Goal: Transaction & Acquisition: Purchase product/service

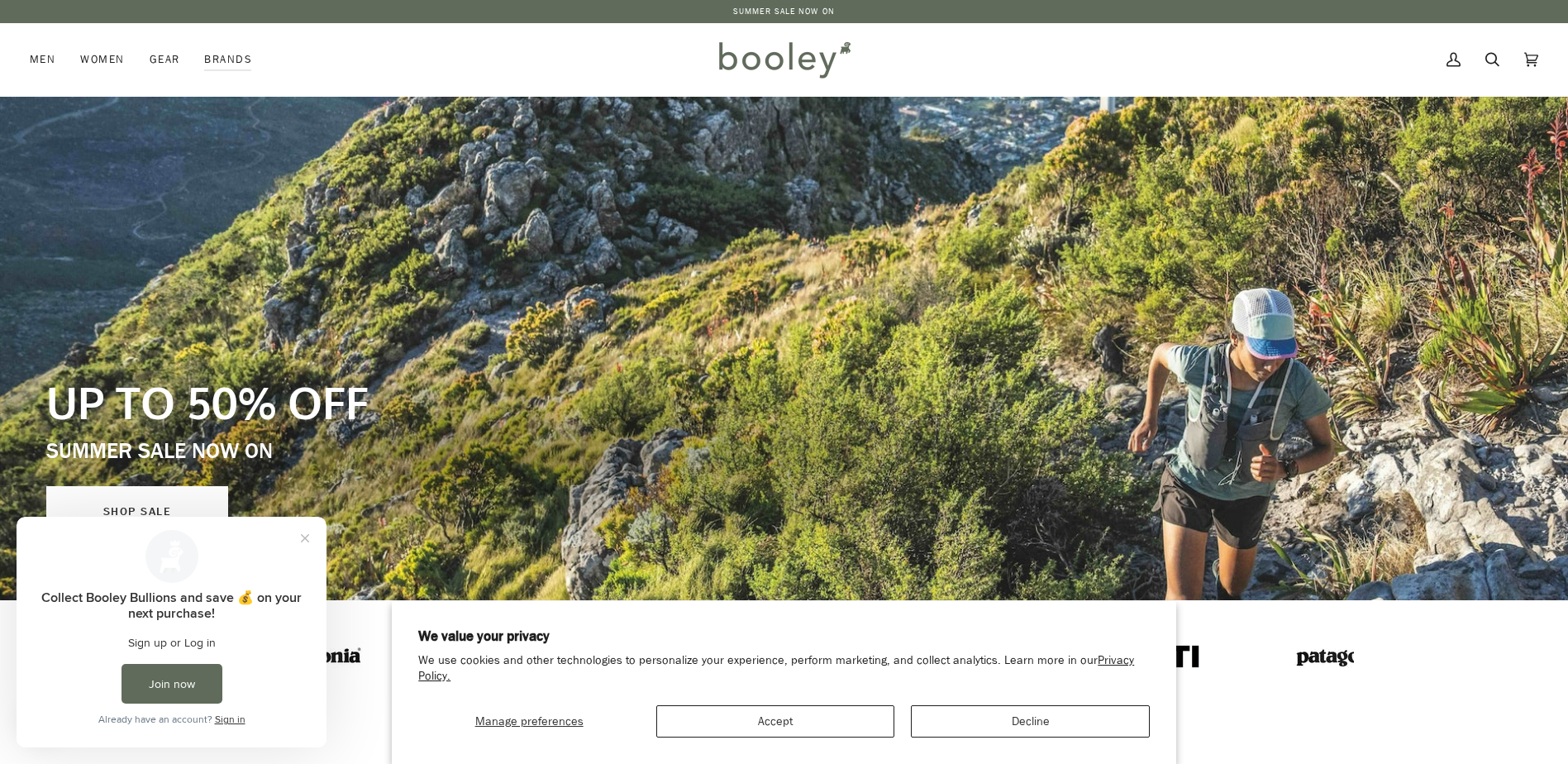
click at [137, 509] on link "SHOP SALE" at bounding box center [137, 511] width 182 height 51
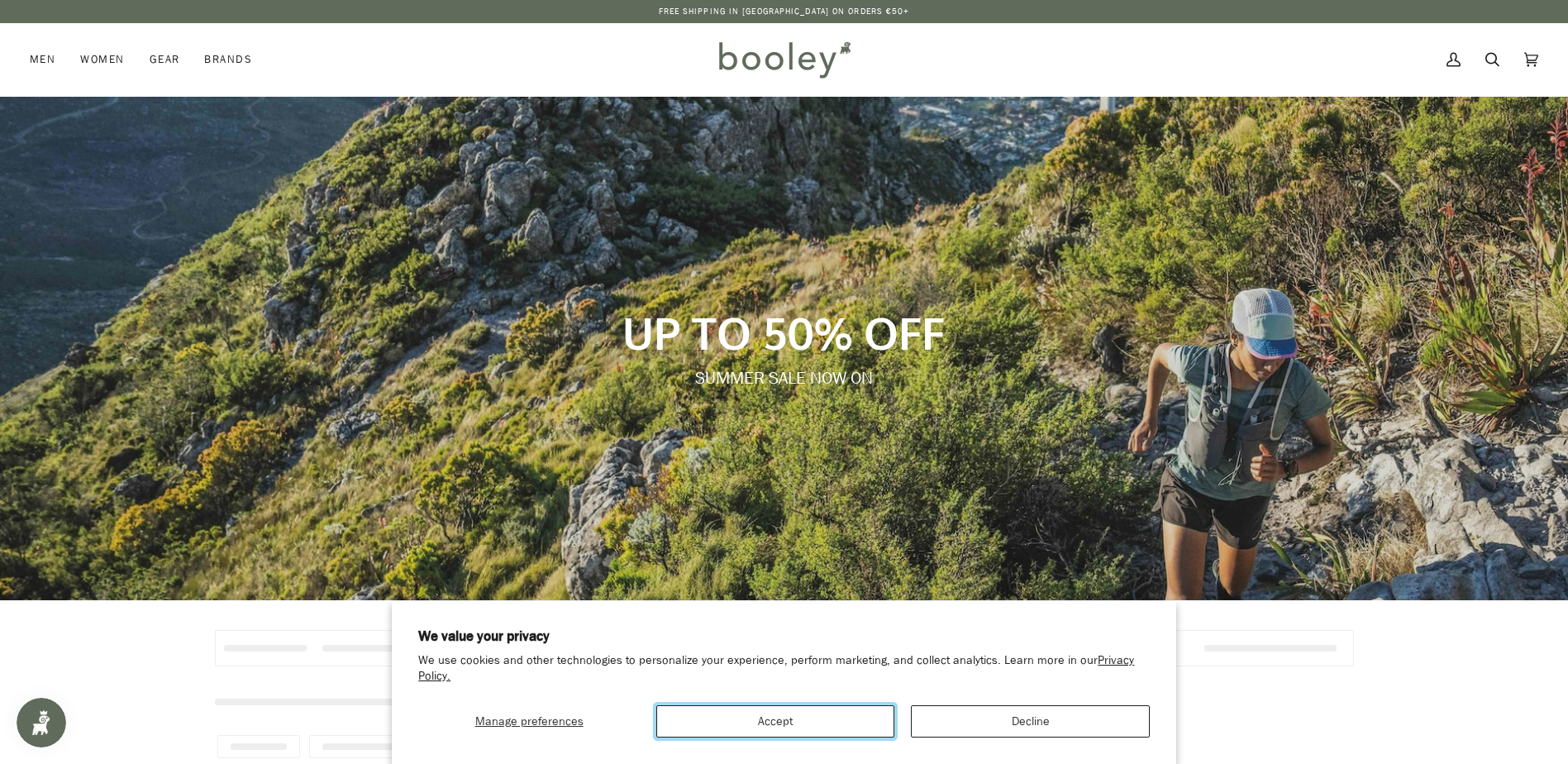
drag, startPoint x: 797, startPoint y: 720, endPoint x: 807, endPoint y: 715, distance: 11.2
click at [798, 721] on button "Accept" at bounding box center [775, 721] width 238 height 32
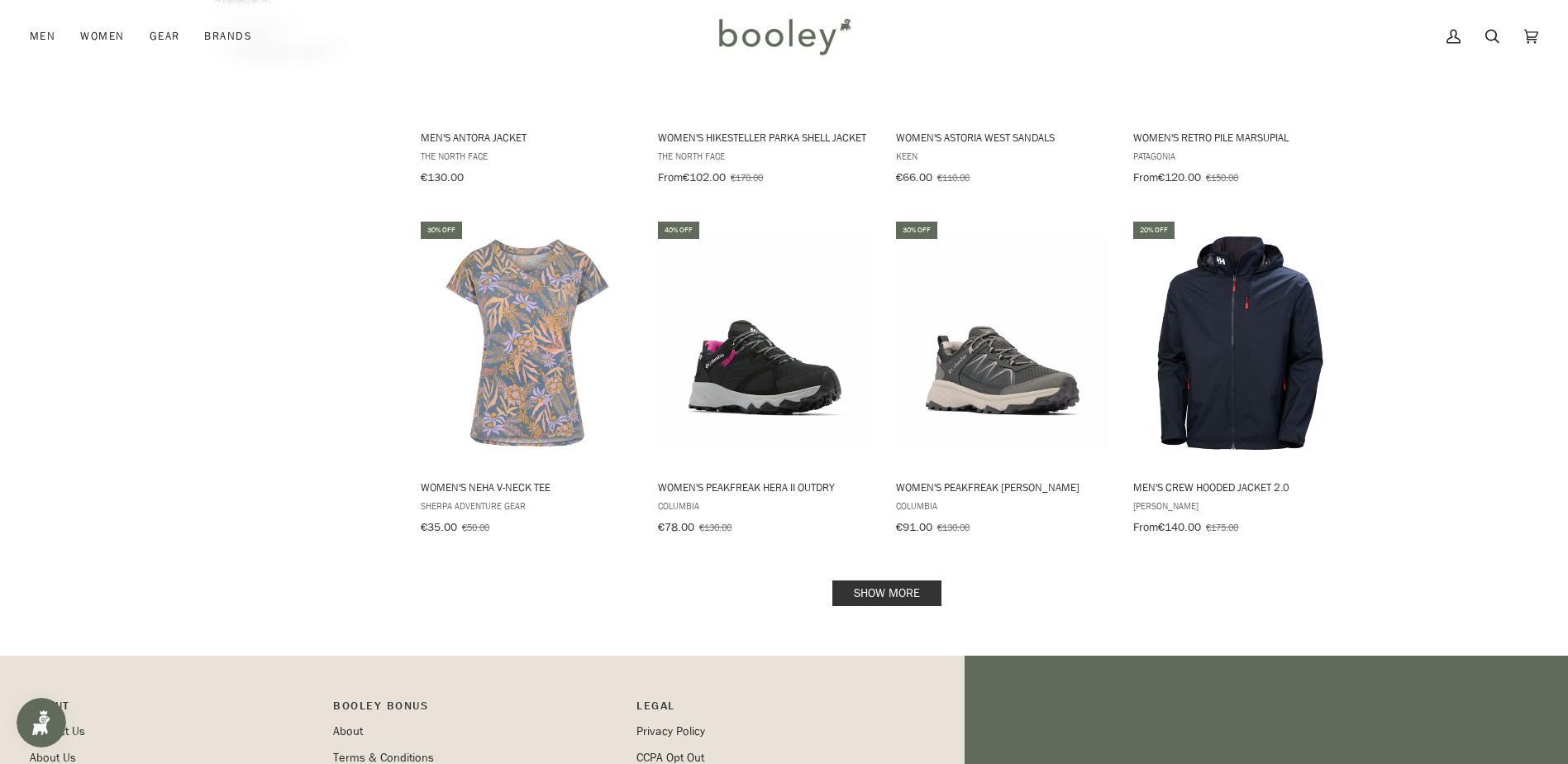
scroll to position [1985, 0]
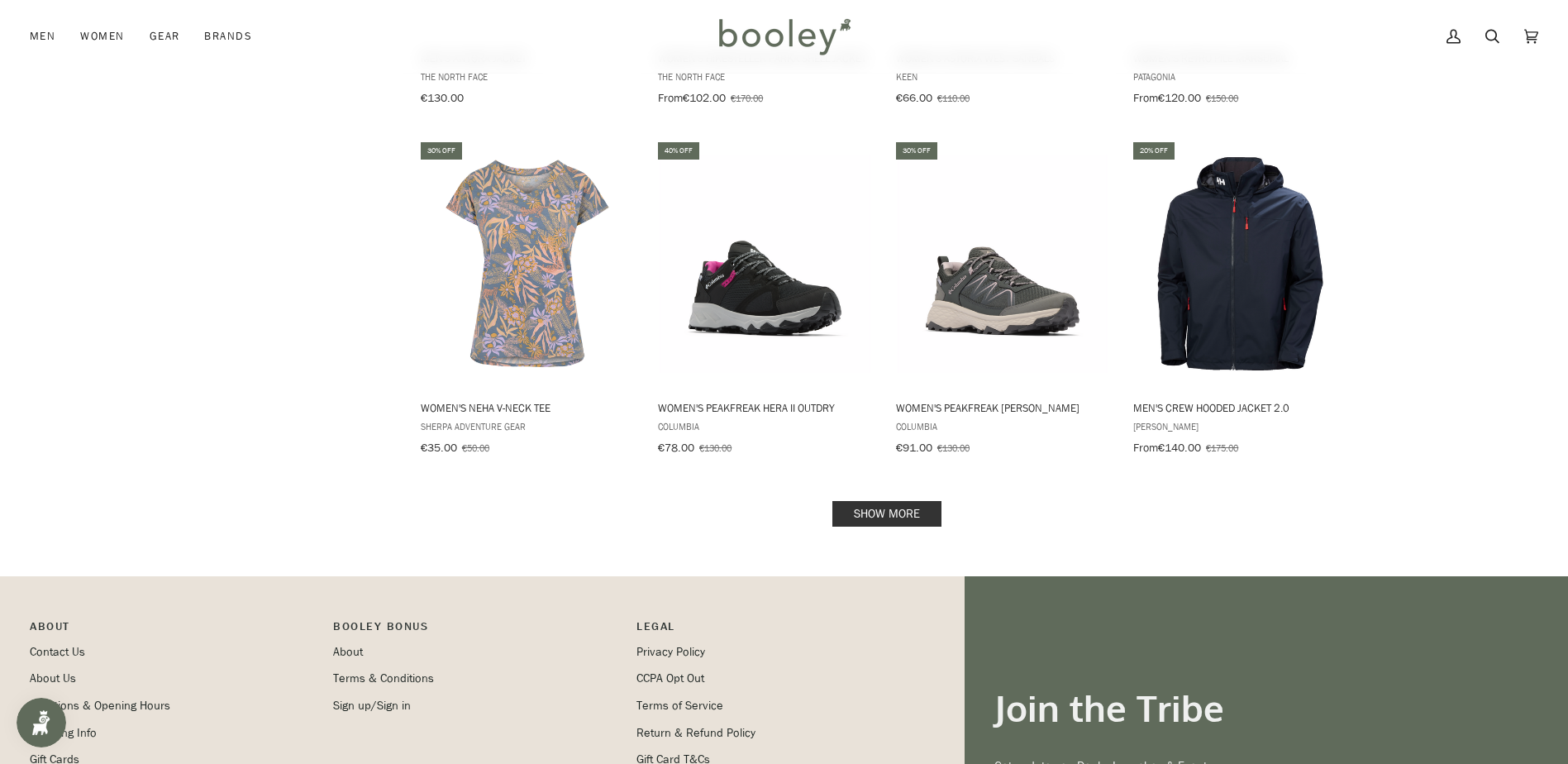
click at [885, 505] on link "Show more" at bounding box center [887, 514] width 109 height 26
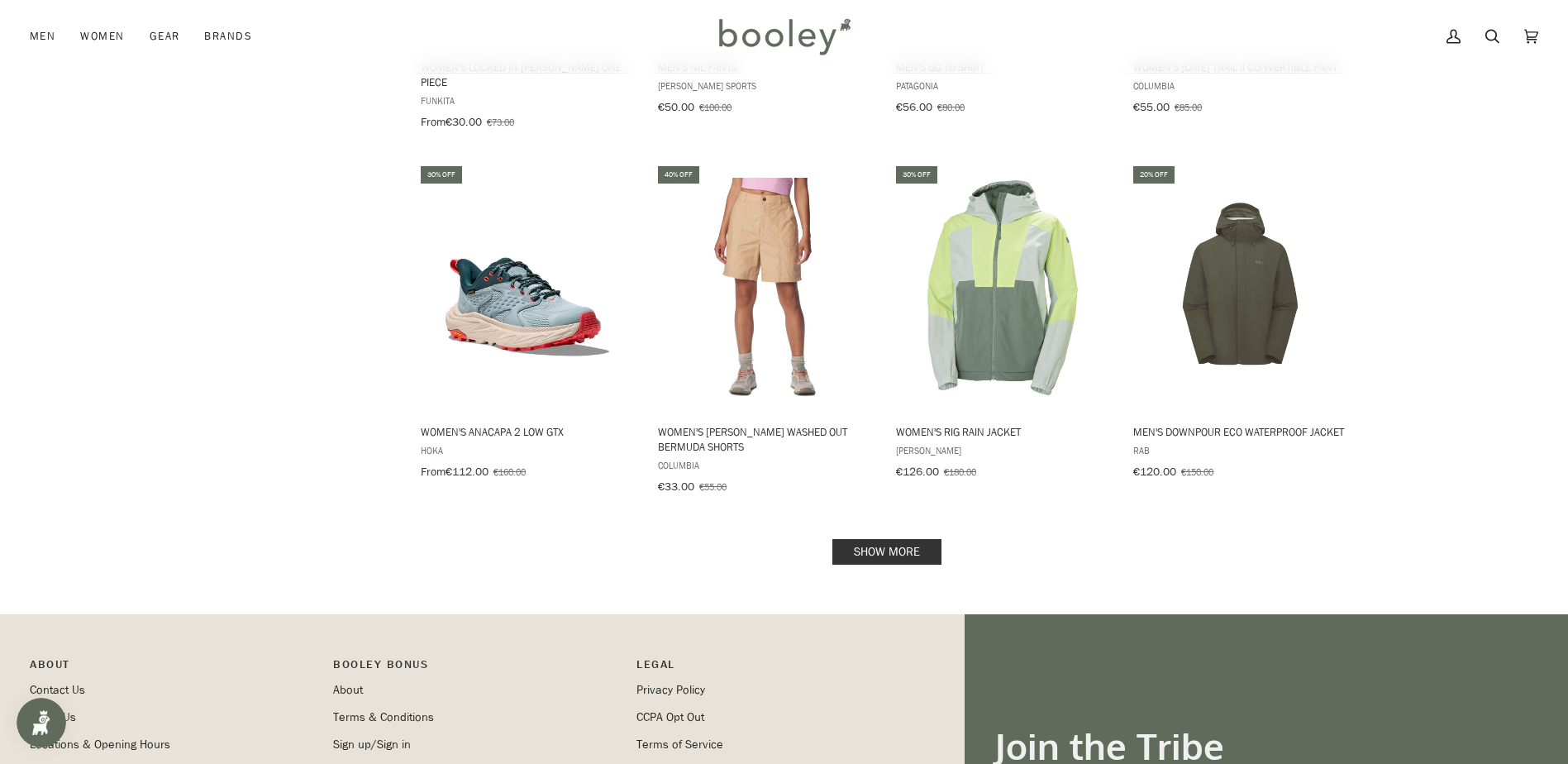
scroll to position [3803, 0]
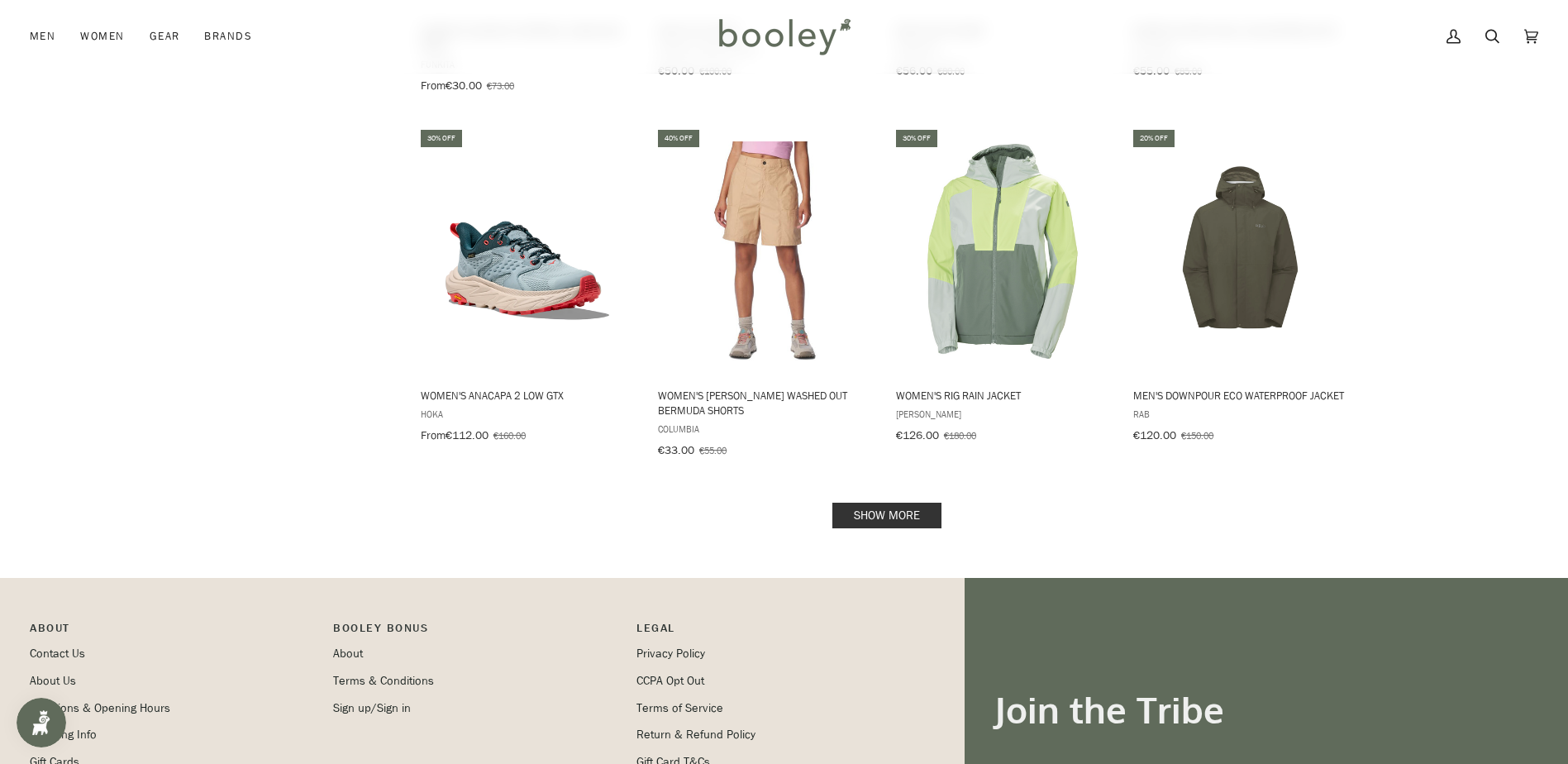
click at [912, 503] on link "Show more" at bounding box center [887, 516] width 109 height 26
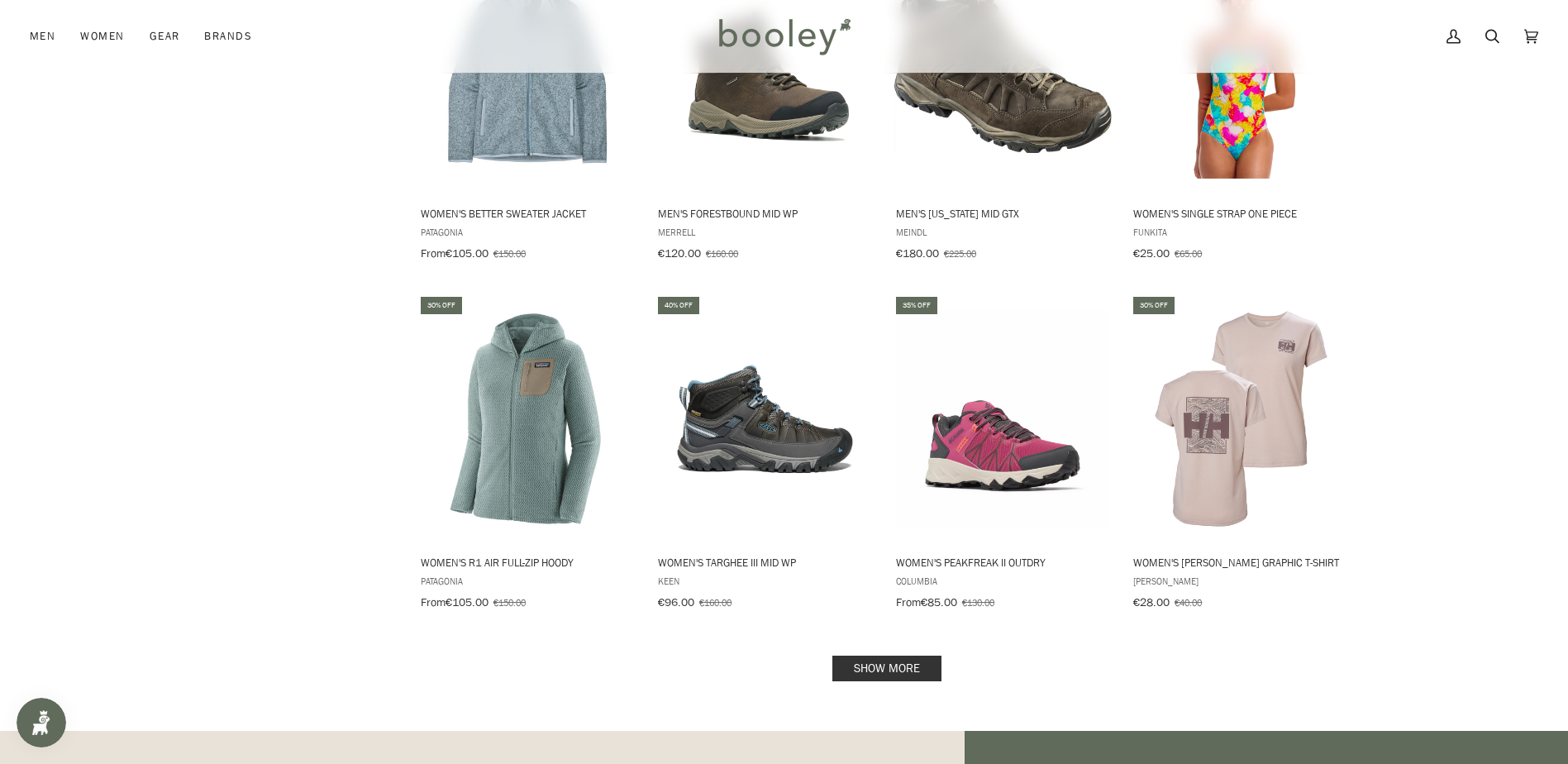
scroll to position [5458, 0]
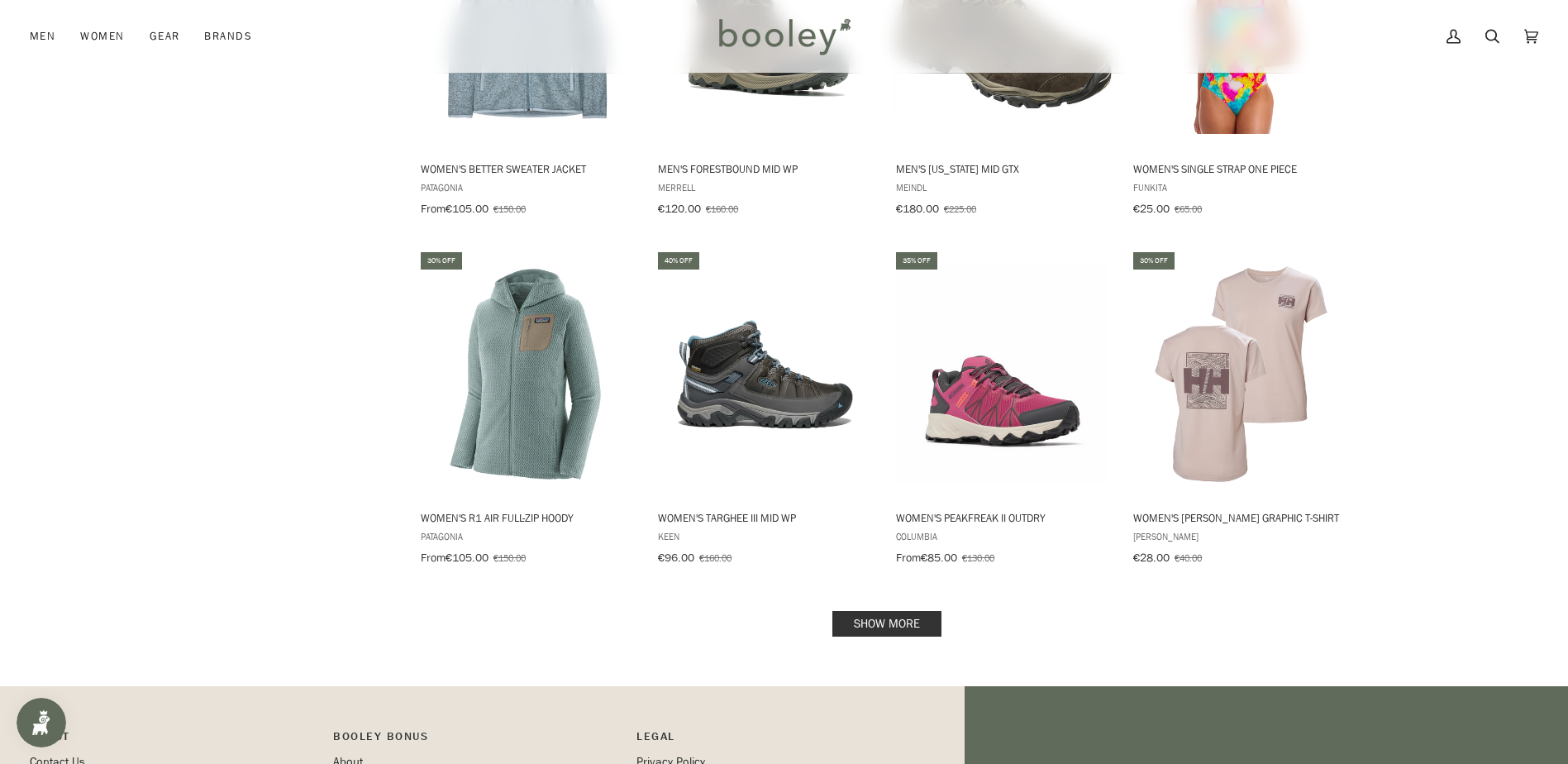
click at [897, 611] on link "Show more" at bounding box center [887, 624] width 109 height 26
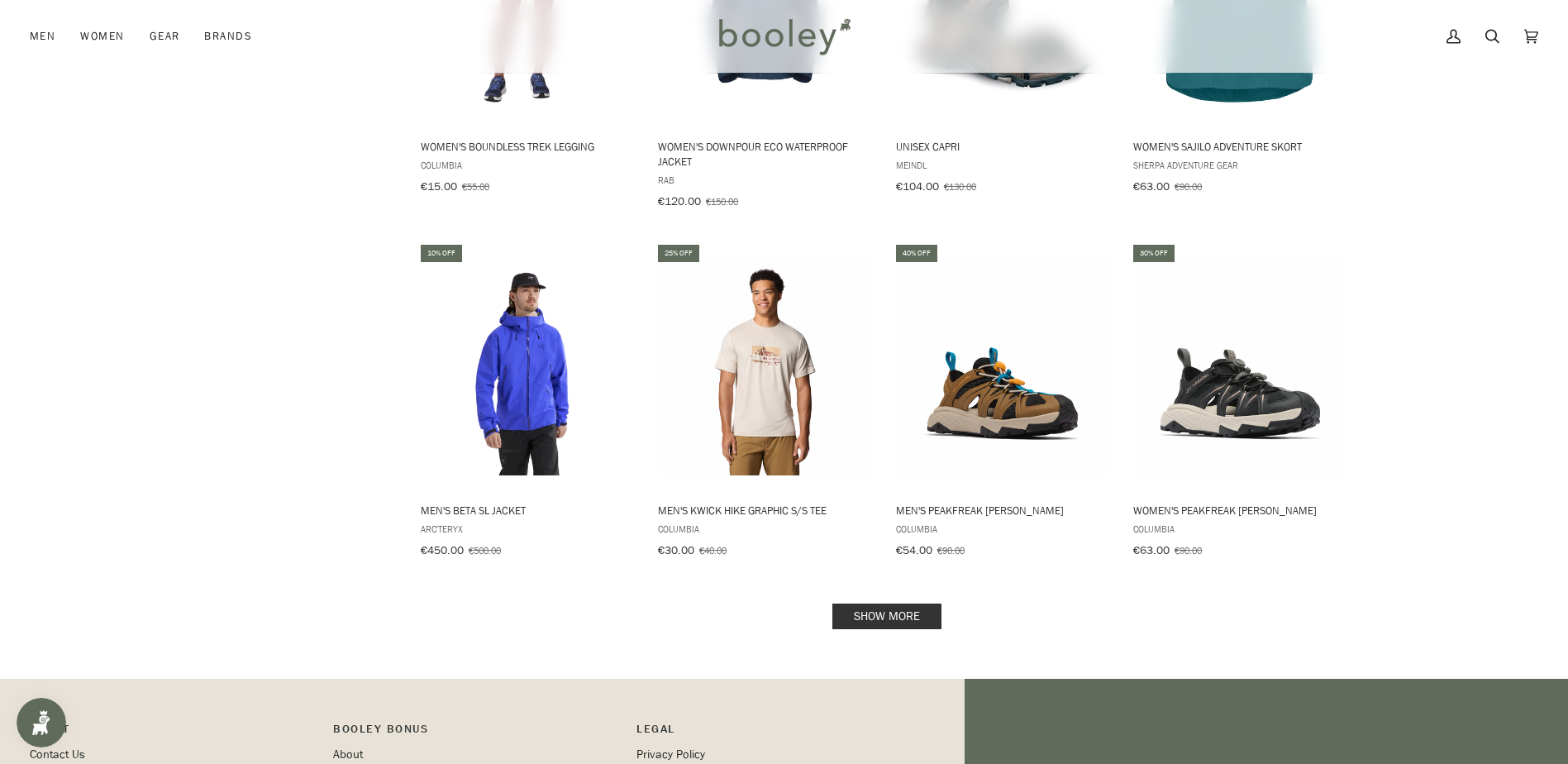
scroll to position [7277, 0]
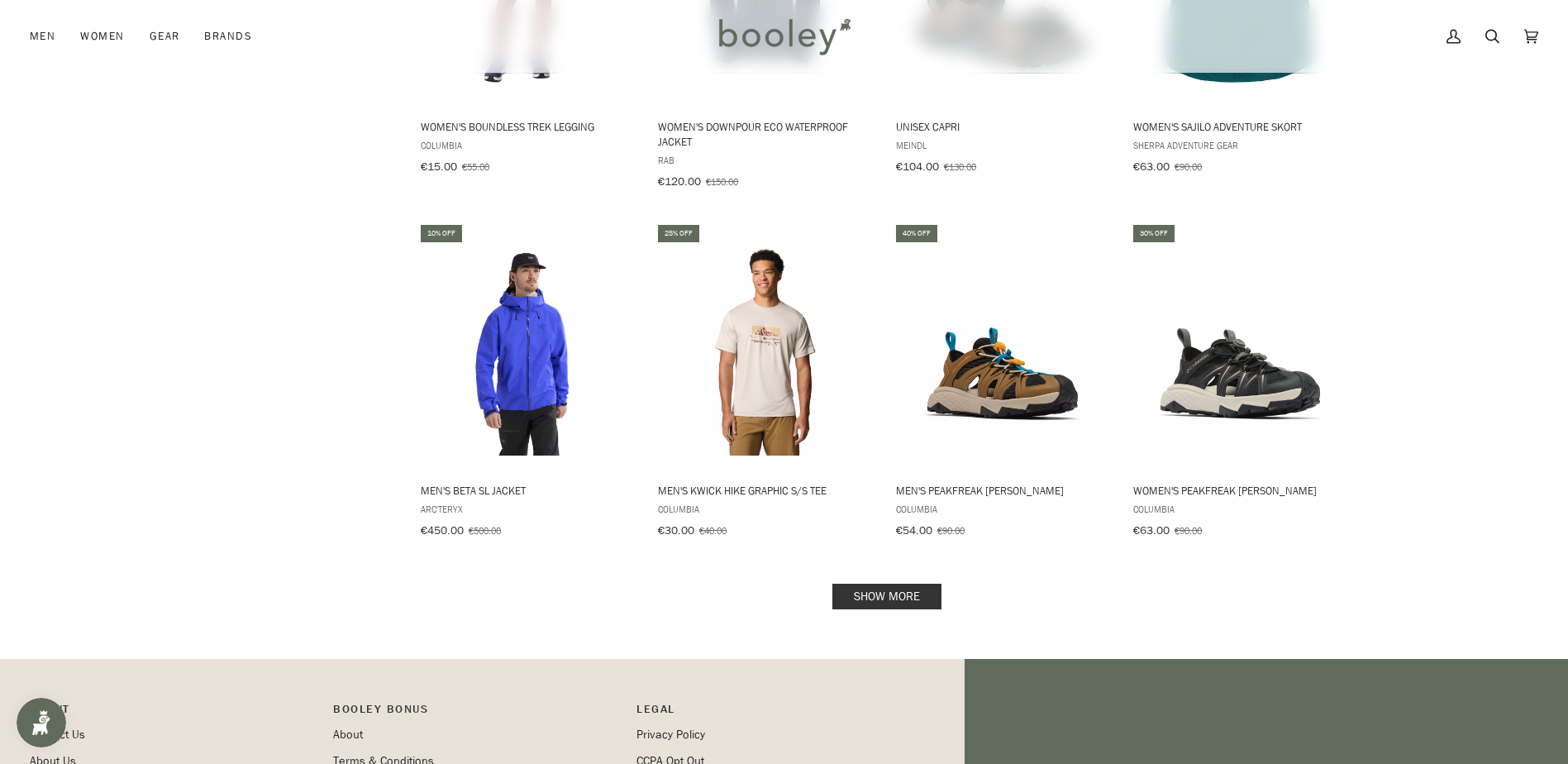
click at [887, 584] on link "Show more" at bounding box center [887, 597] width 109 height 26
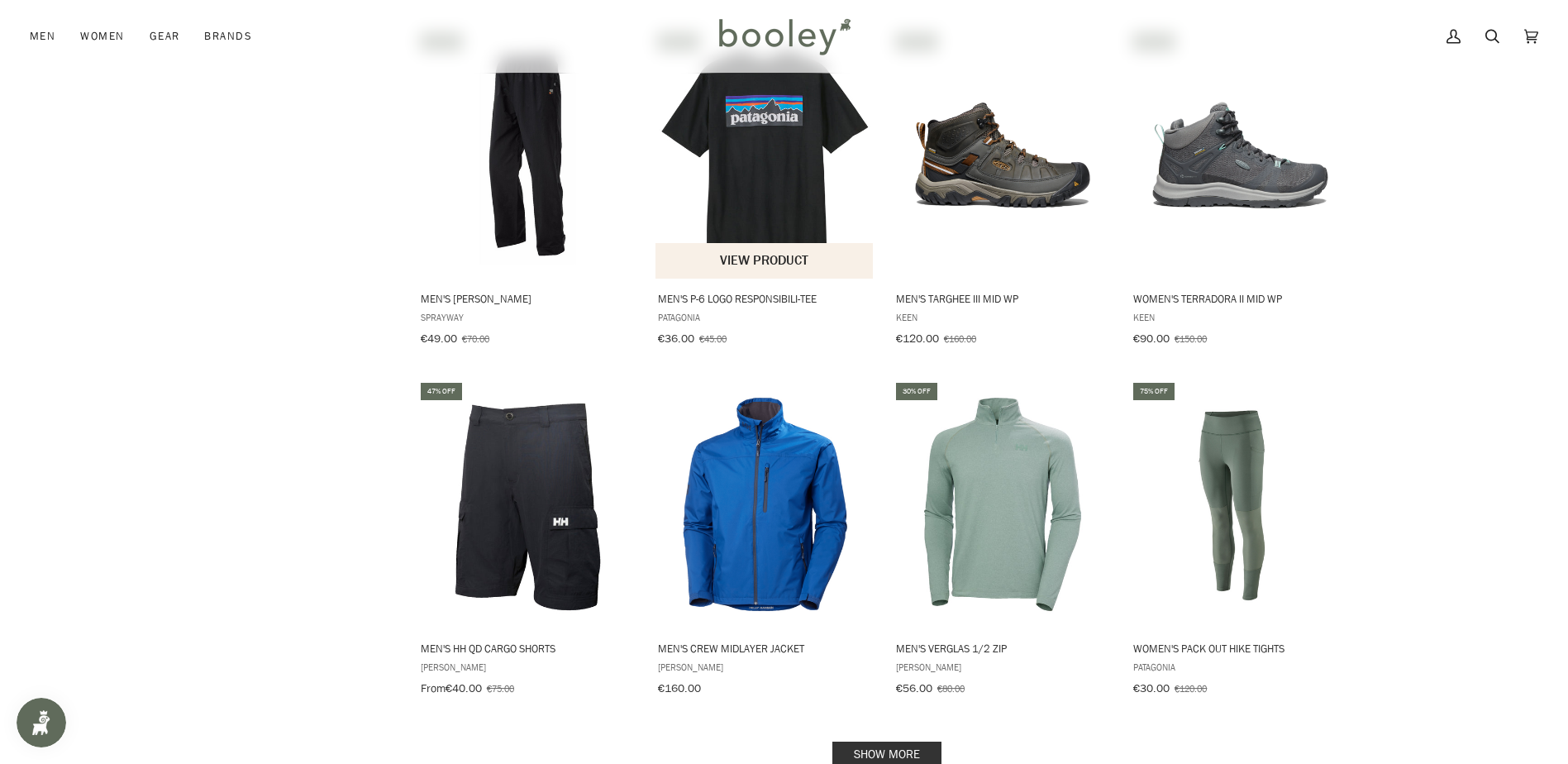
scroll to position [8930, 0]
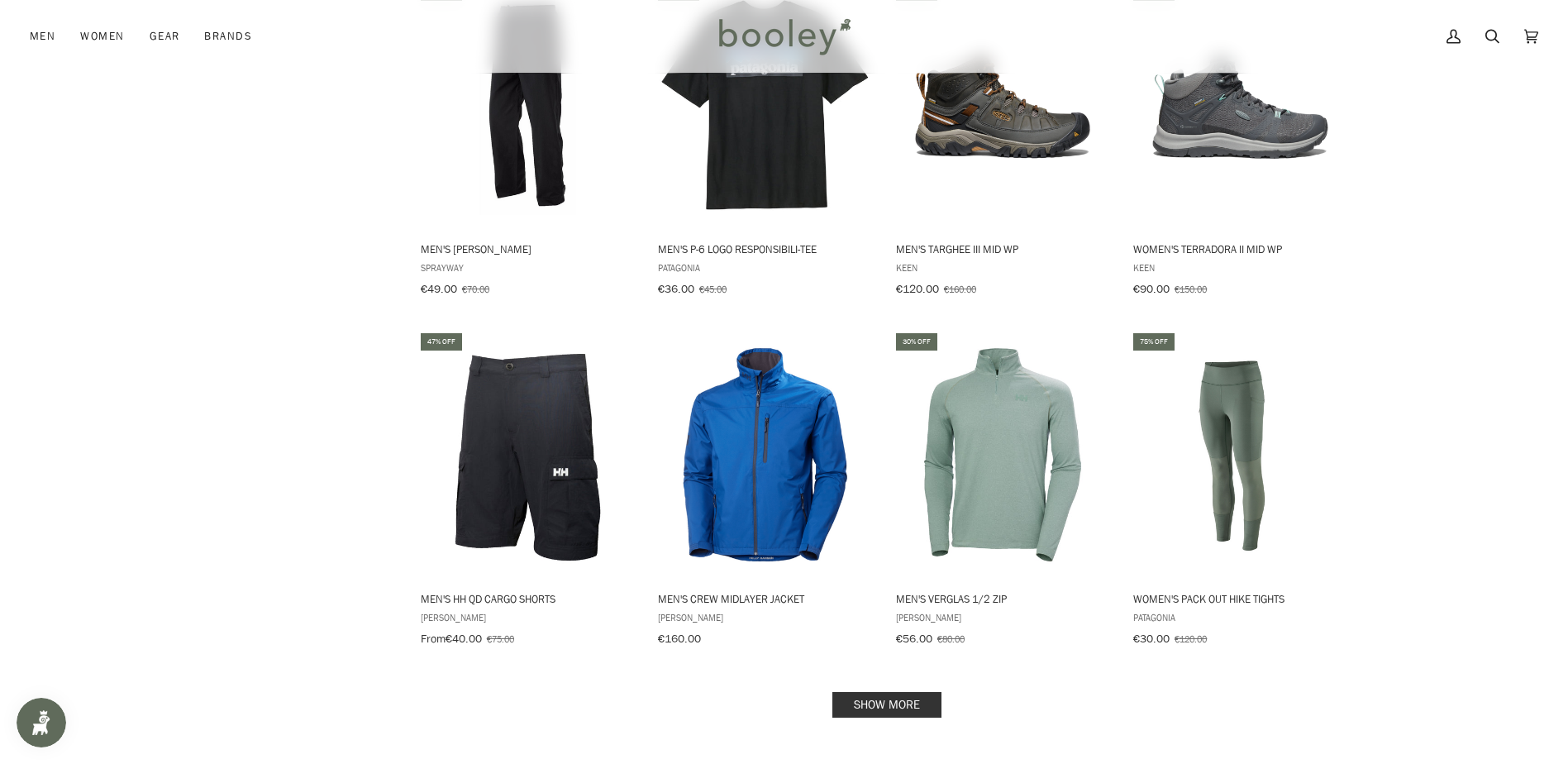
click at [917, 693] on link "Show more" at bounding box center [887, 706] width 109 height 26
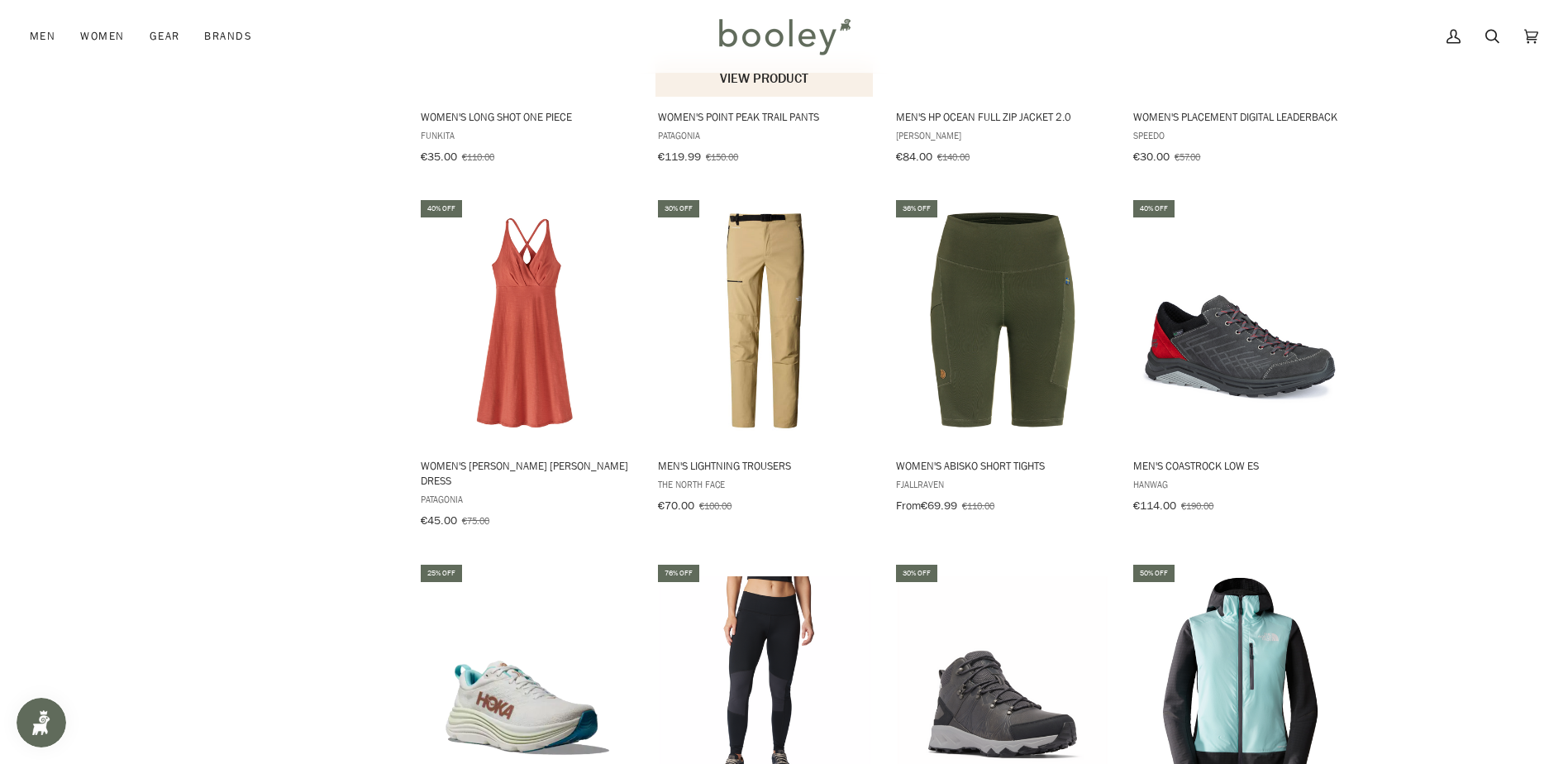
scroll to position [10502, 0]
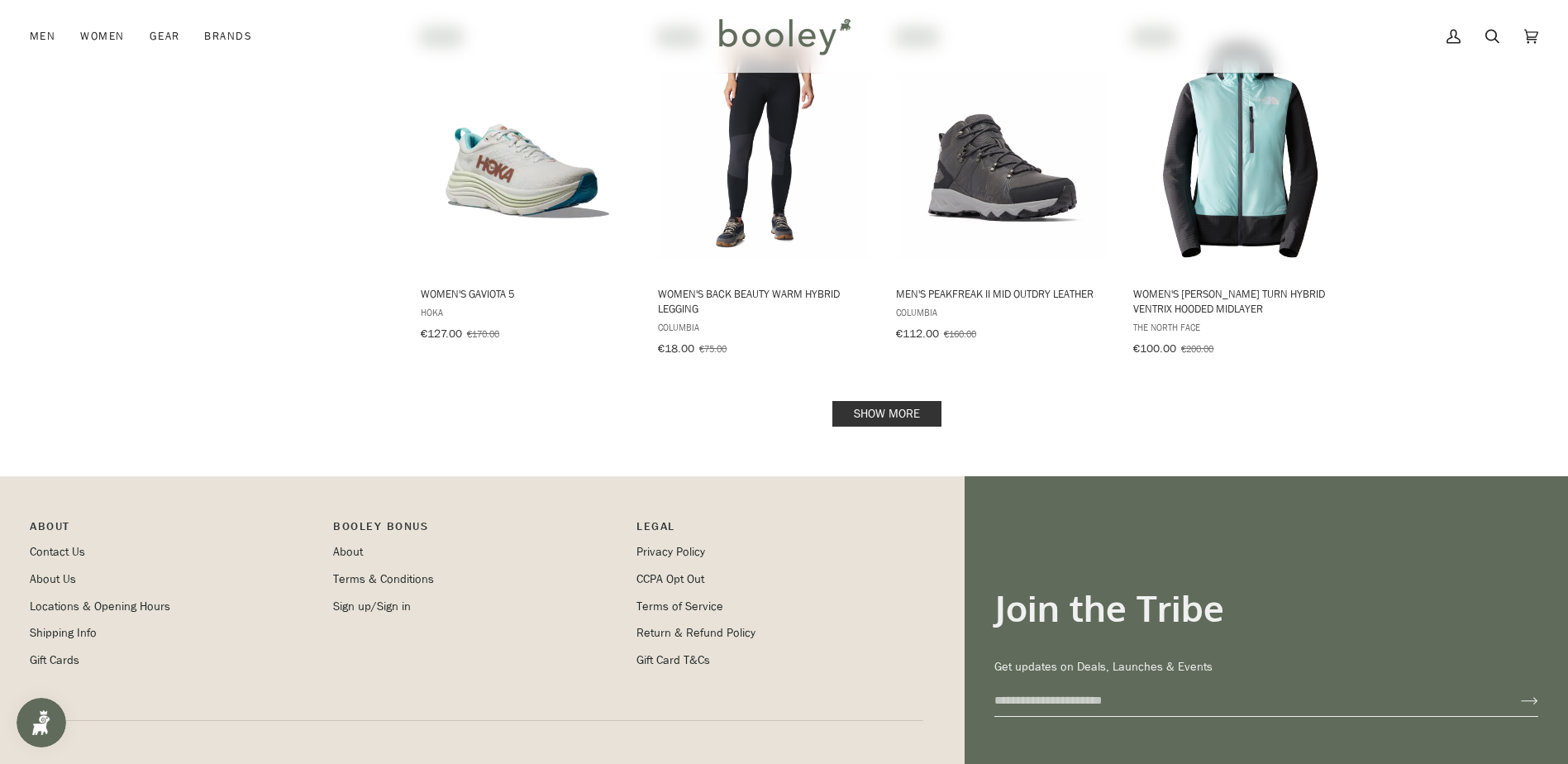
click at [902, 401] on link "Show more" at bounding box center [887, 414] width 109 height 26
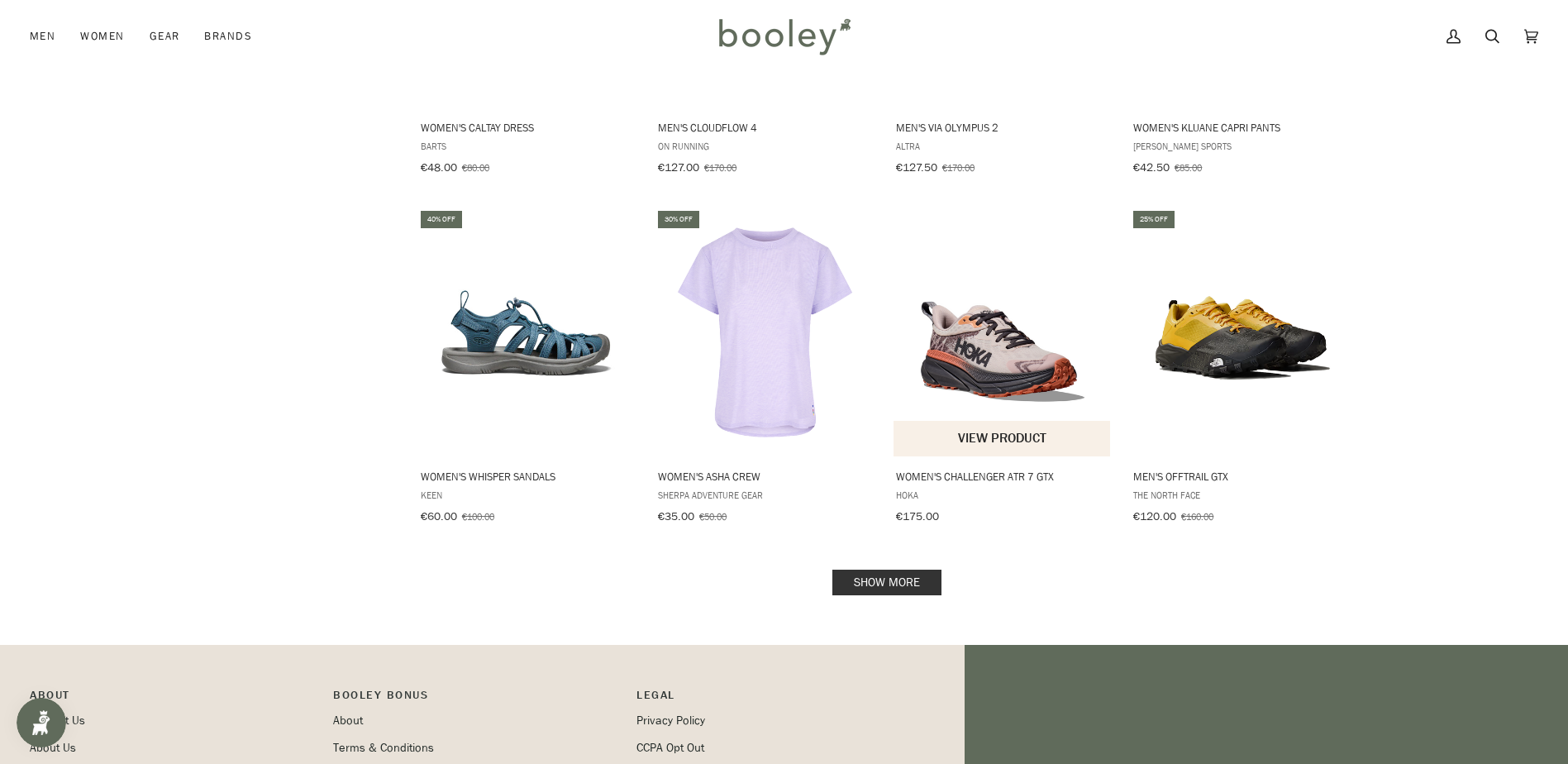
scroll to position [12634, 0]
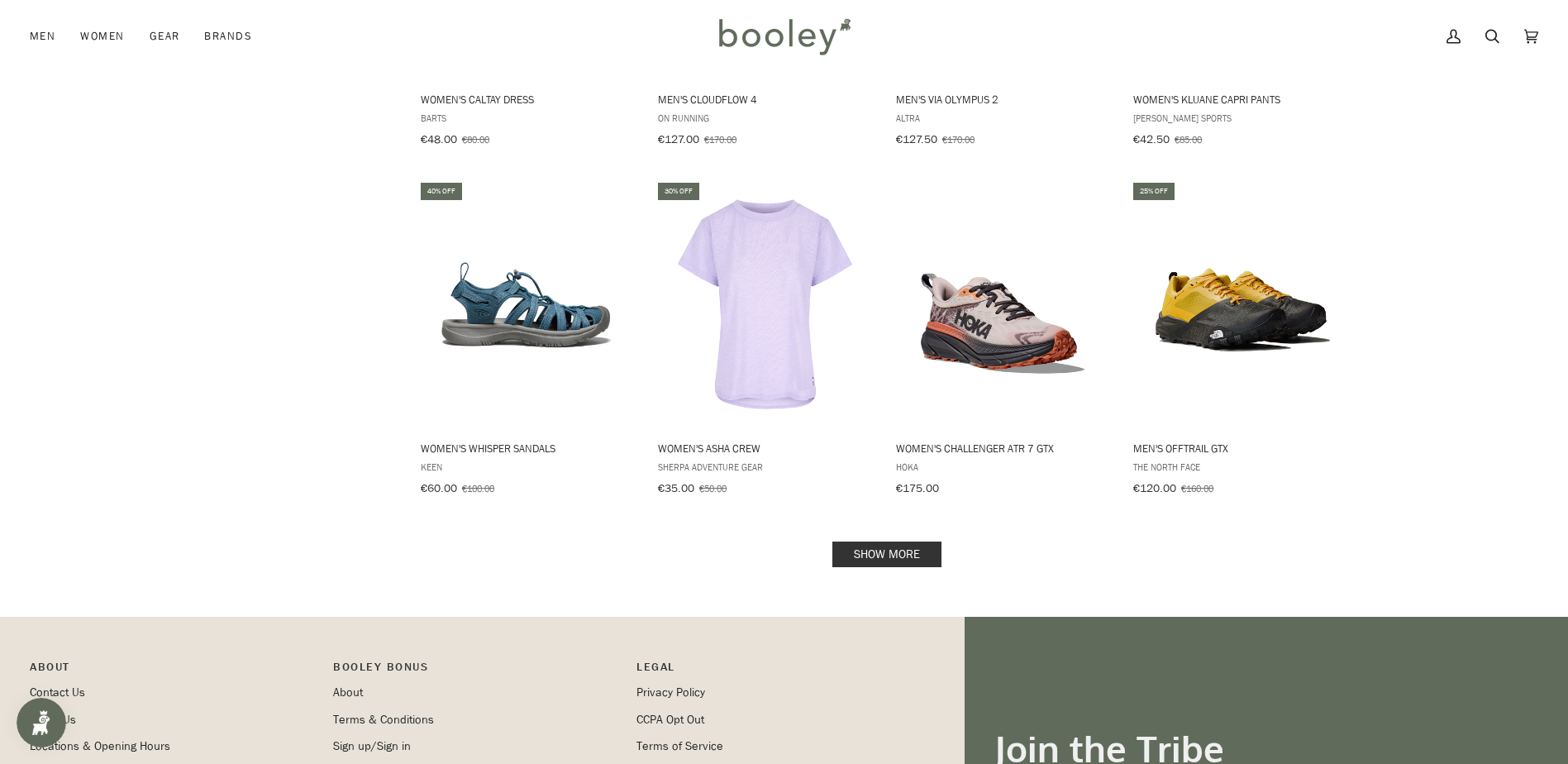
click at [902, 541] on link "Show more" at bounding box center [887, 554] width 109 height 26
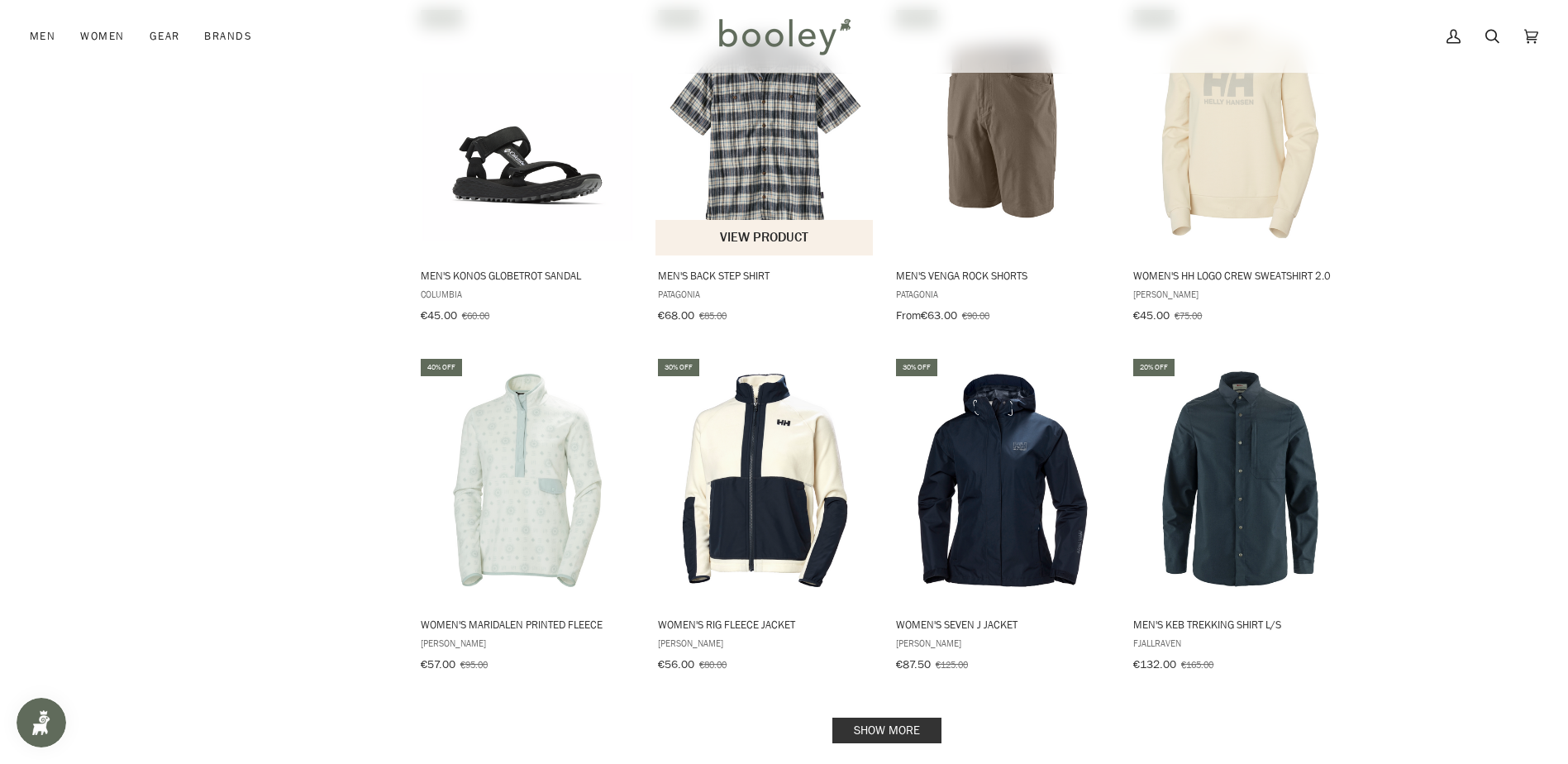
scroll to position [14370, 0]
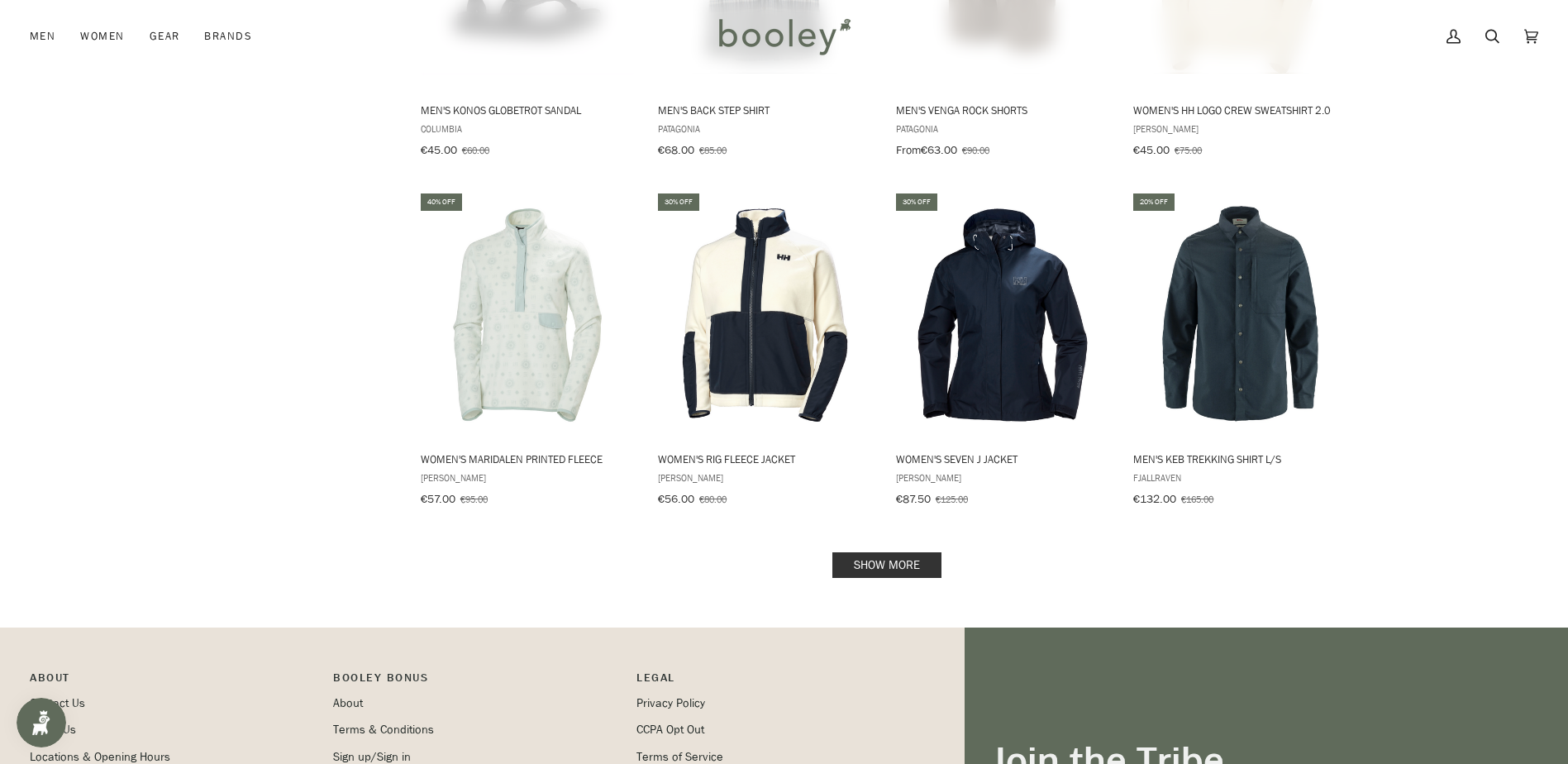
click at [873, 552] on link "Show more" at bounding box center [887, 565] width 109 height 26
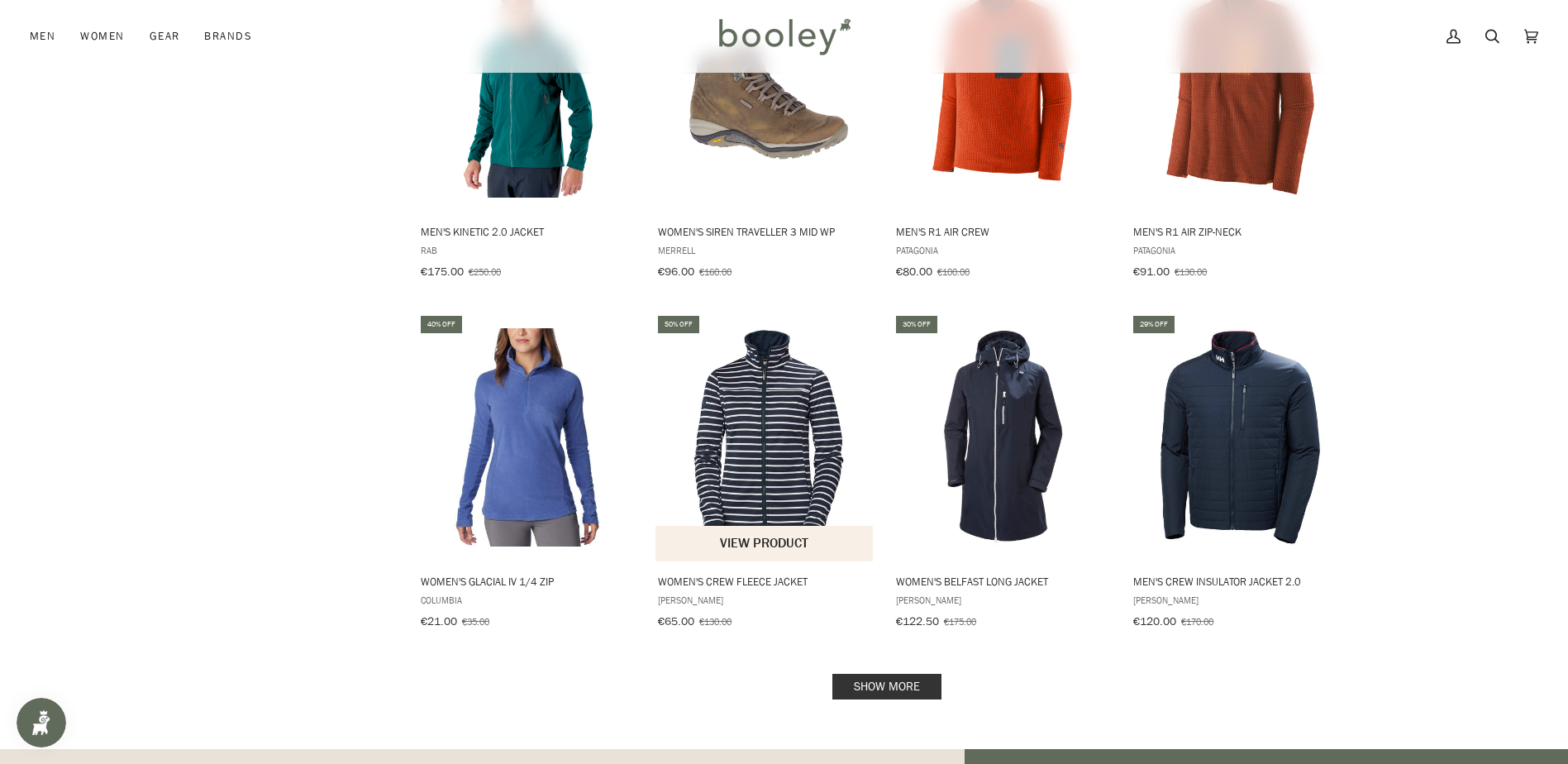
scroll to position [16025, 0]
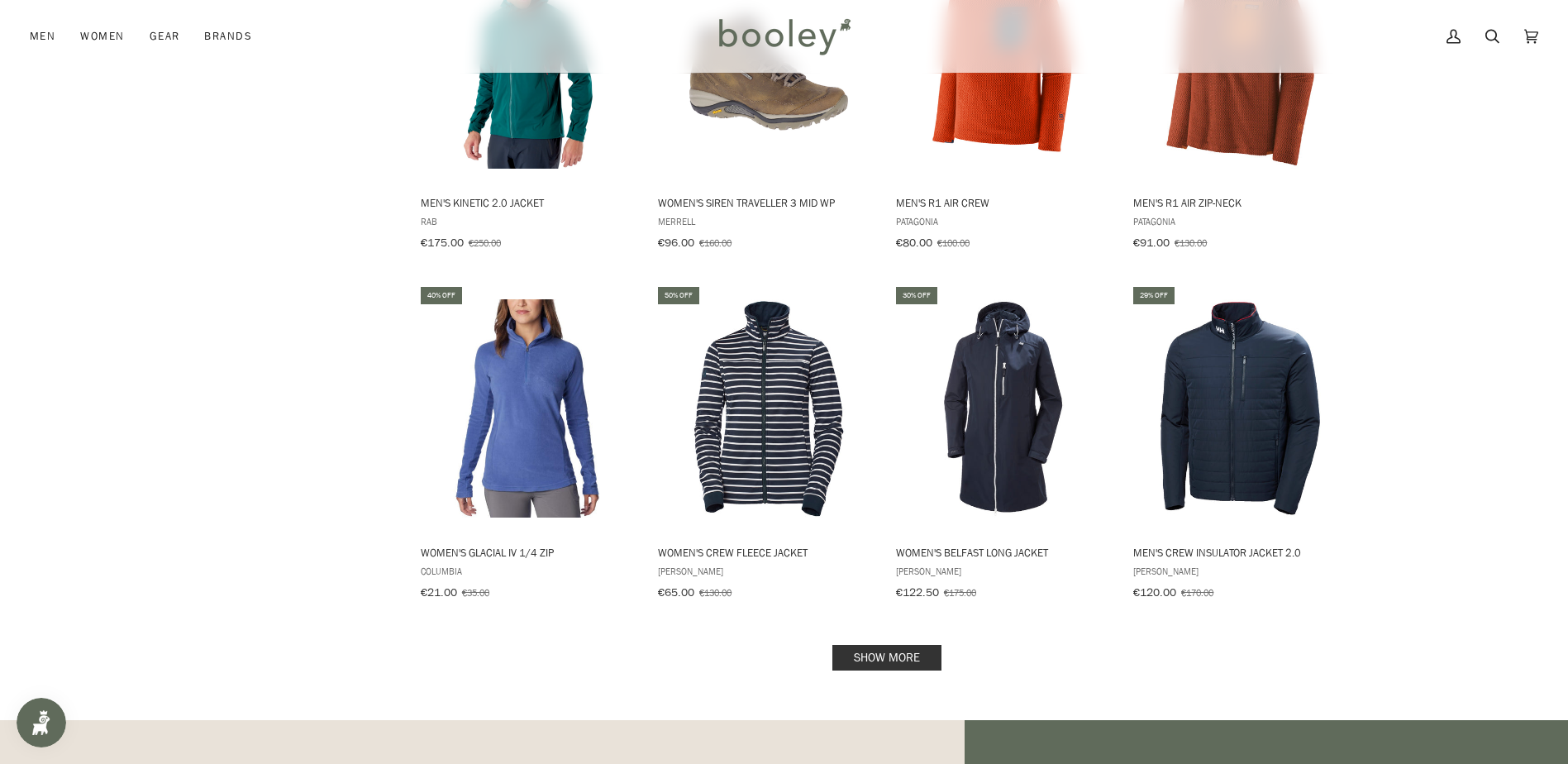
click at [889, 645] on link "Show more" at bounding box center [887, 658] width 109 height 26
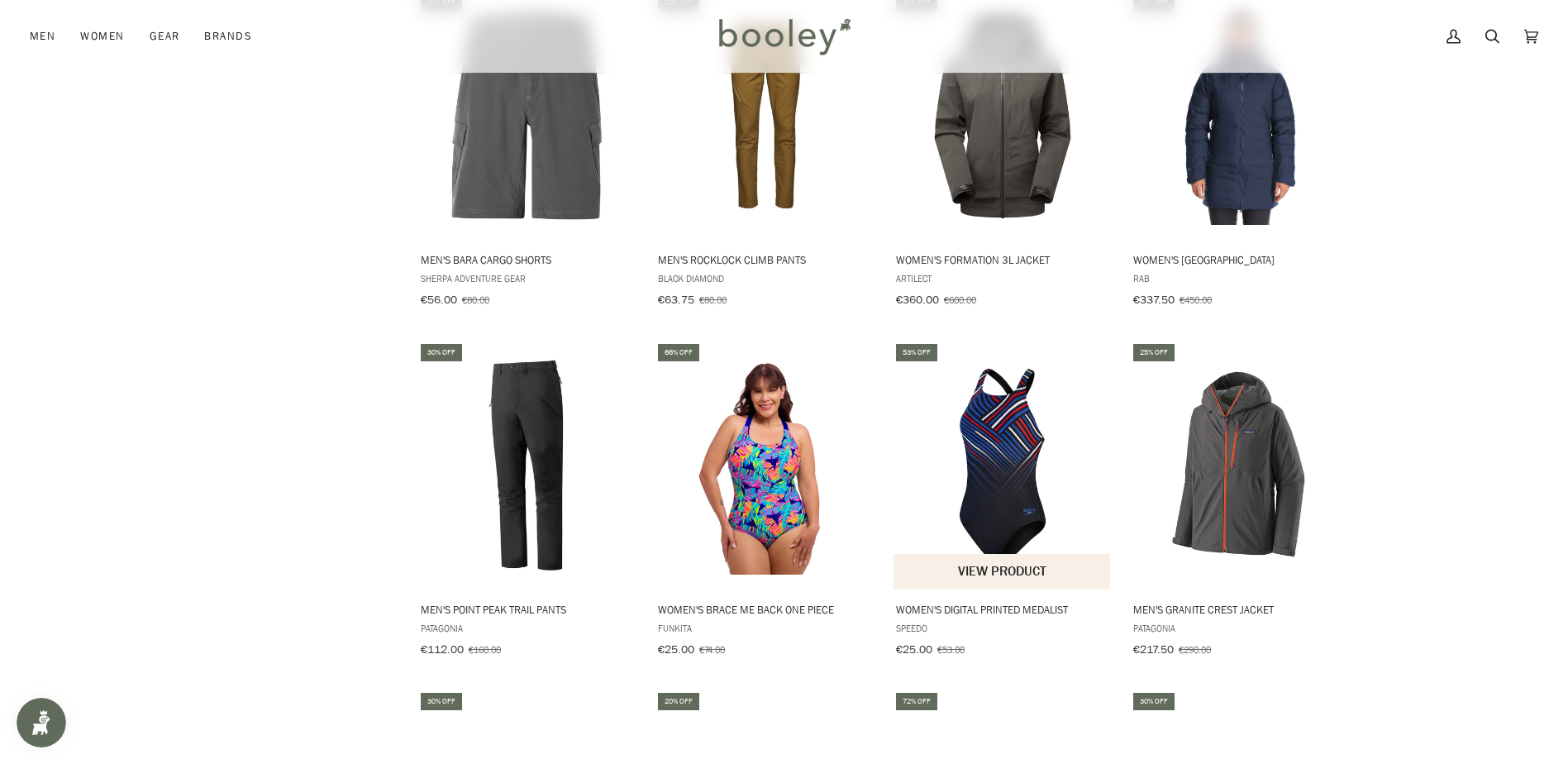
scroll to position [17099, 0]
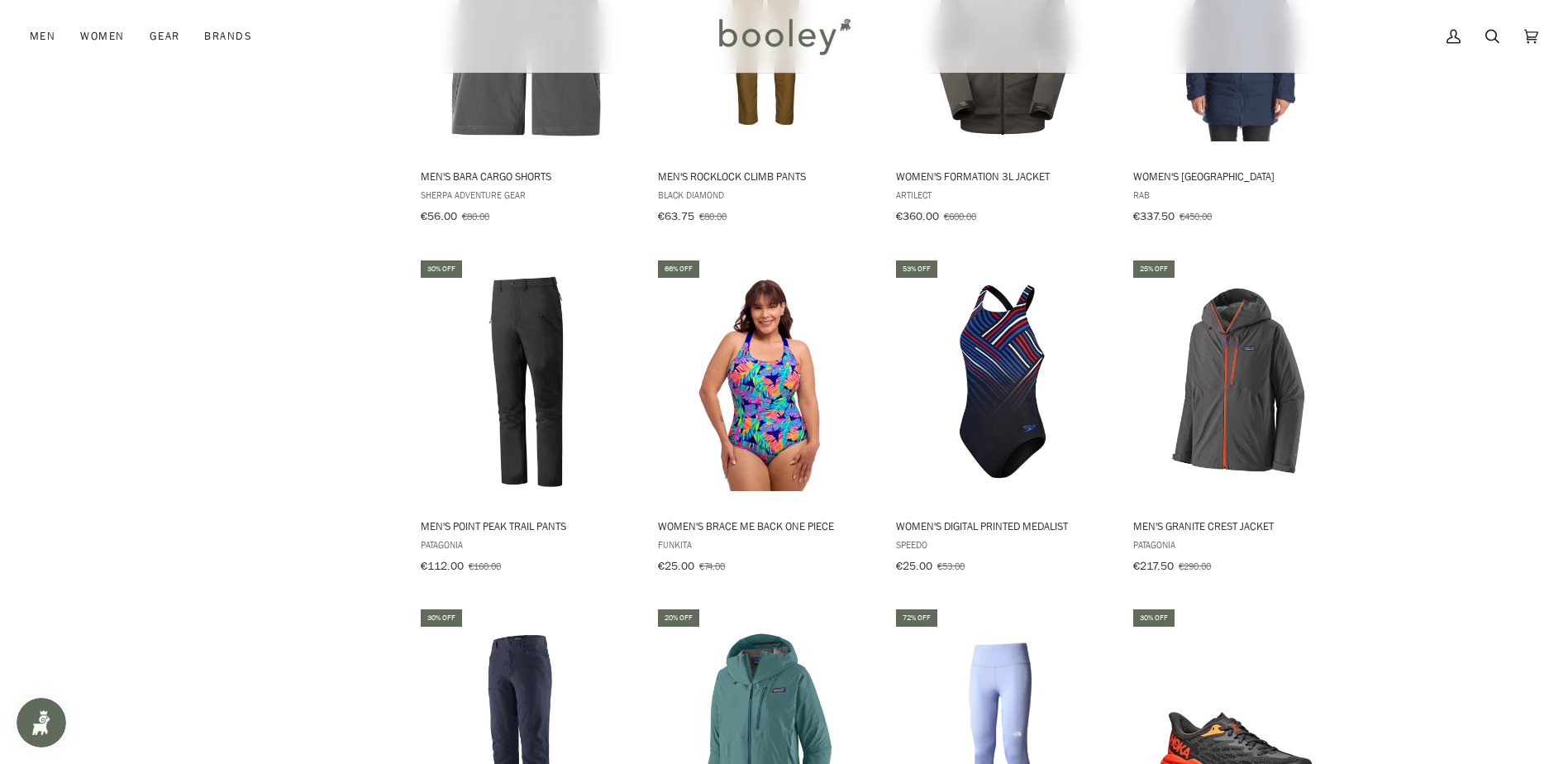
click at [936, 622] on img "Women's Flex High Rise 7/8 Leggings A" at bounding box center [1003, 732] width 219 height 219
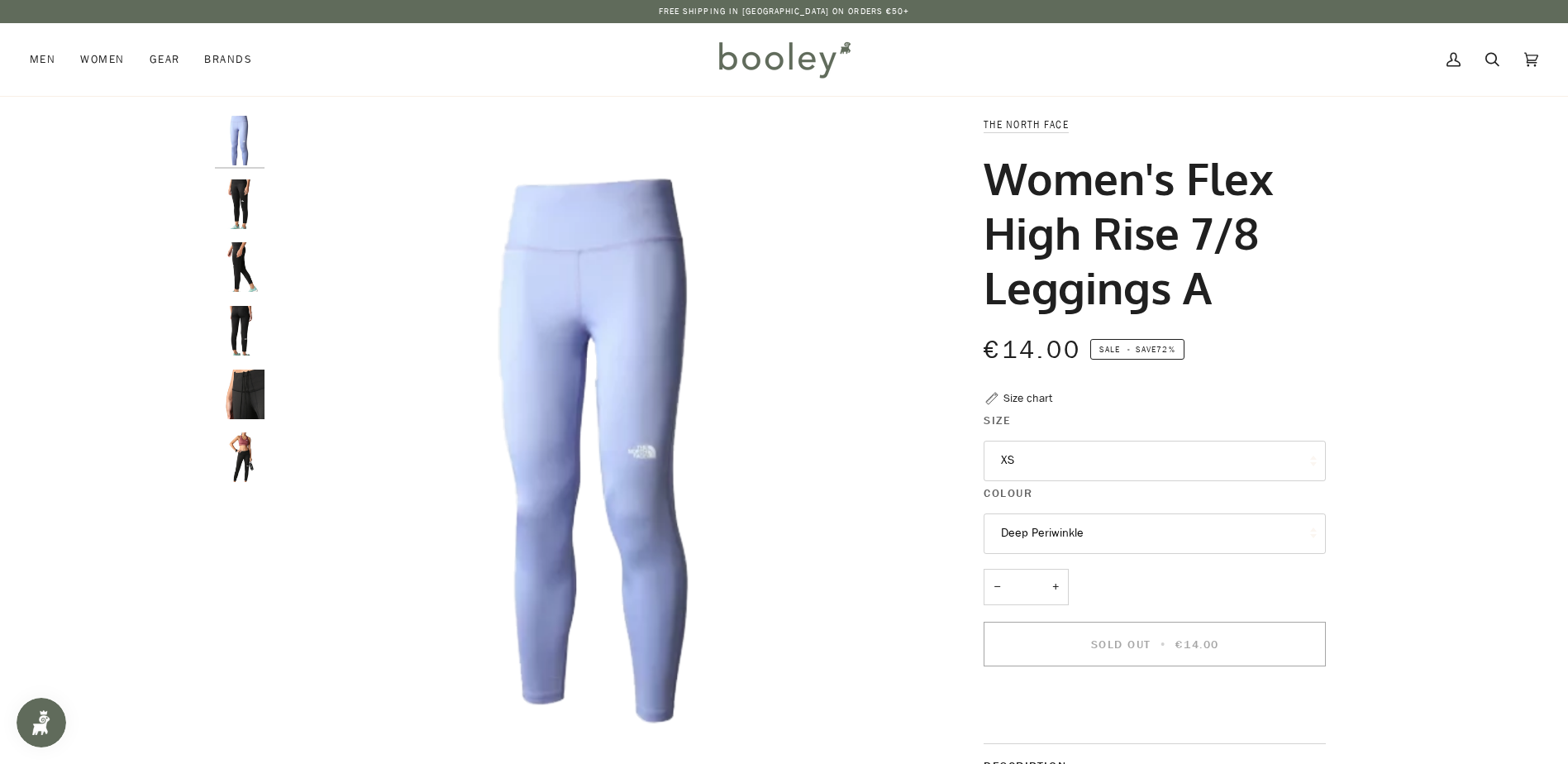
click at [1033, 469] on button "XS" at bounding box center [1154, 461] width 342 height 41
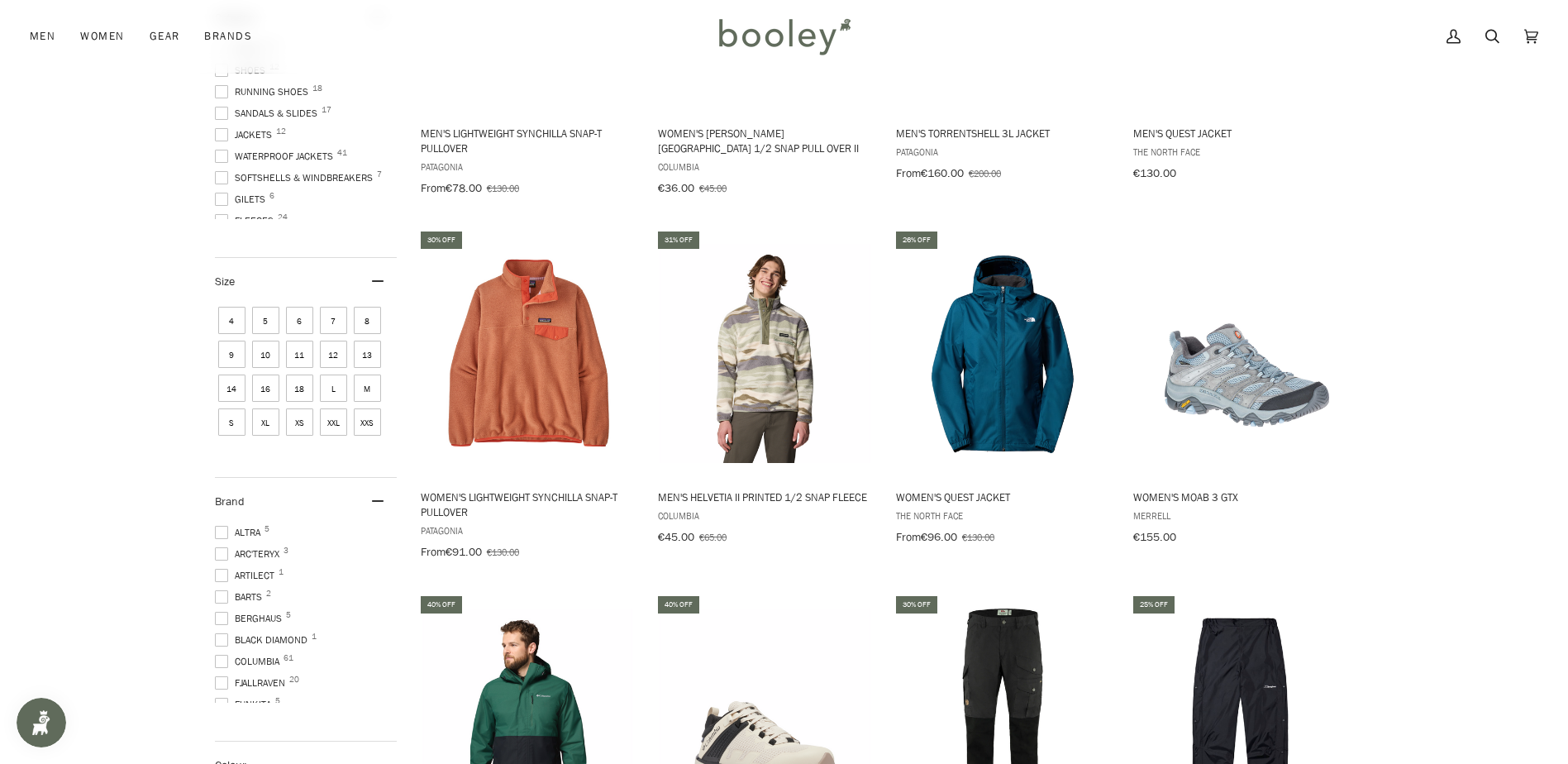
scroll to position [17966, 0]
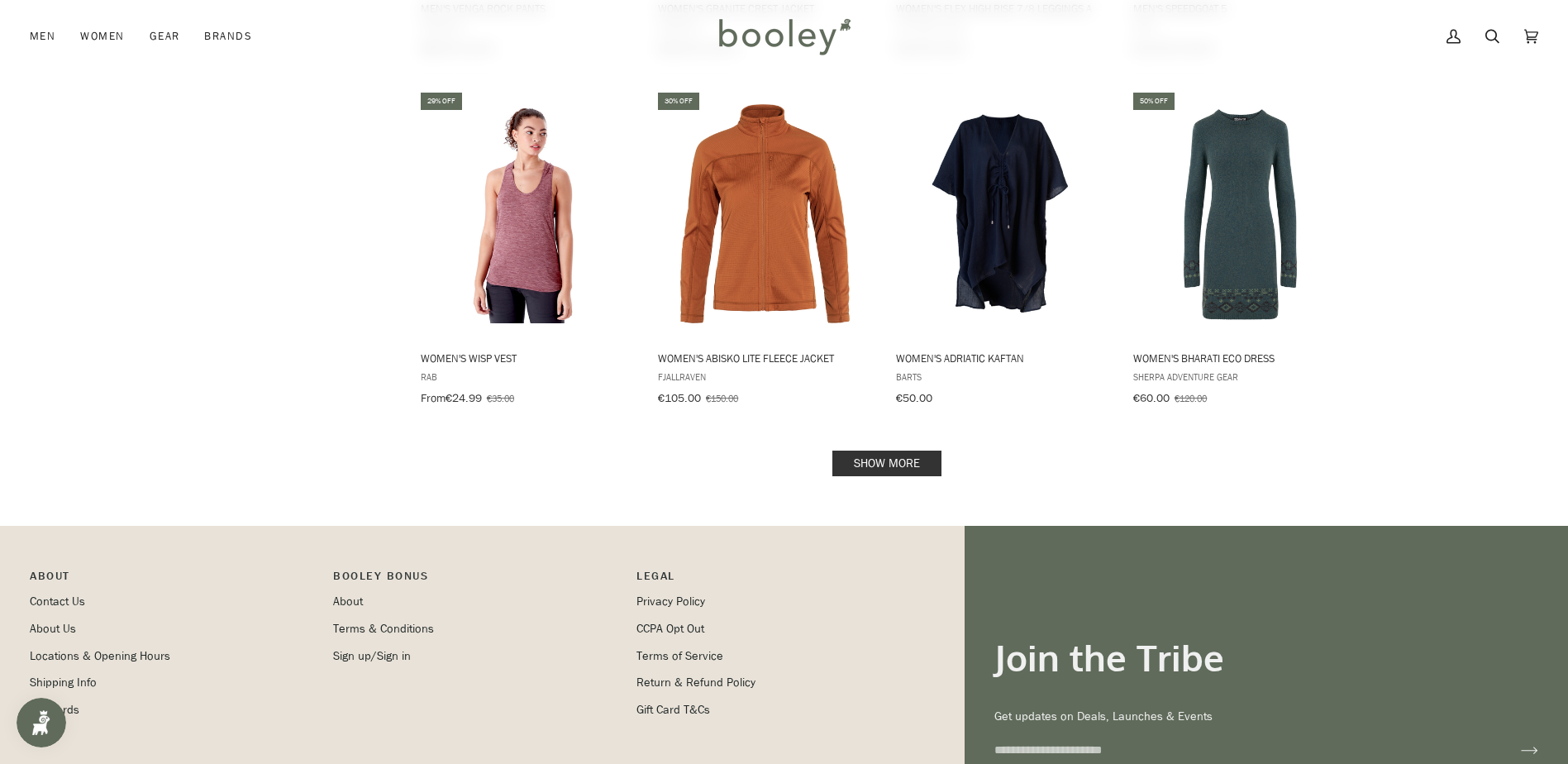
click at [874, 450] on link "Show more" at bounding box center [887, 463] width 109 height 26
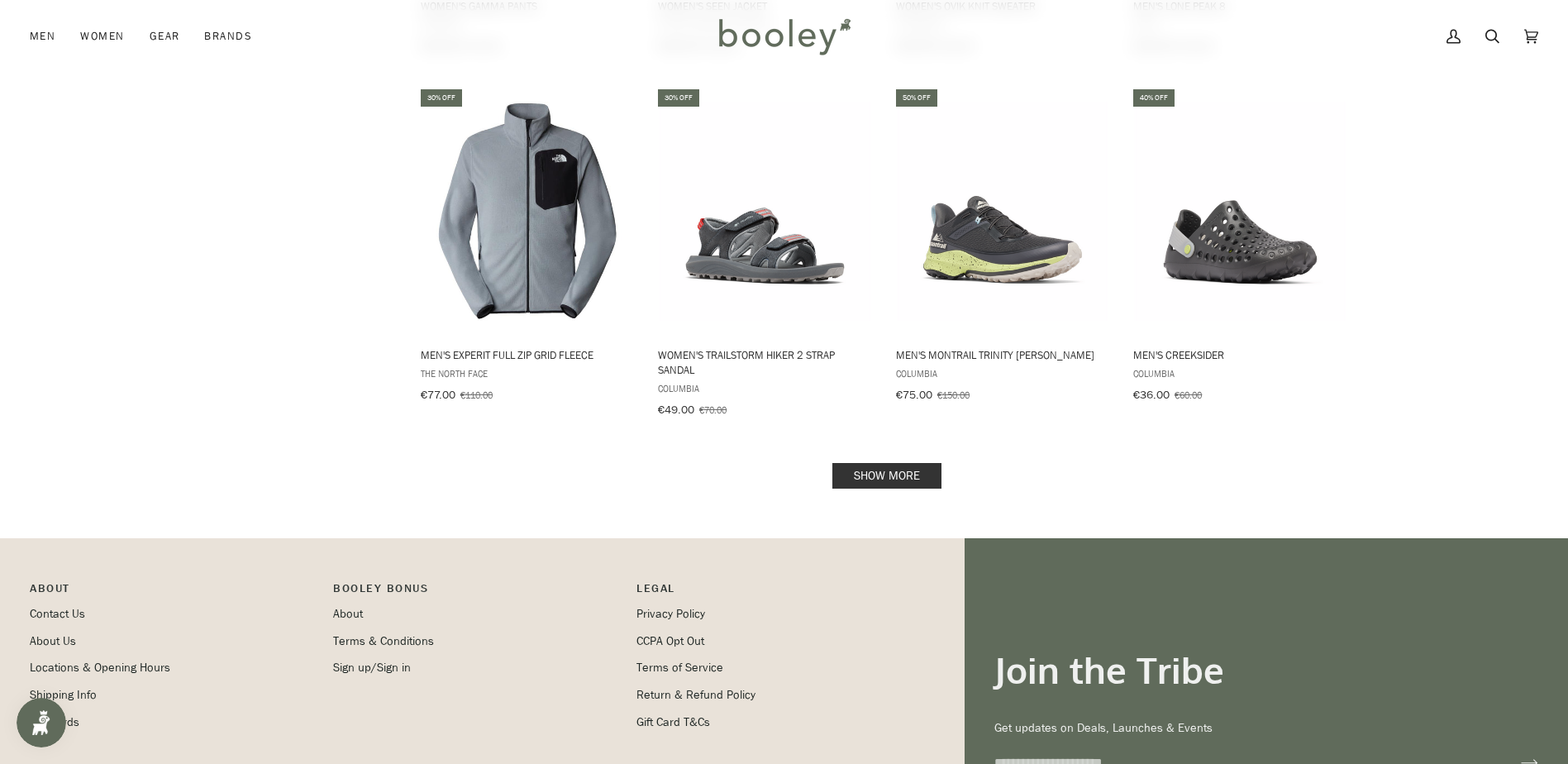
click at [874, 463] on link "Show more" at bounding box center [887, 476] width 109 height 26
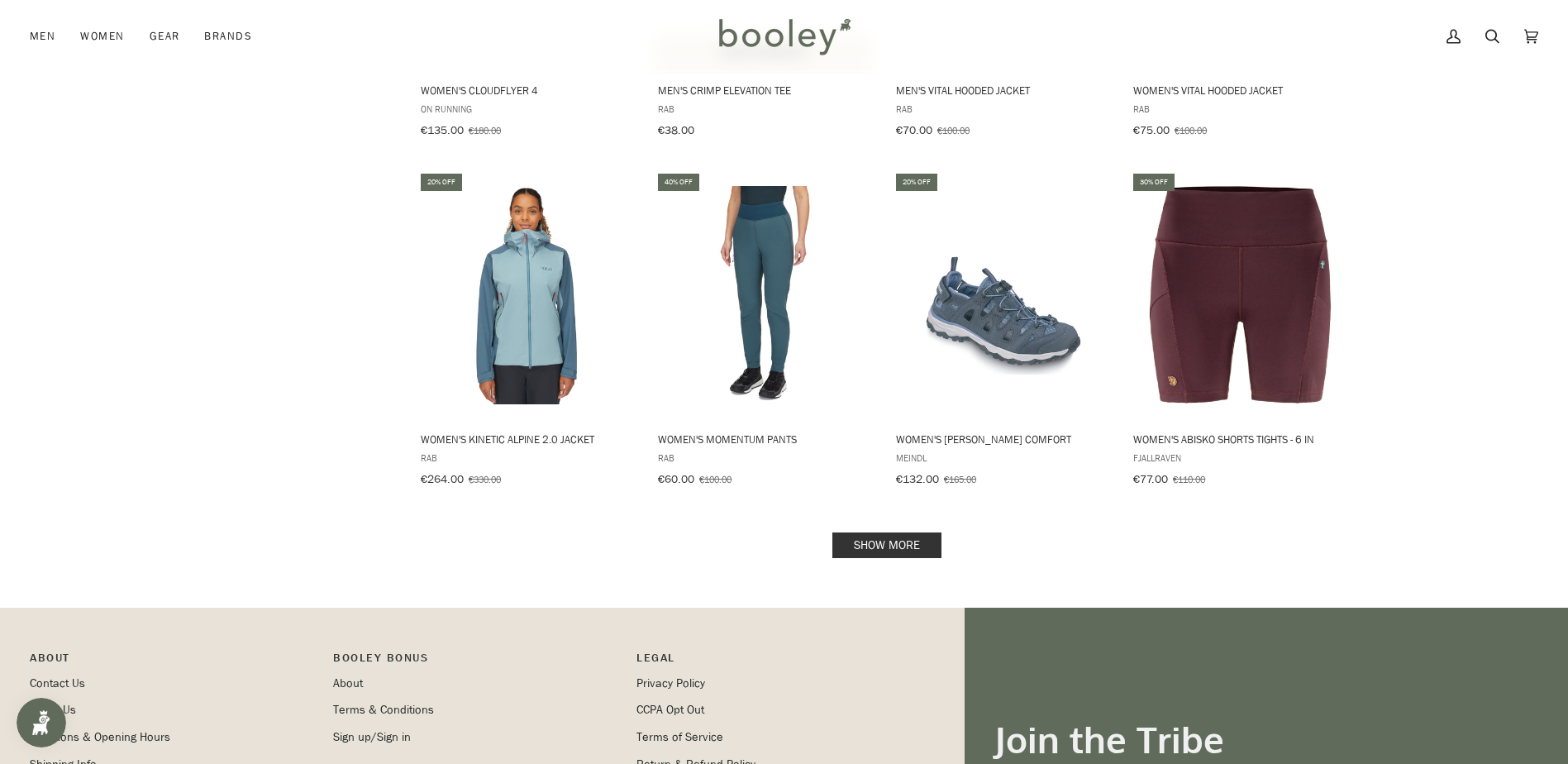
scroll to position [21435, 0]
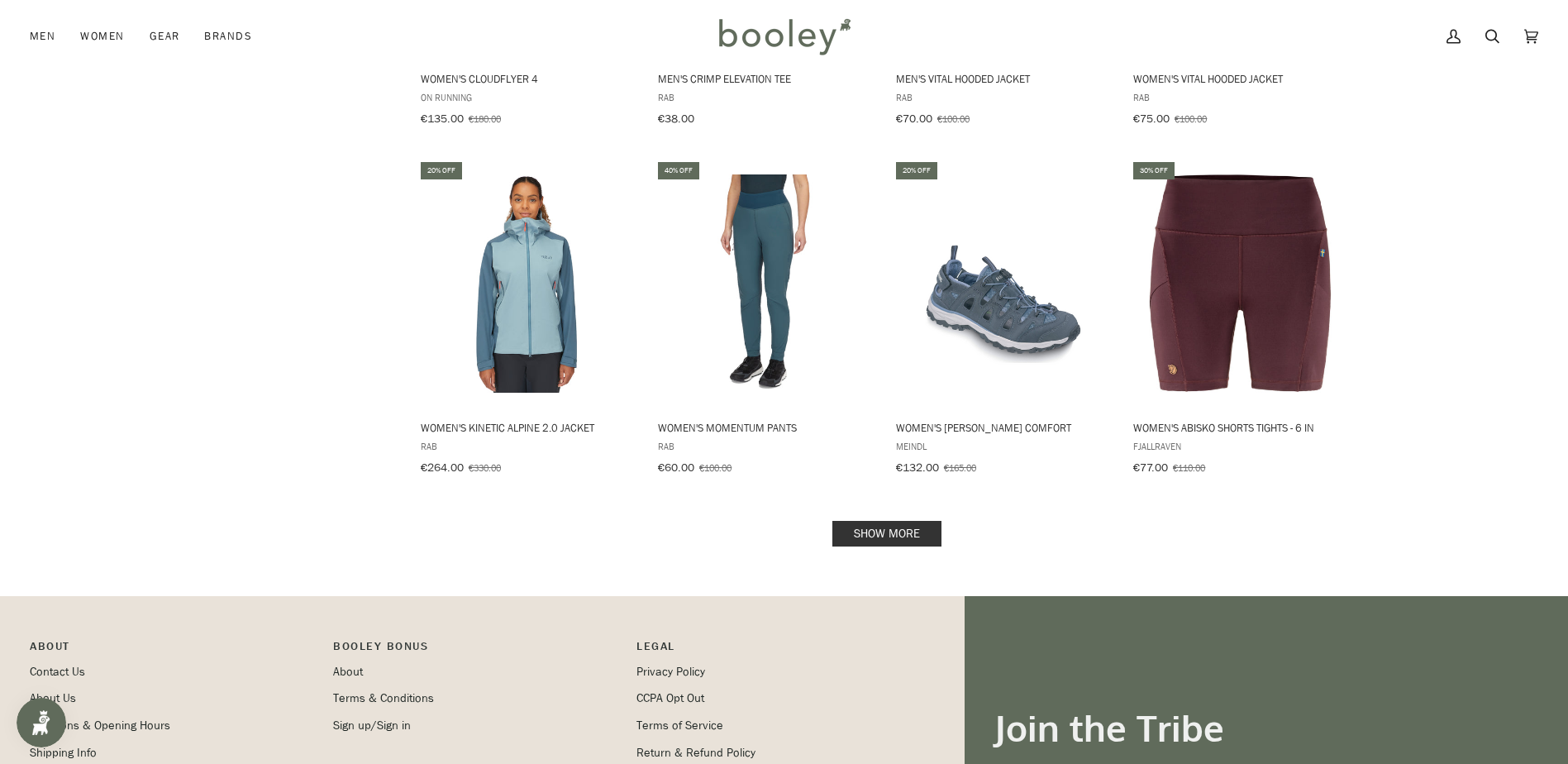
click at [879, 521] on link "Show more" at bounding box center [887, 534] width 109 height 26
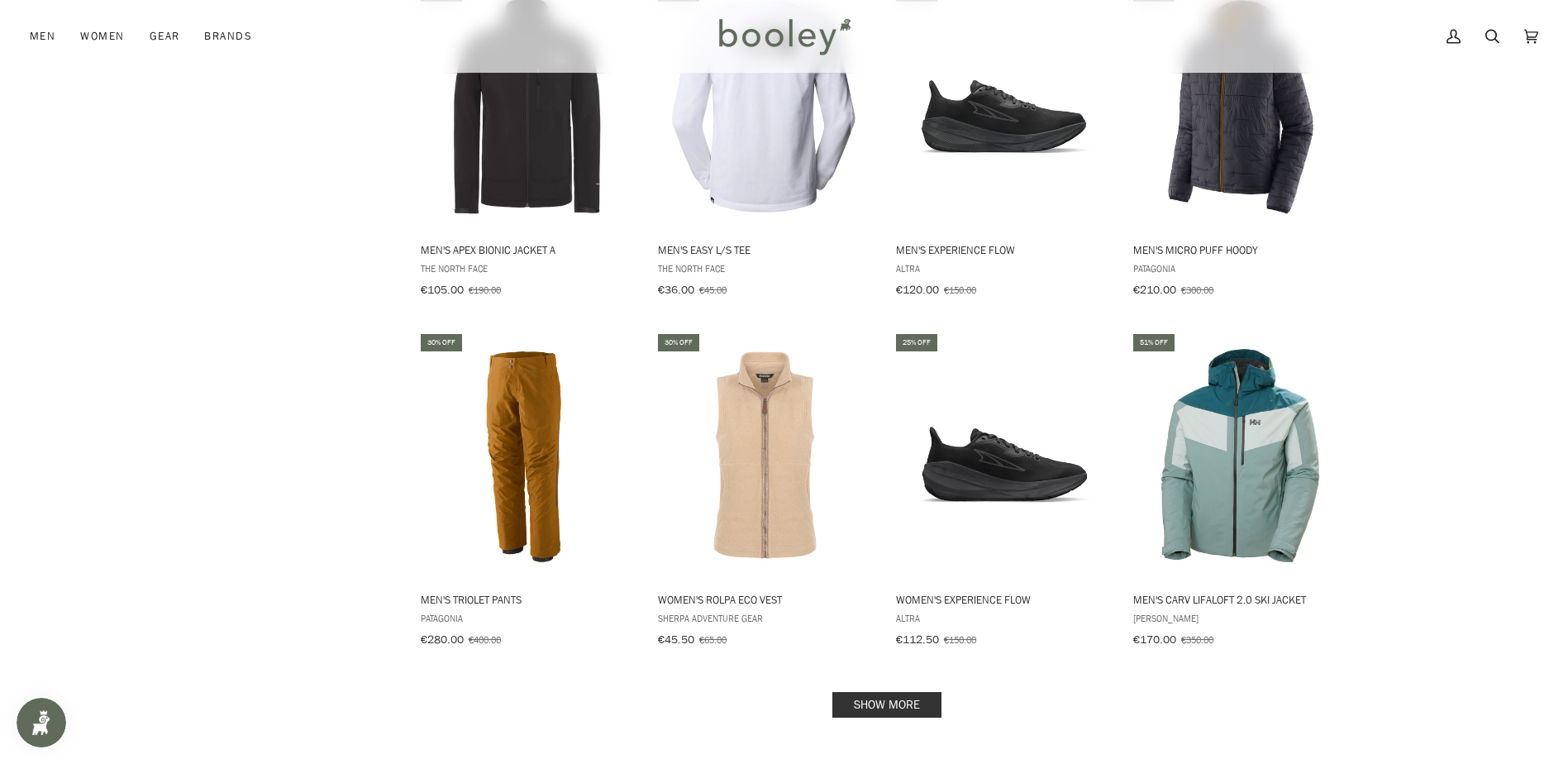
scroll to position [23089, 0]
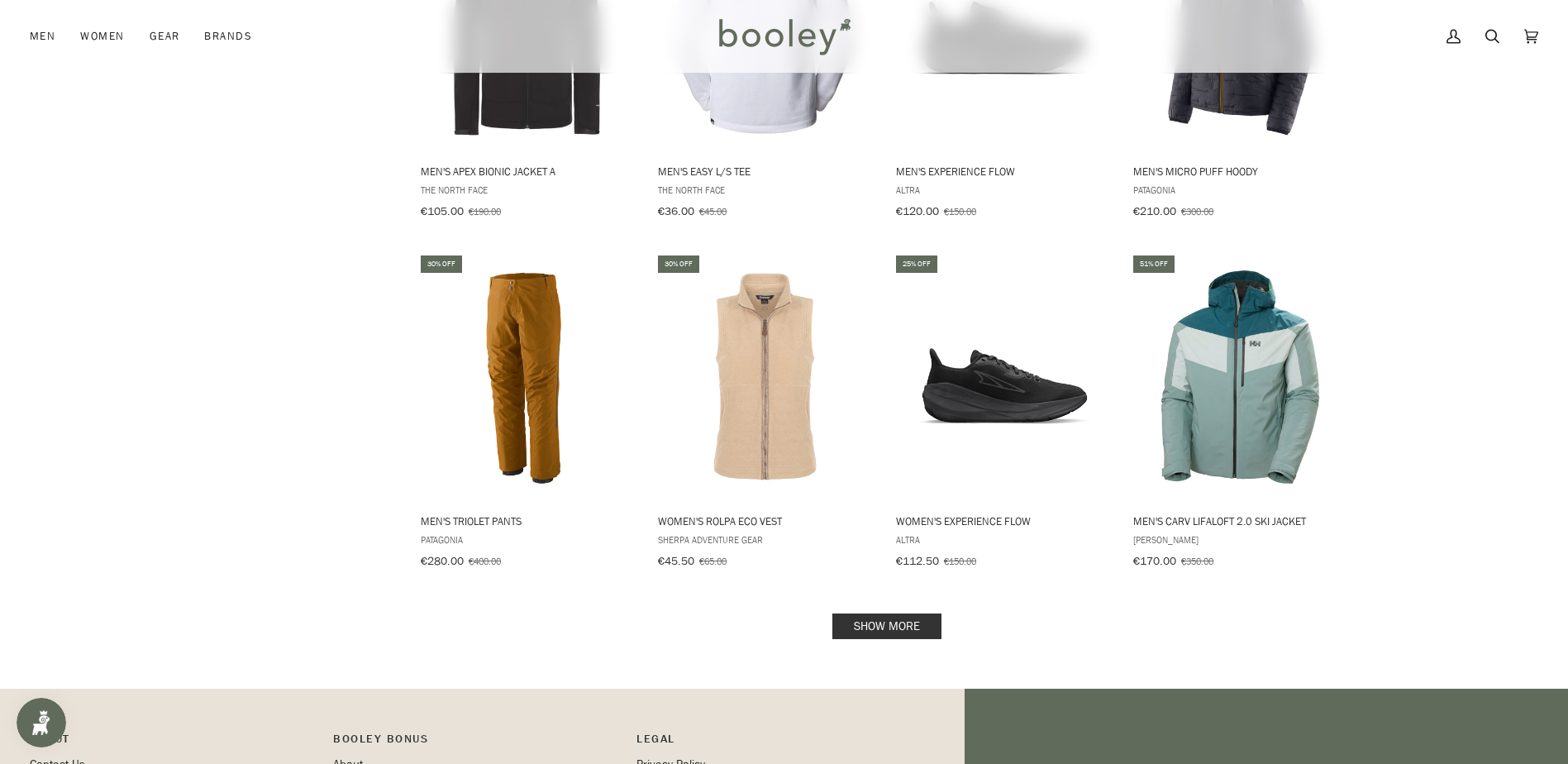
click at [895, 614] on link "Show more" at bounding box center [887, 627] width 109 height 26
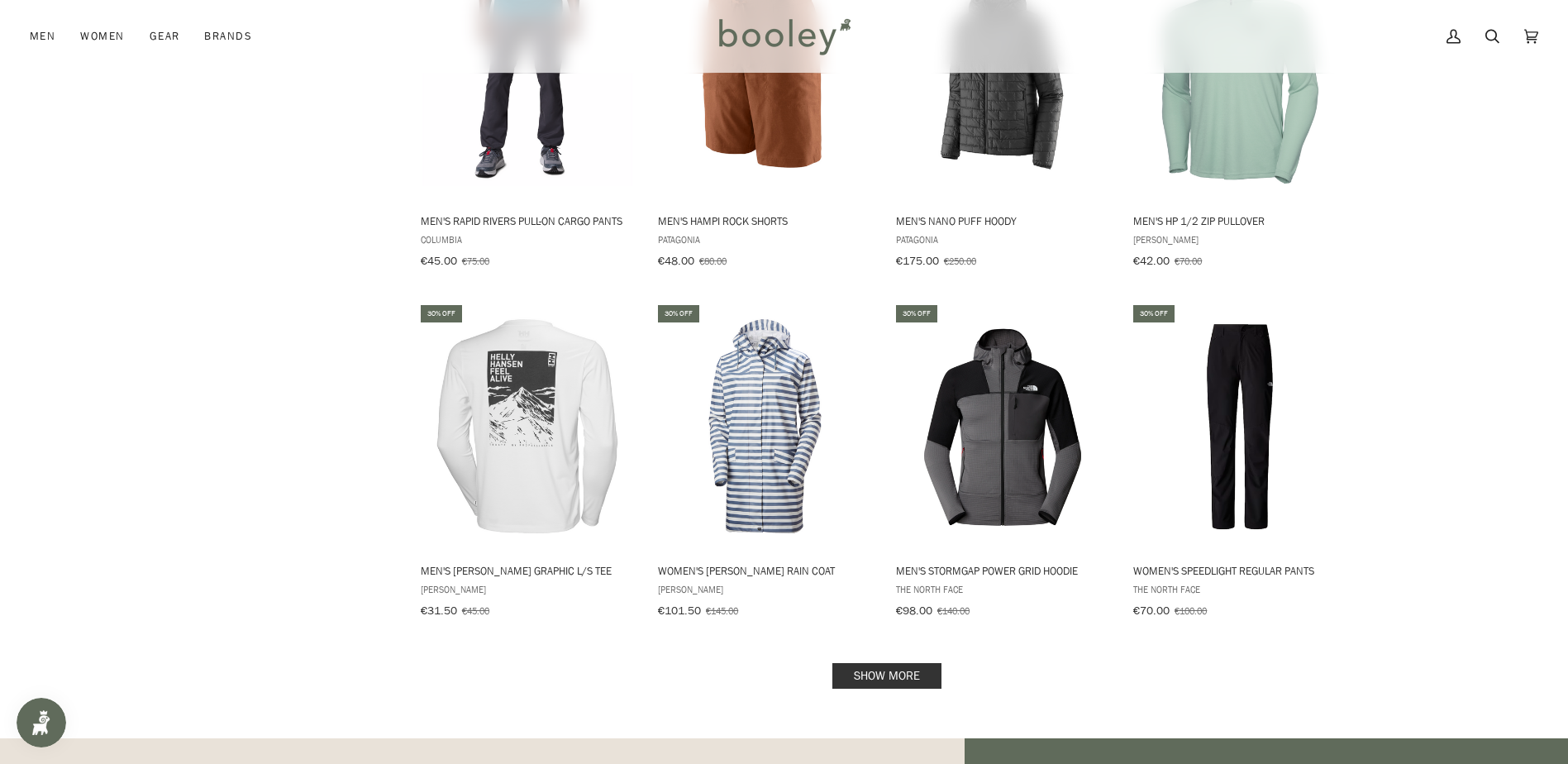
scroll to position [24825, 0]
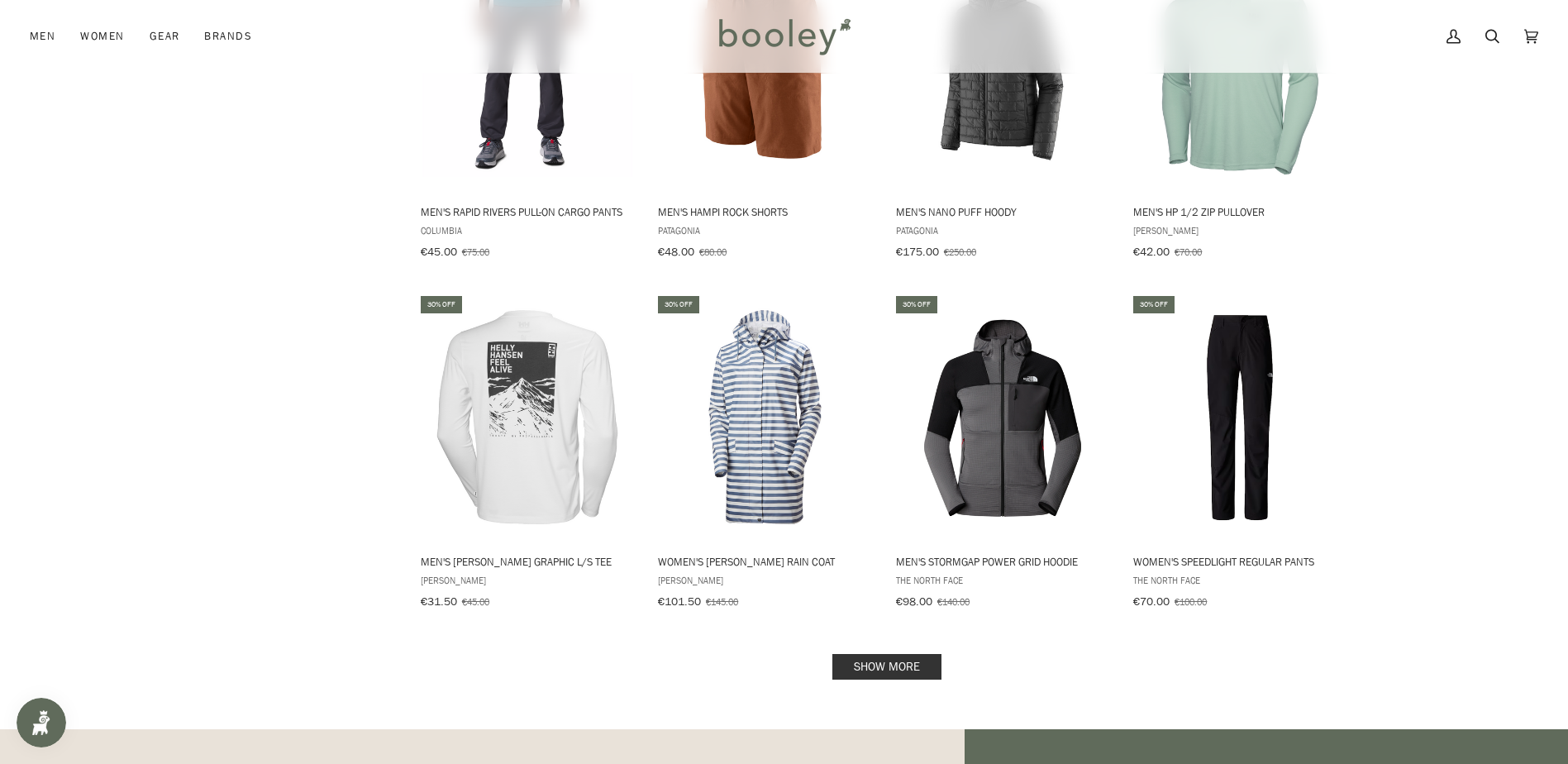
click at [886, 654] on link "Show more" at bounding box center [887, 667] width 109 height 26
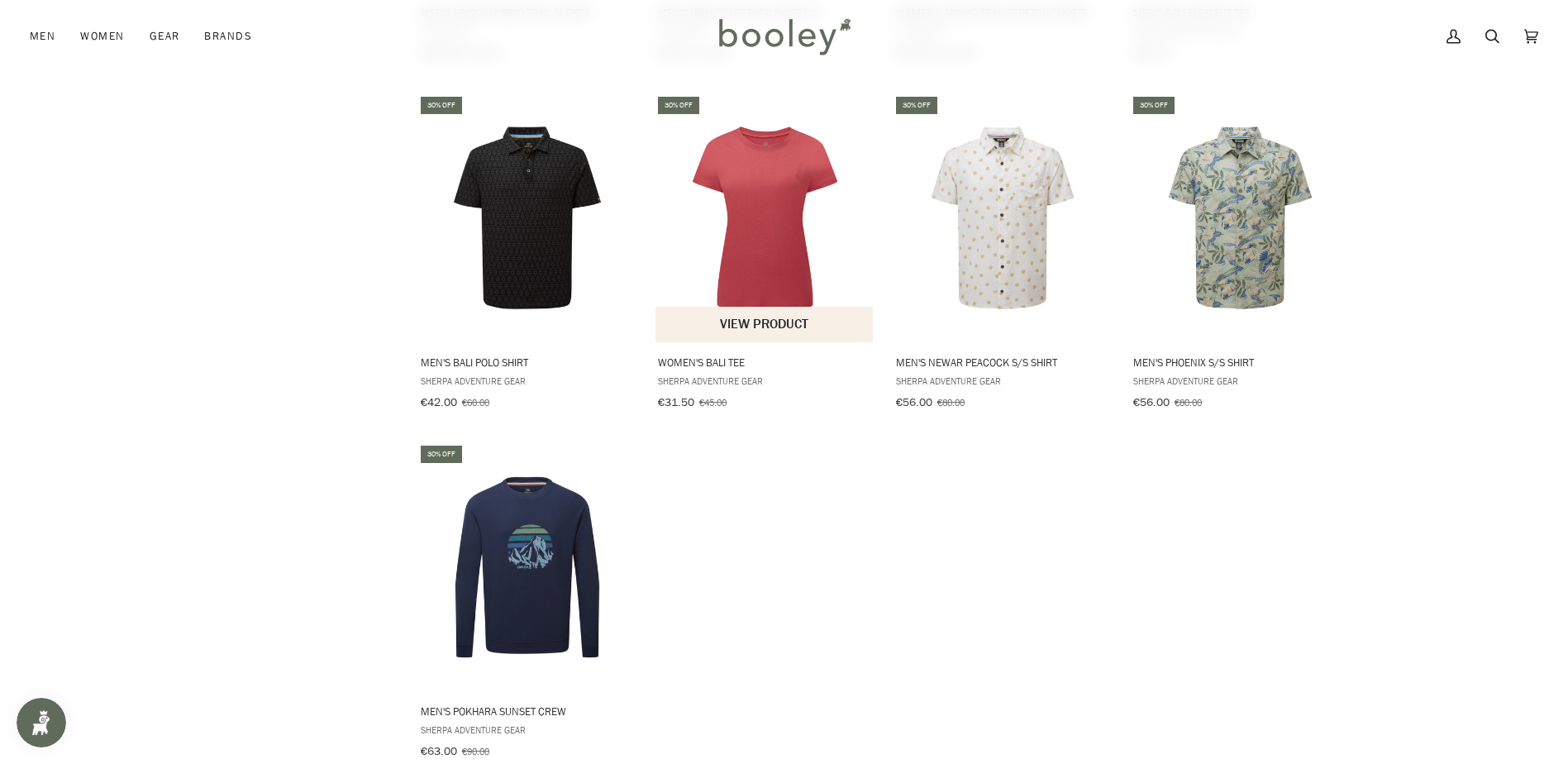
scroll to position [25735, 0]
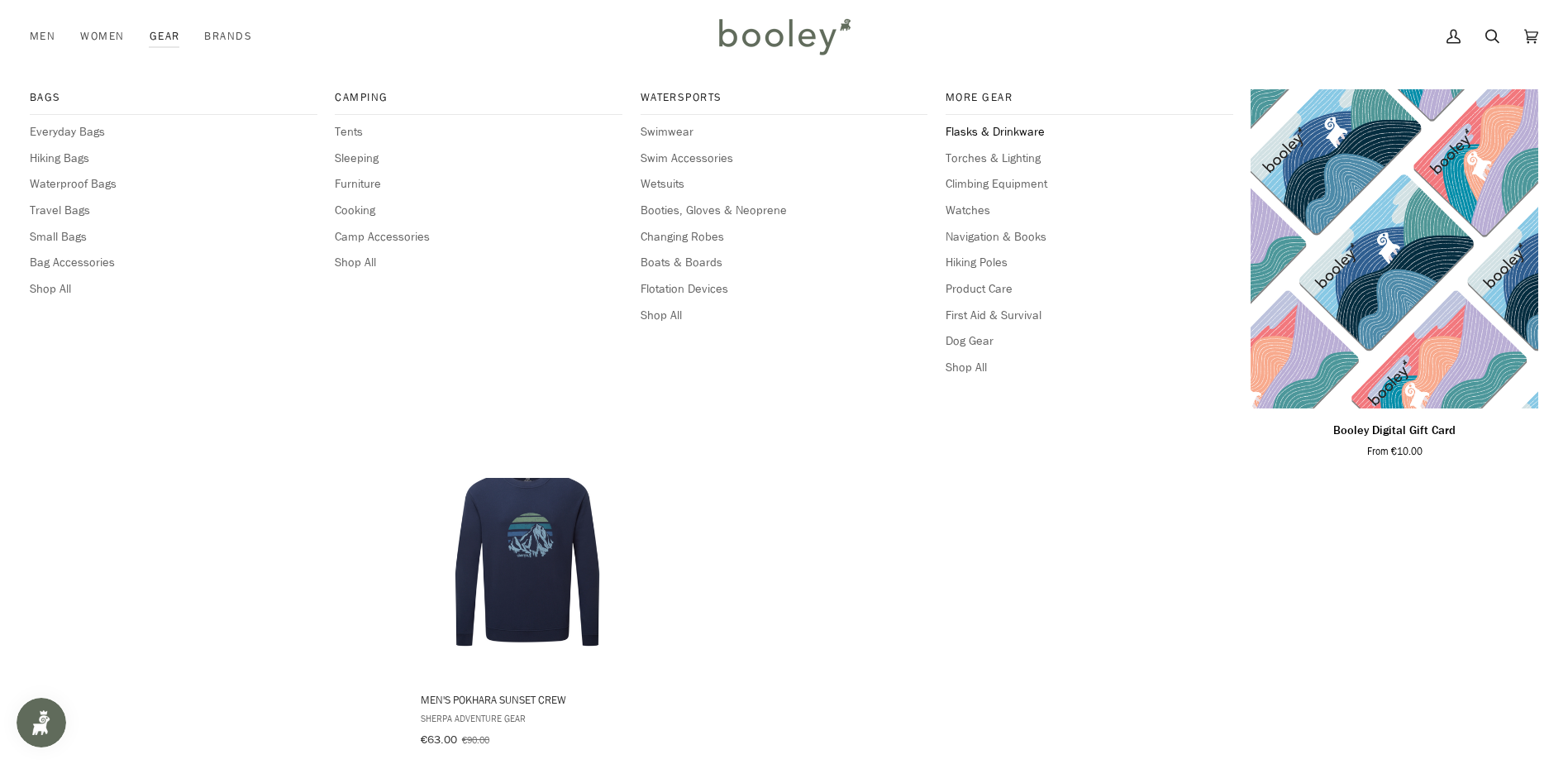
click at [992, 123] on span "Flasks & Drinkware" at bounding box center [1089, 133] width 288 height 19
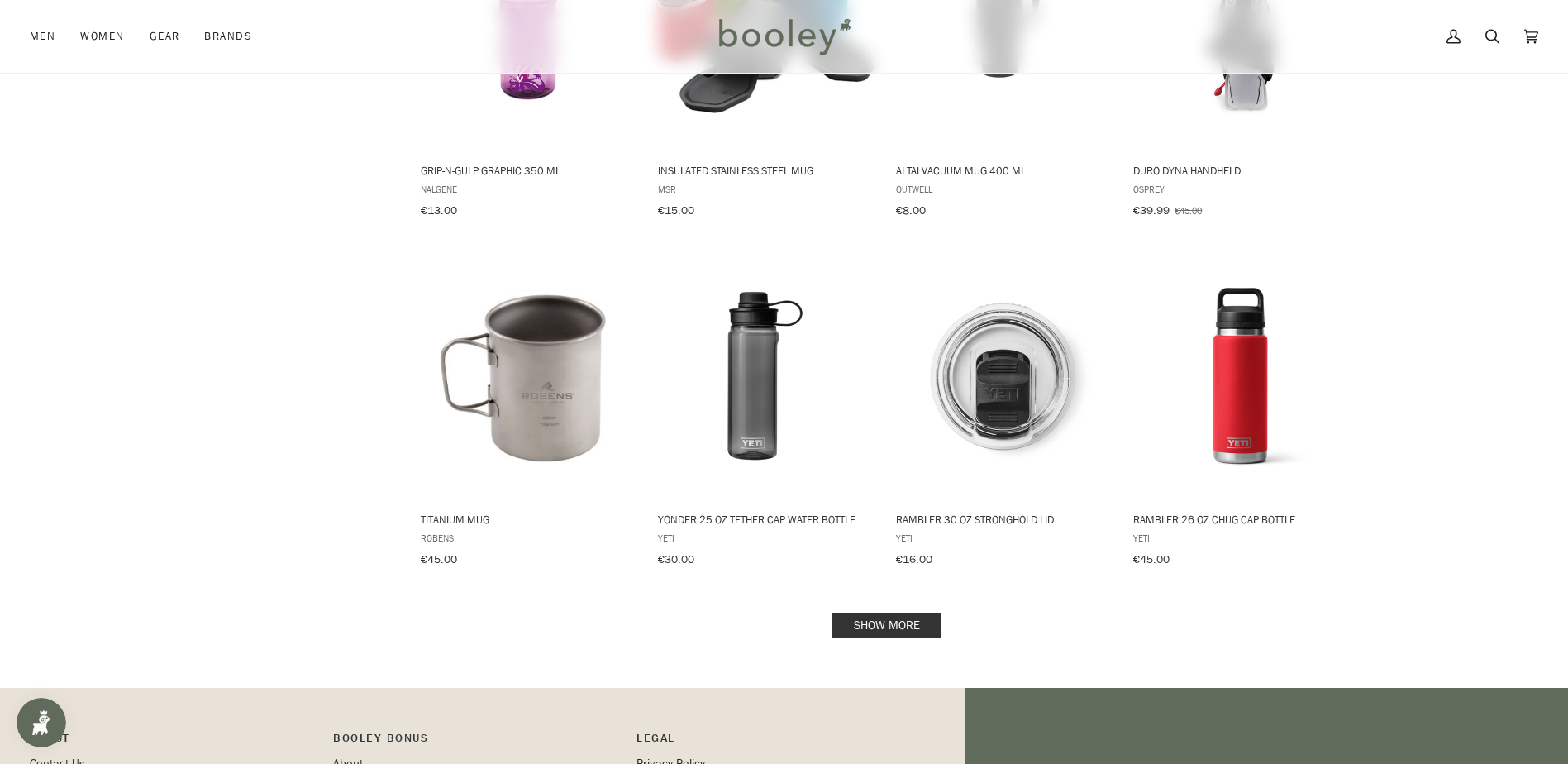
scroll to position [1571, 0]
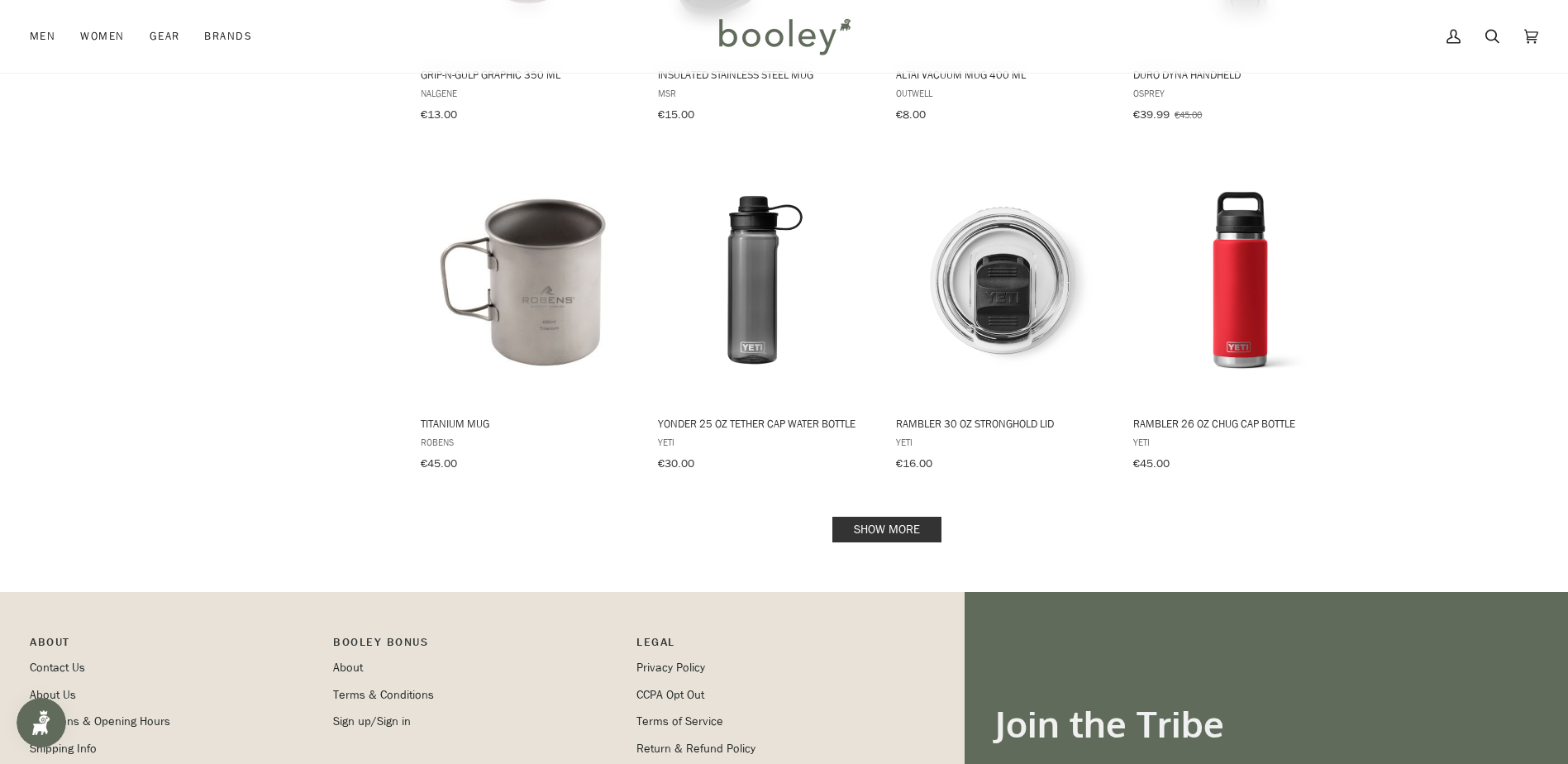
drag, startPoint x: 917, startPoint y: 507, endPoint x: 904, endPoint y: 488, distance: 23.0
click at [917, 517] on link "Show more" at bounding box center [887, 530] width 109 height 26
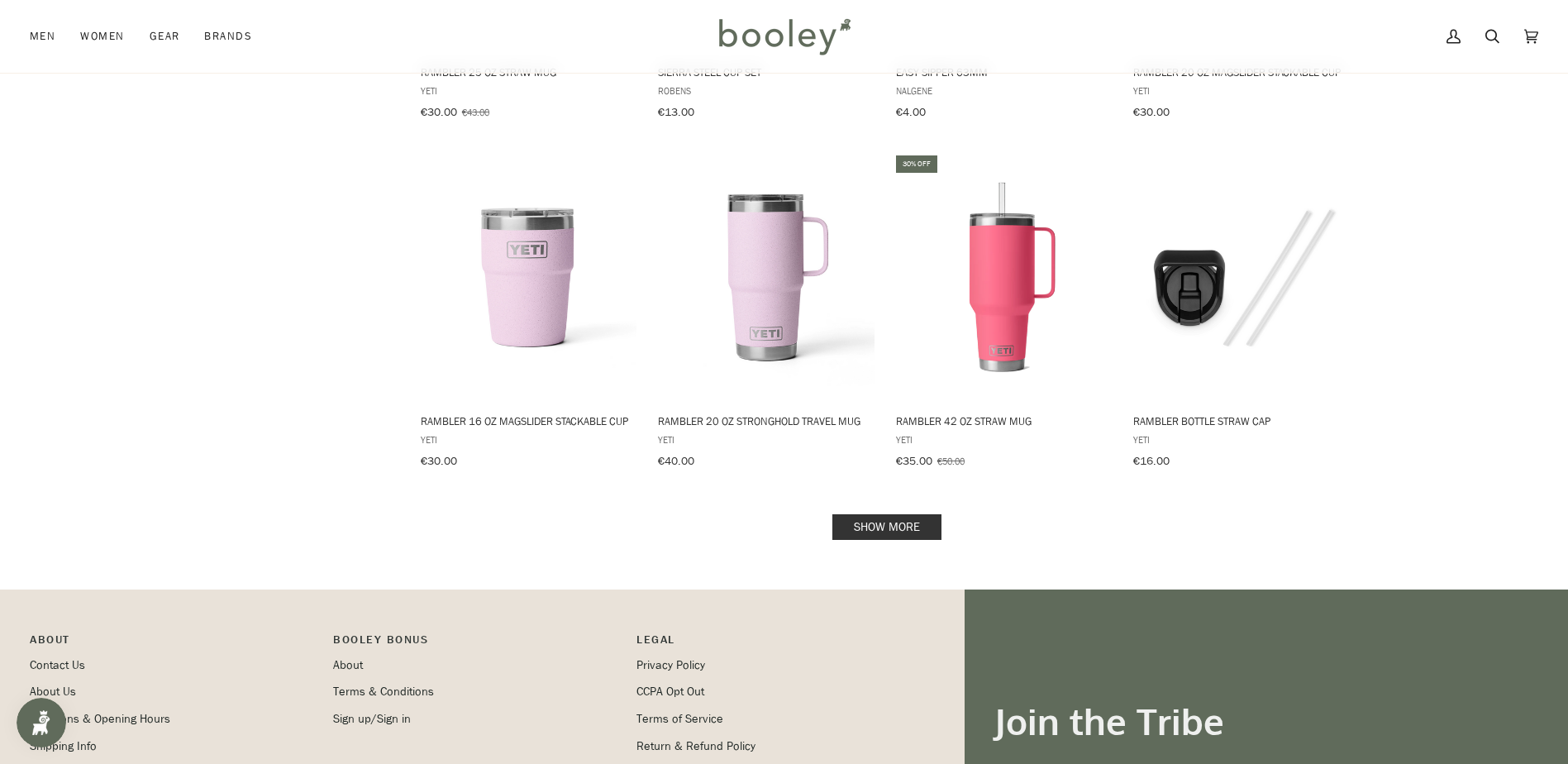
scroll to position [3308, 0]
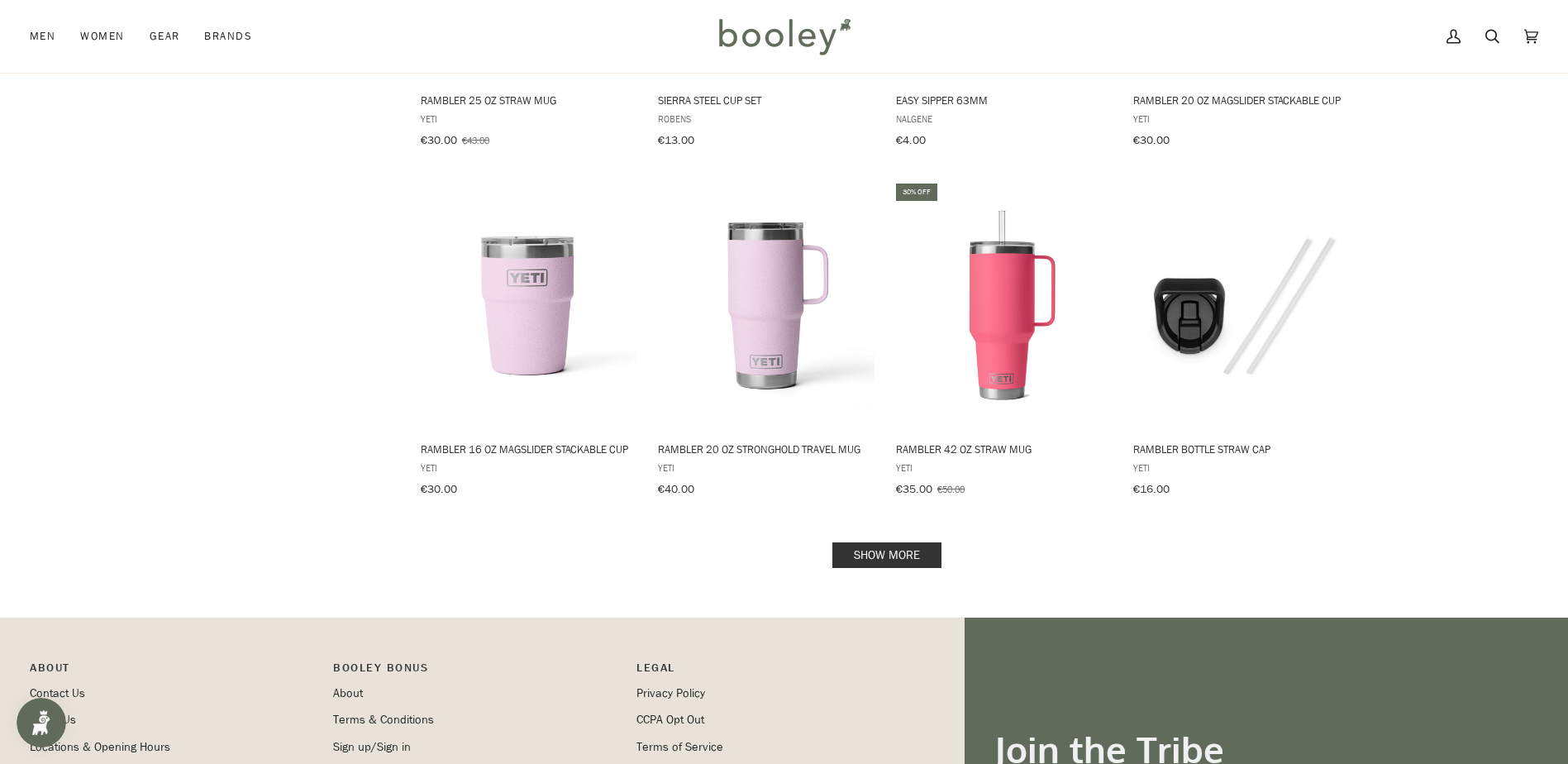
click at [885, 542] on link "Show more" at bounding box center [887, 555] width 109 height 26
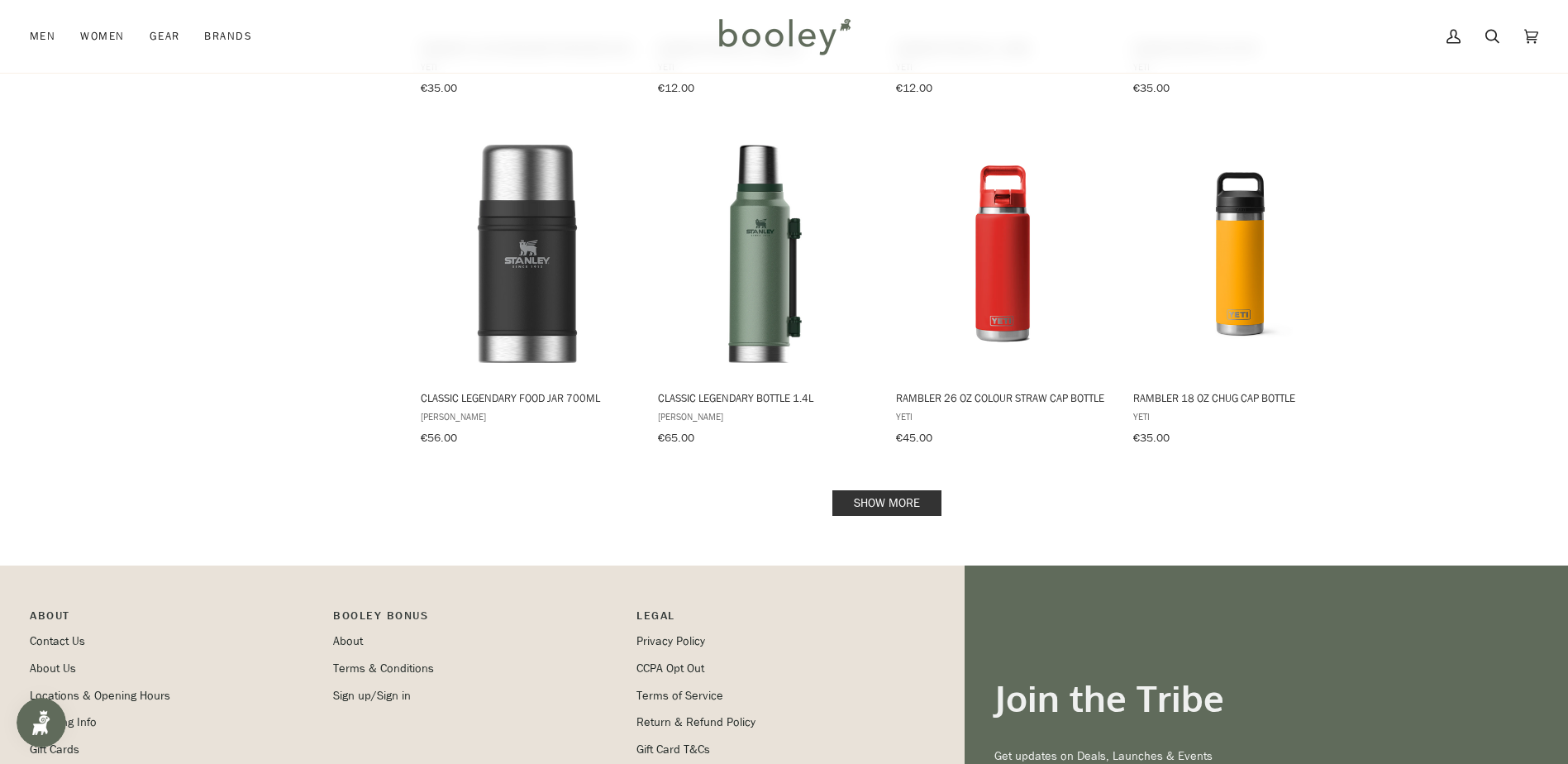
scroll to position [5210, 0]
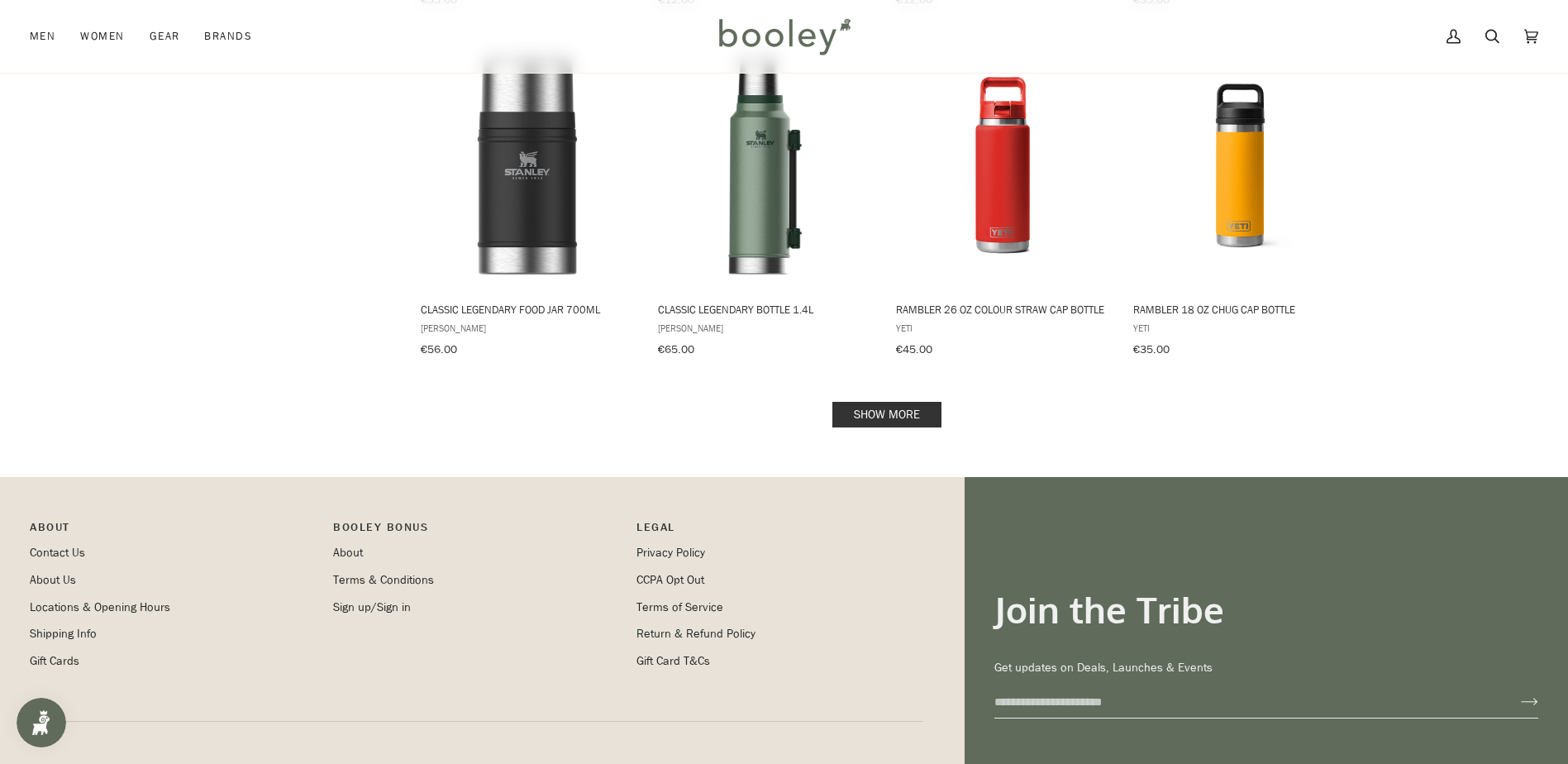
click at [858, 402] on link "Show more" at bounding box center [887, 415] width 109 height 26
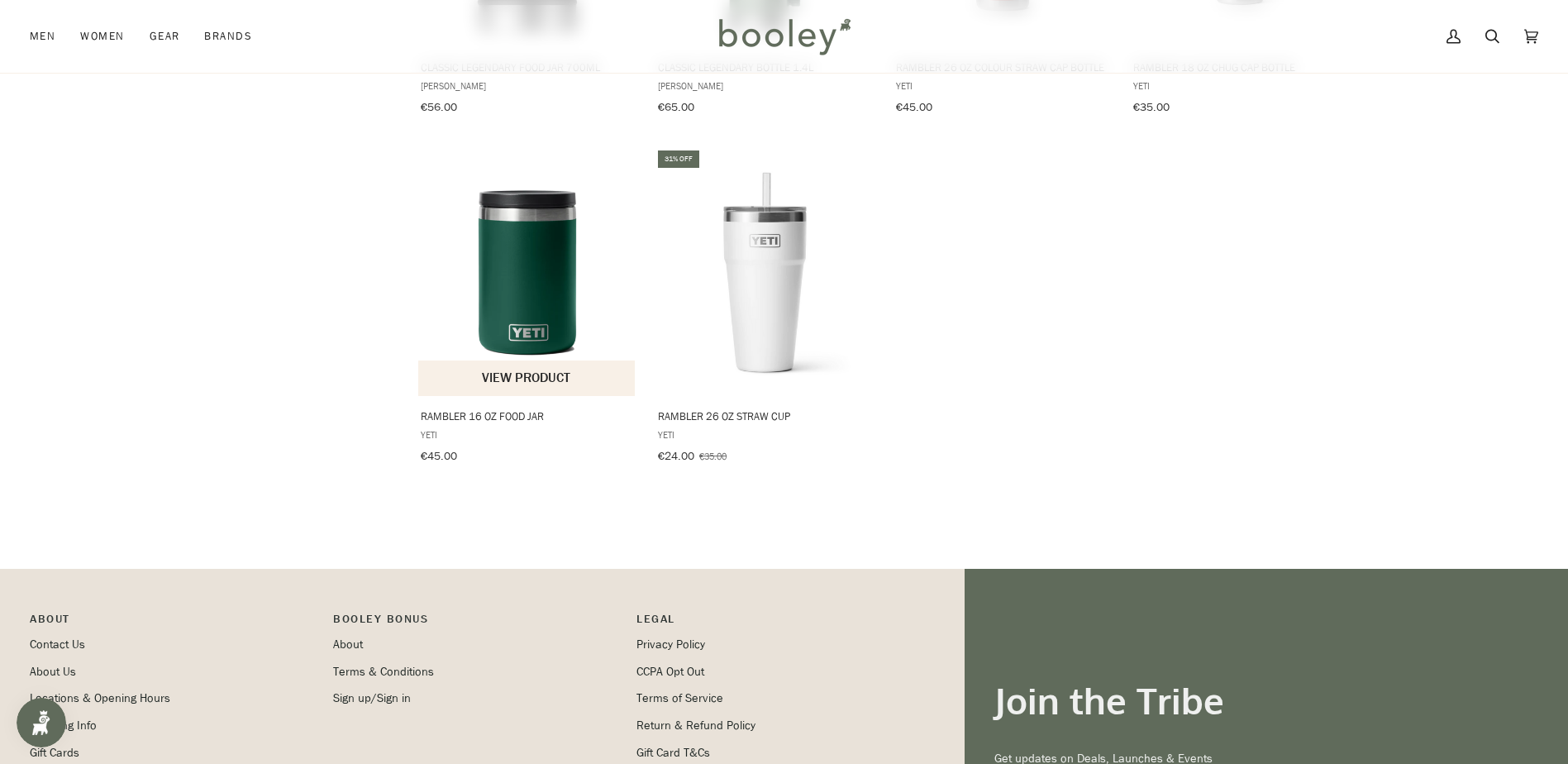
scroll to position [5458, 0]
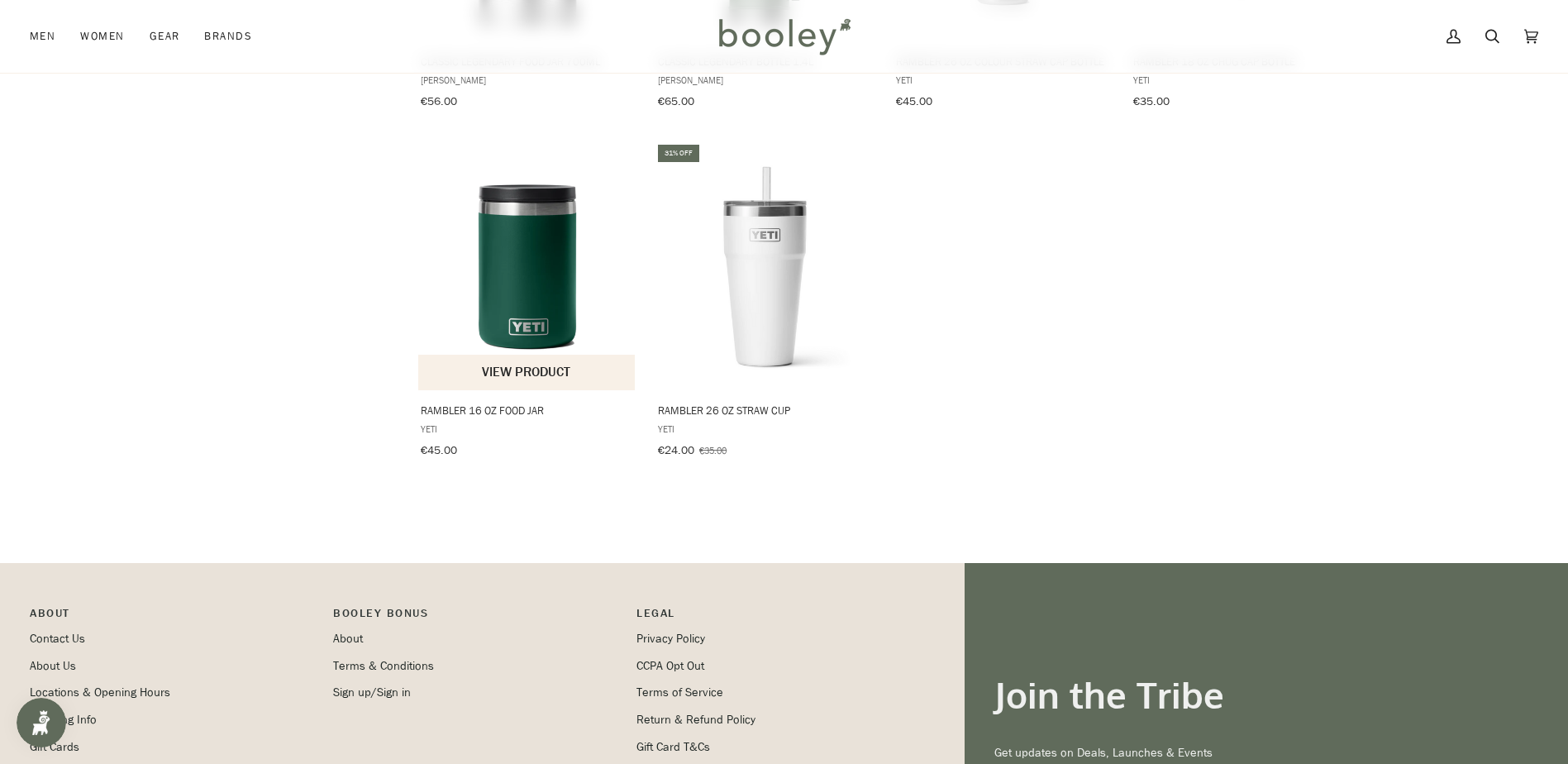
click at [542, 201] on img "Rambler 16 oz Food Jar" at bounding box center [528, 266] width 219 height 219
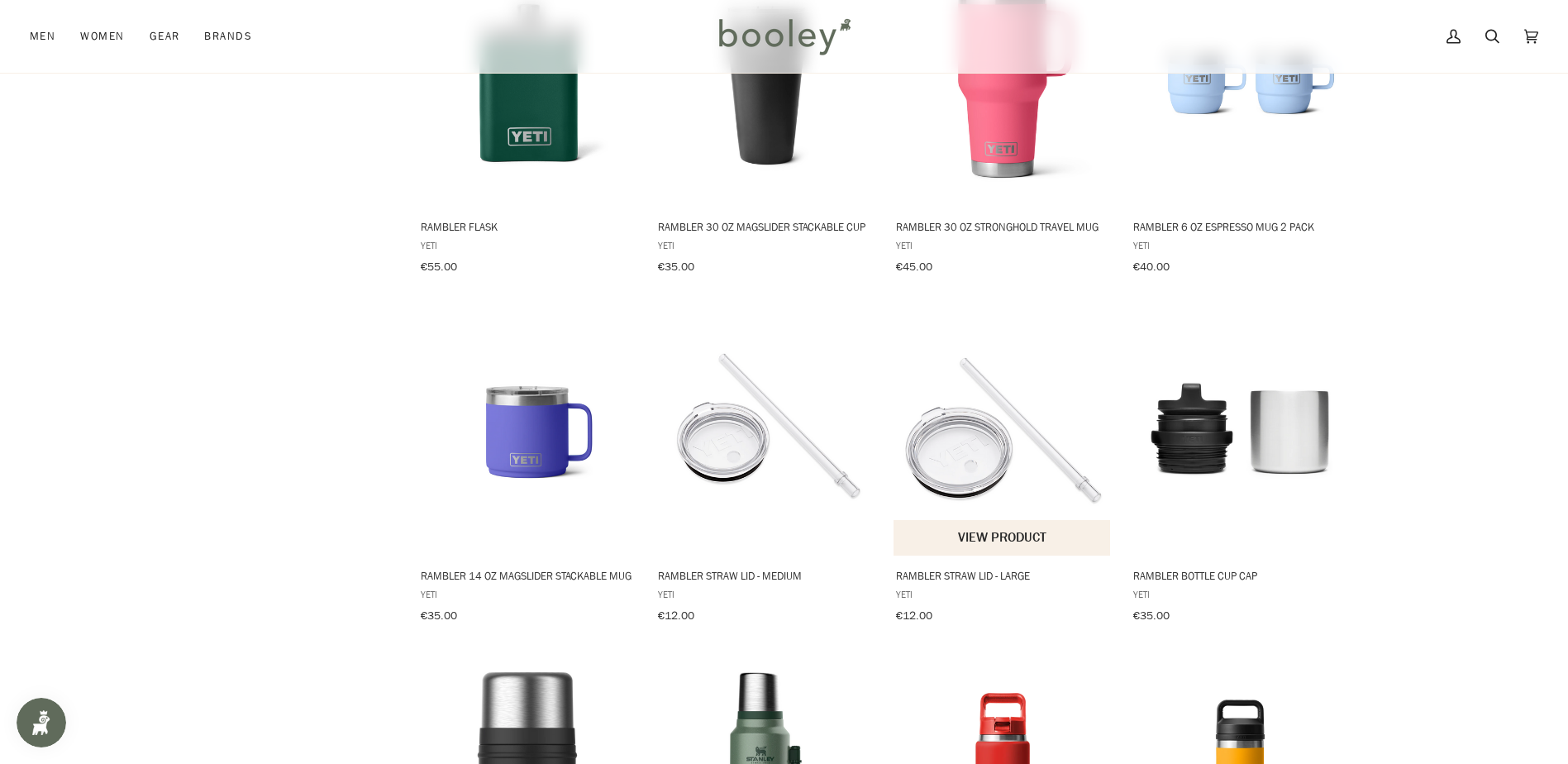
scroll to position [4548, 0]
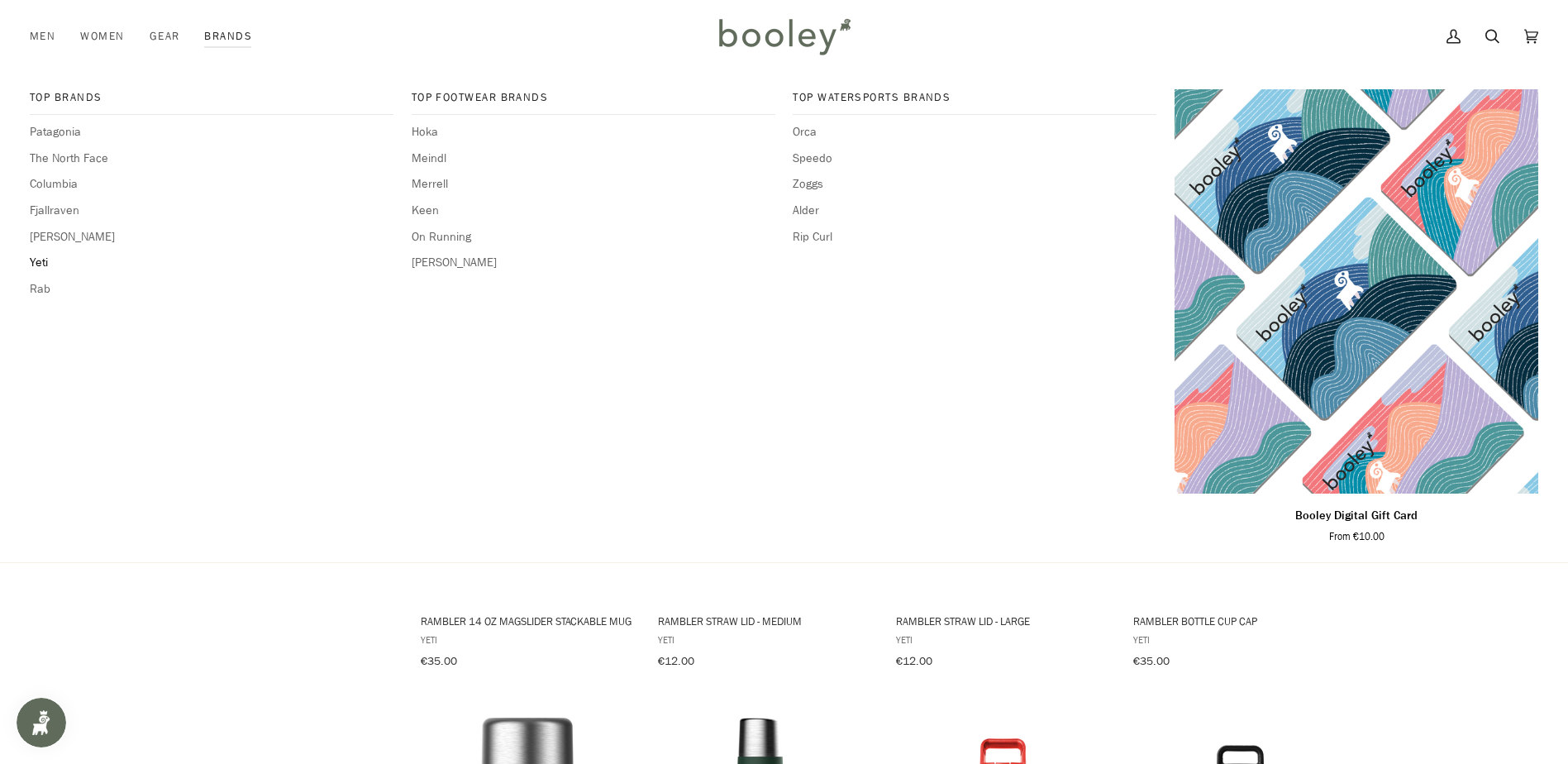
click at [43, 263] on span "Yeti" at bounding box center [212, 263] width 364 height 19
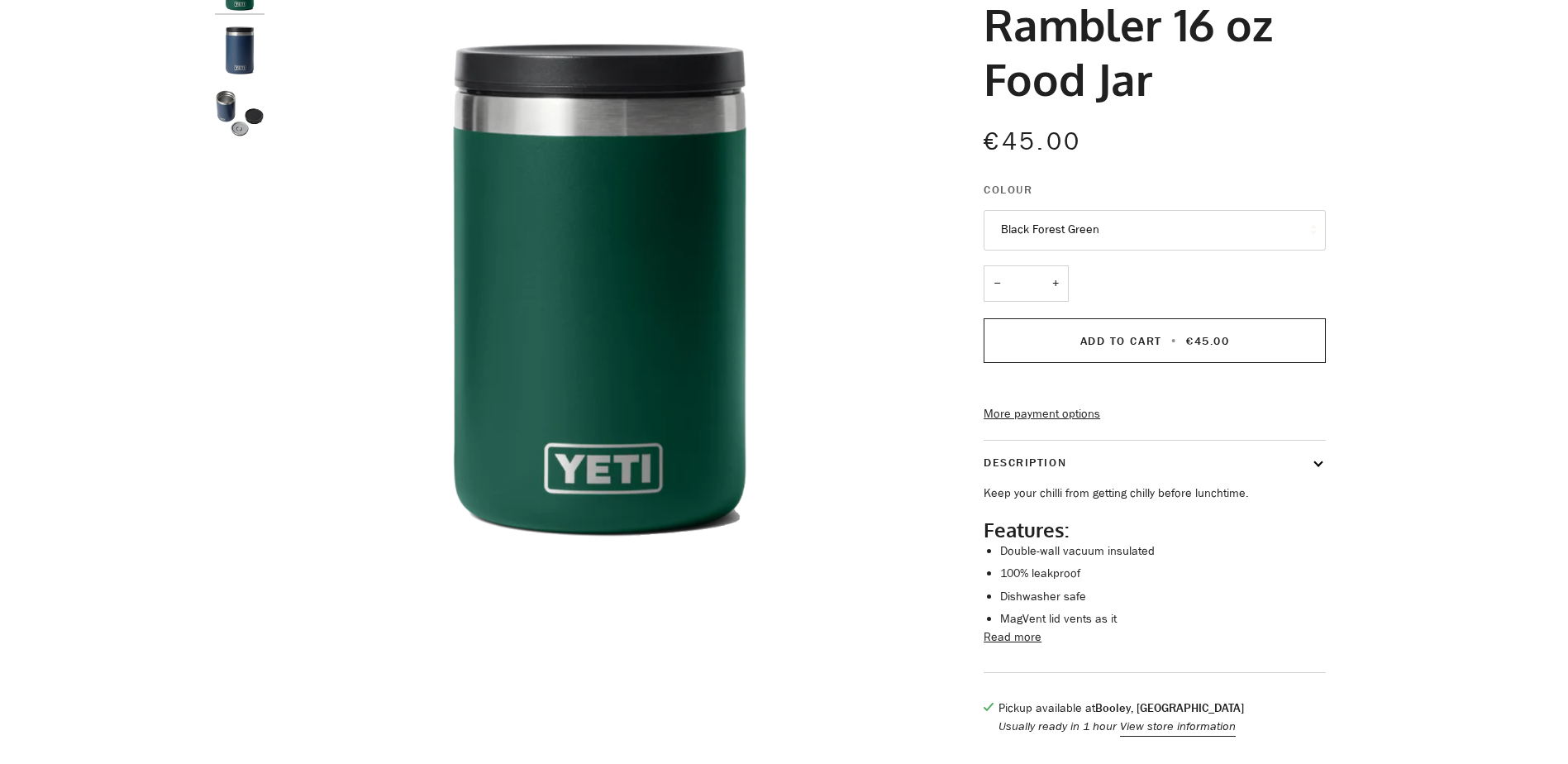
scroll to position [165, 0]
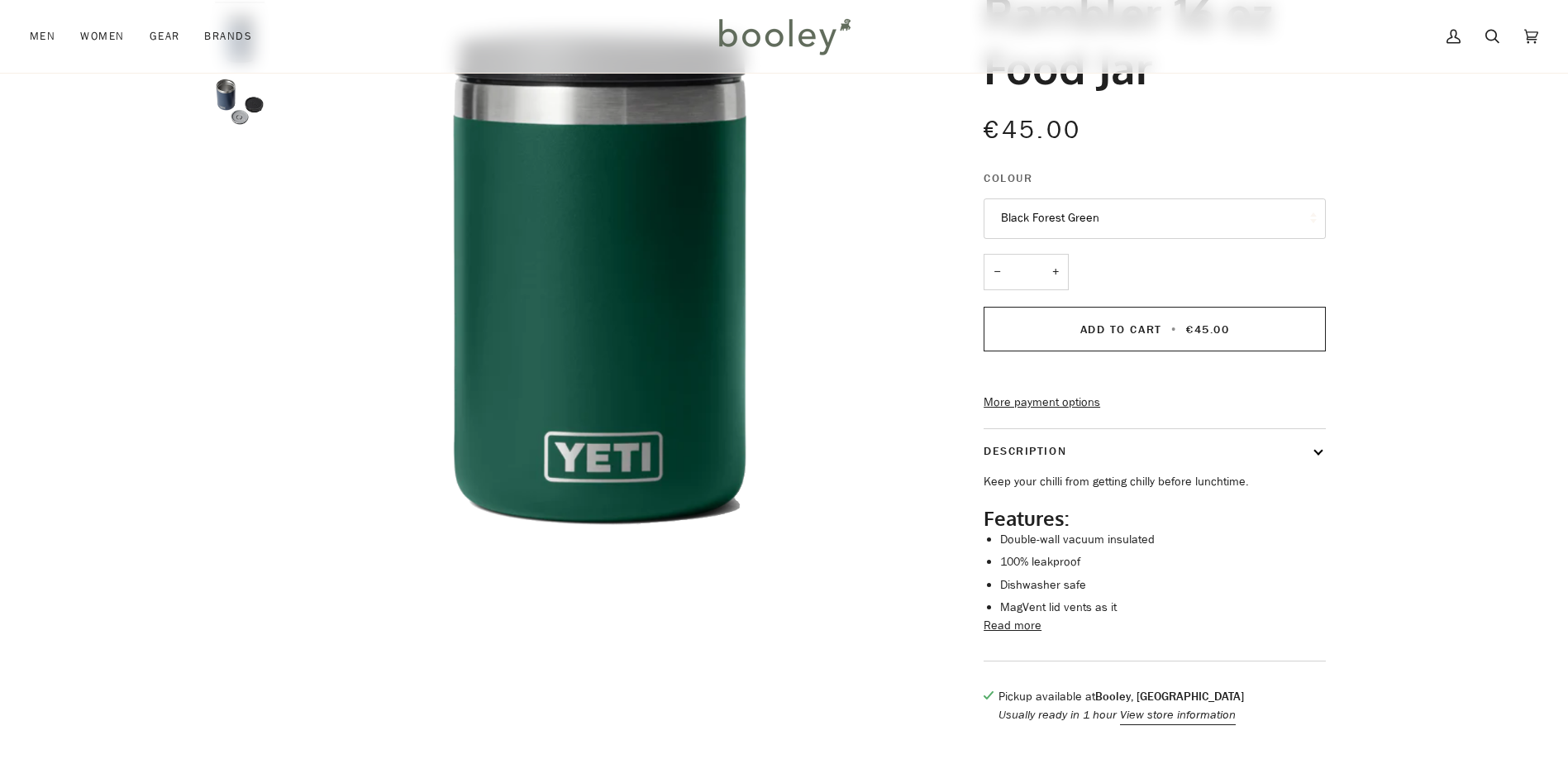
click at [236, 107] on img "Rambler 16 oz Food Jar" at bounding box center [239, 101] width 49 height 49
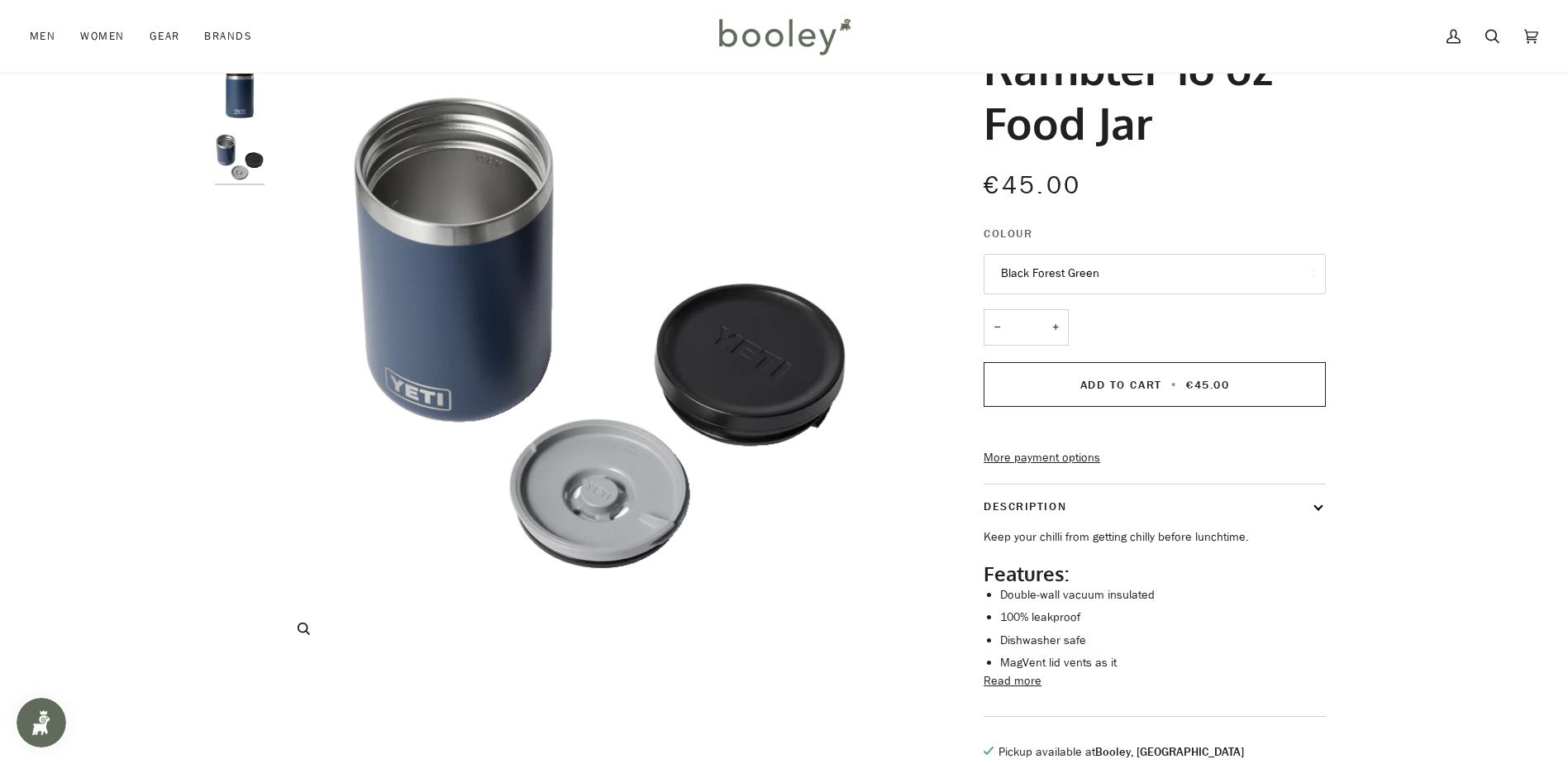
scroll to position [0, 0]
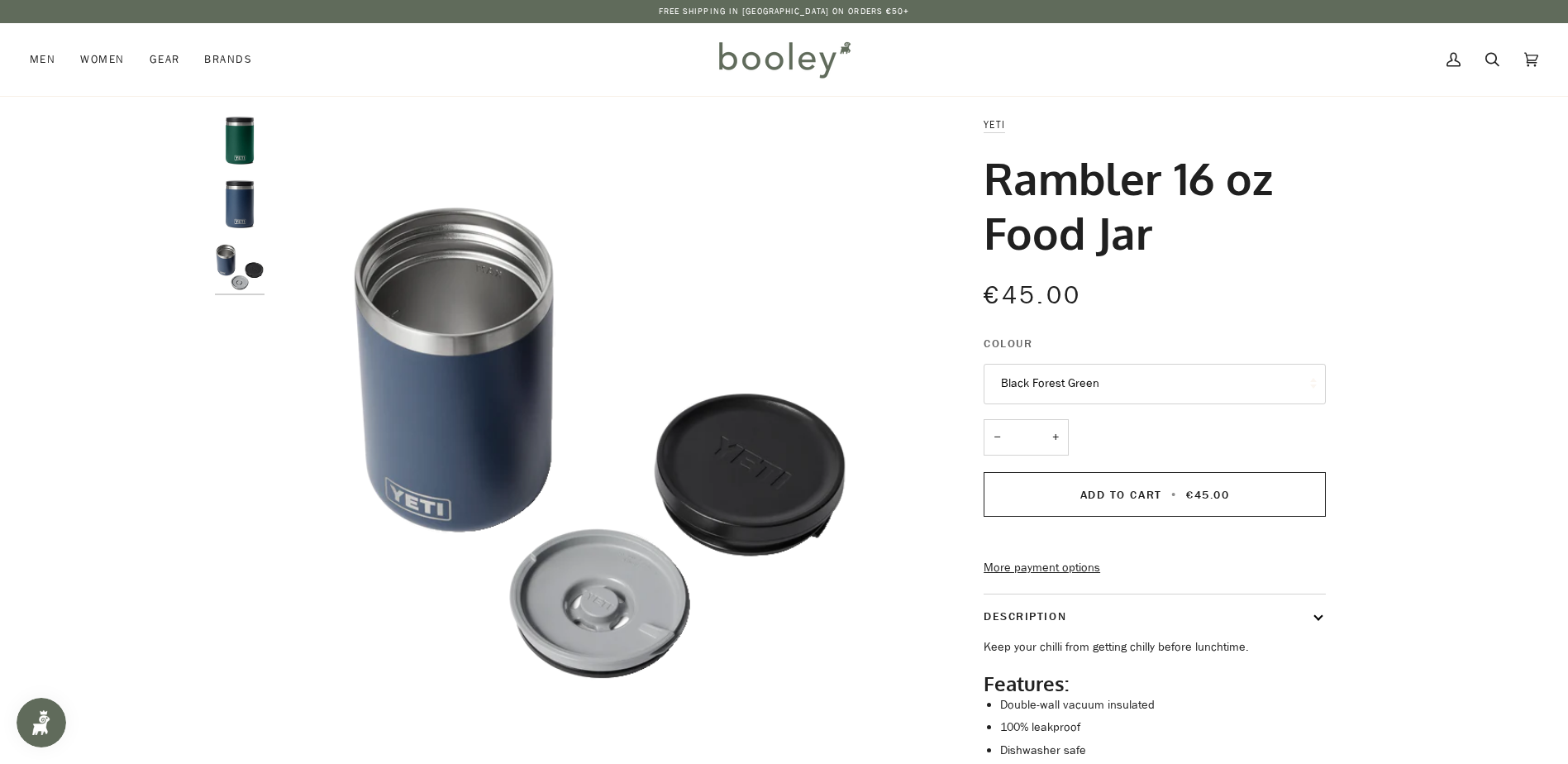
click at [1179, 375] on button "Black Forest Green" at bounding box center [1154, 384] width 342 height 41
click at [1176, 460] on link "Navy" at bounding box center [1154, 464] width 341 height 42
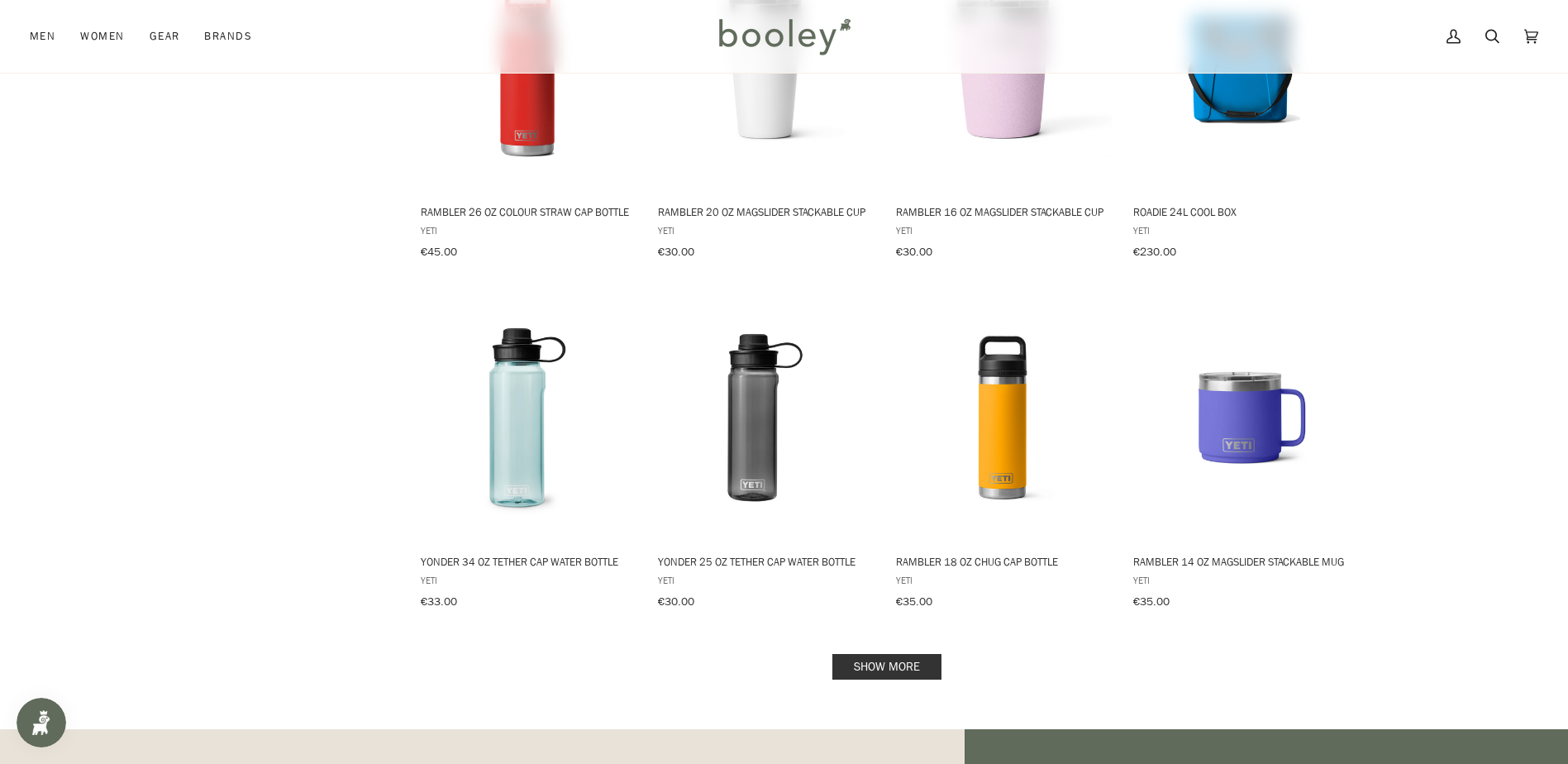
scroll to position [1405, 0]
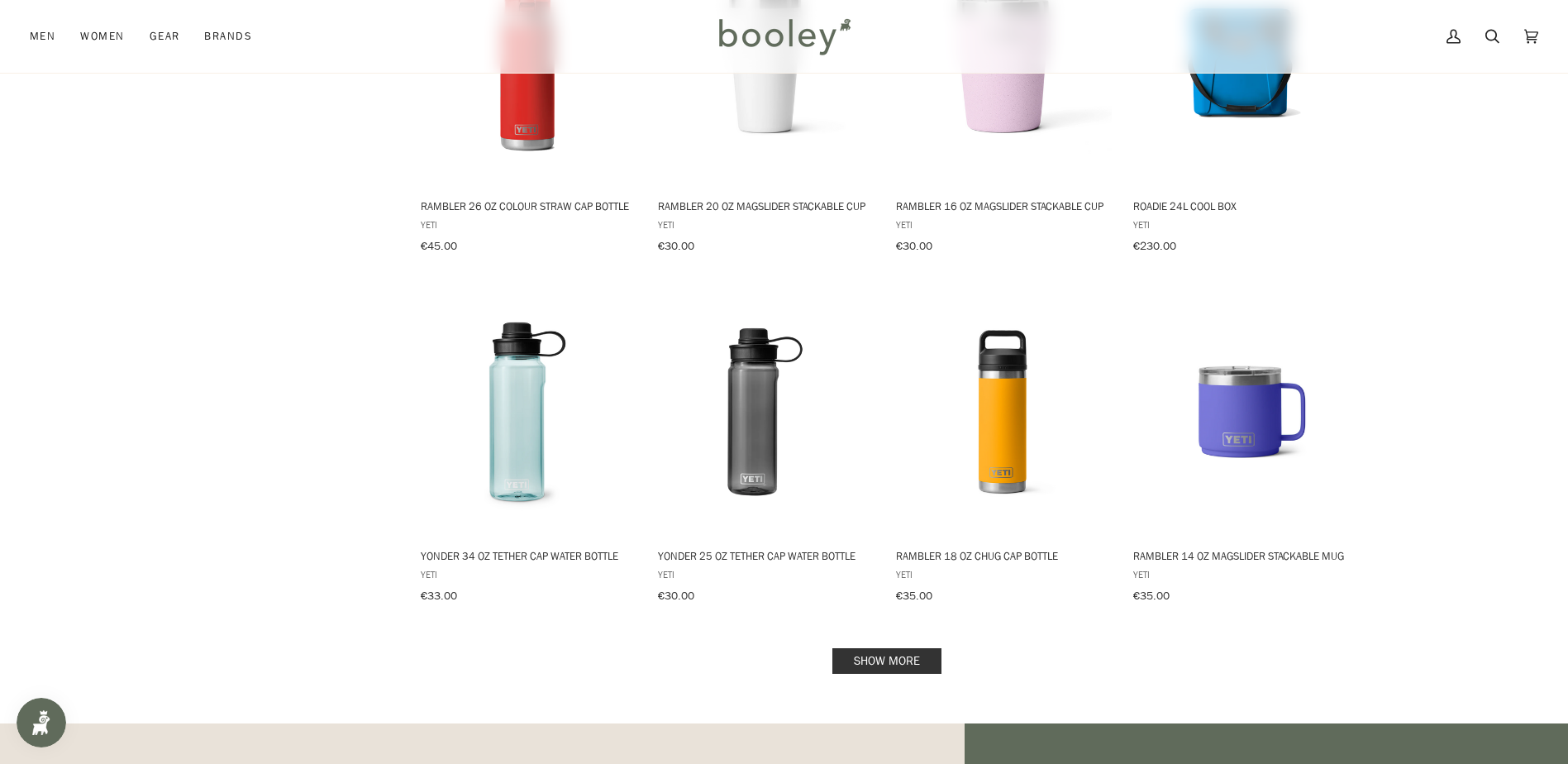
click at [883, 648] on link "Show more" at bounding box center [887, 661] width 109 height 26
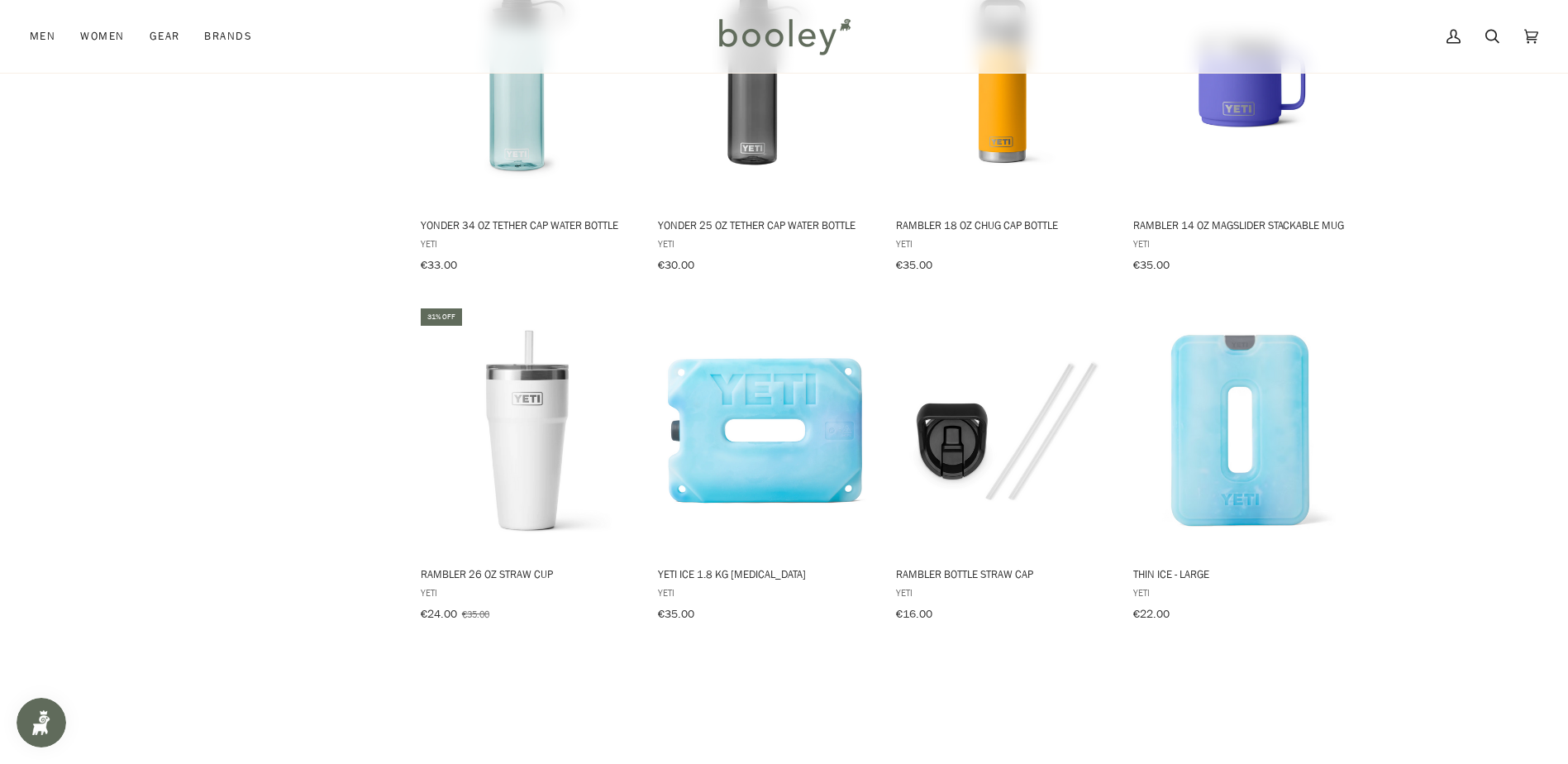
scroll to position [1819, 0]
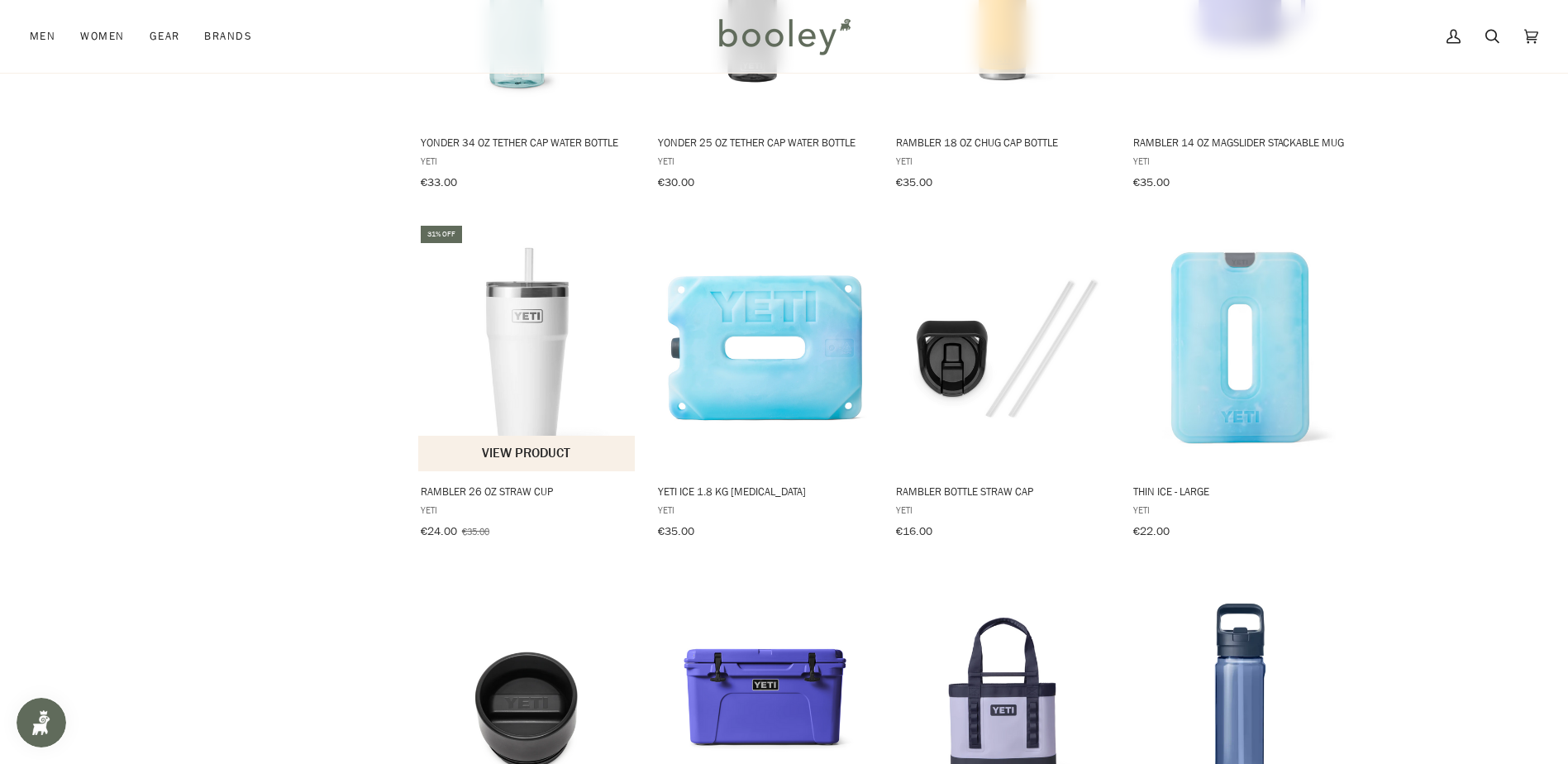
click at [518, 337] on img "Rambler 26 oz Straw Cup" at bounding box center [528, 348] width 219 height 219
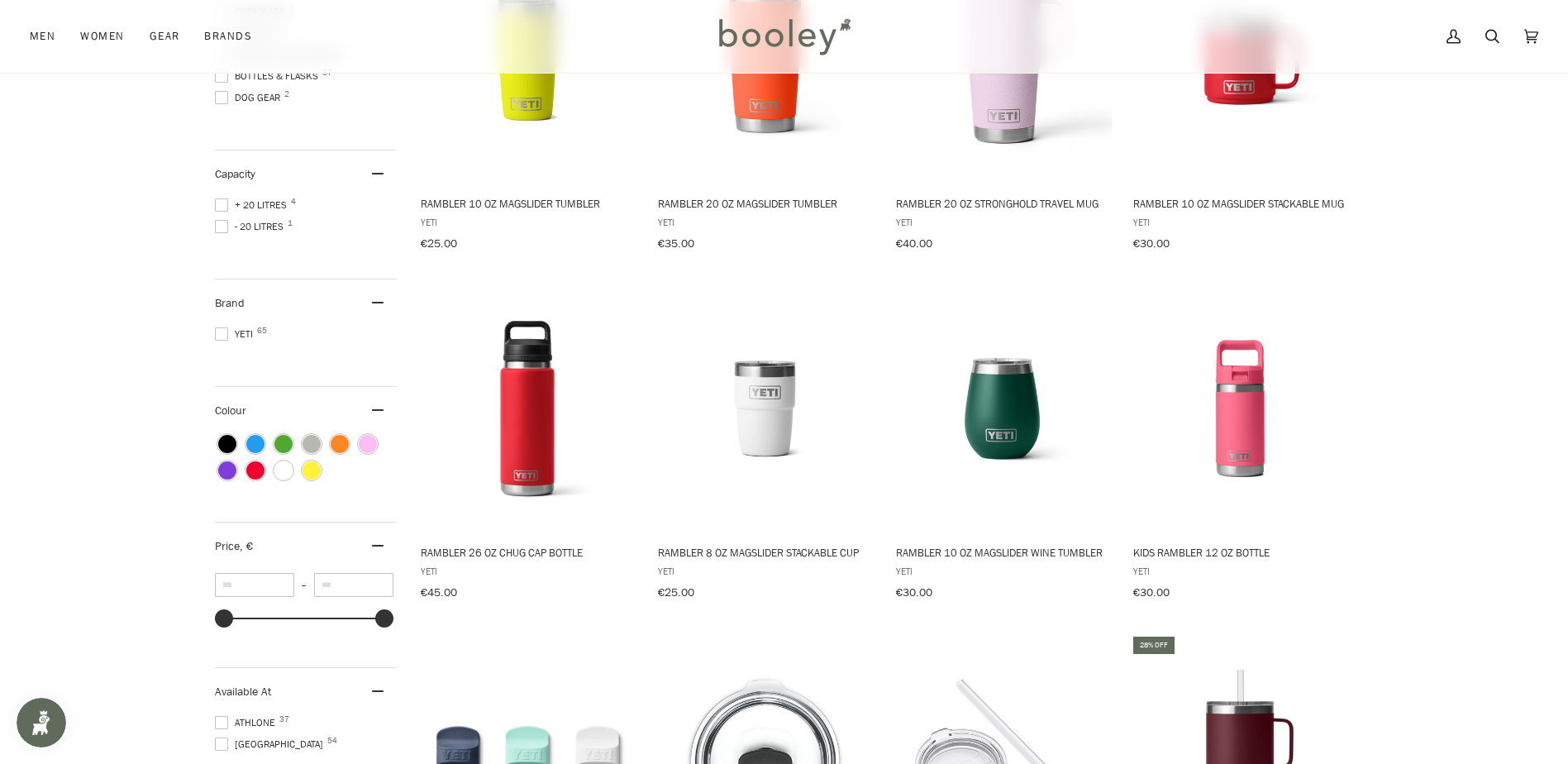
scroll to position [248, 0]
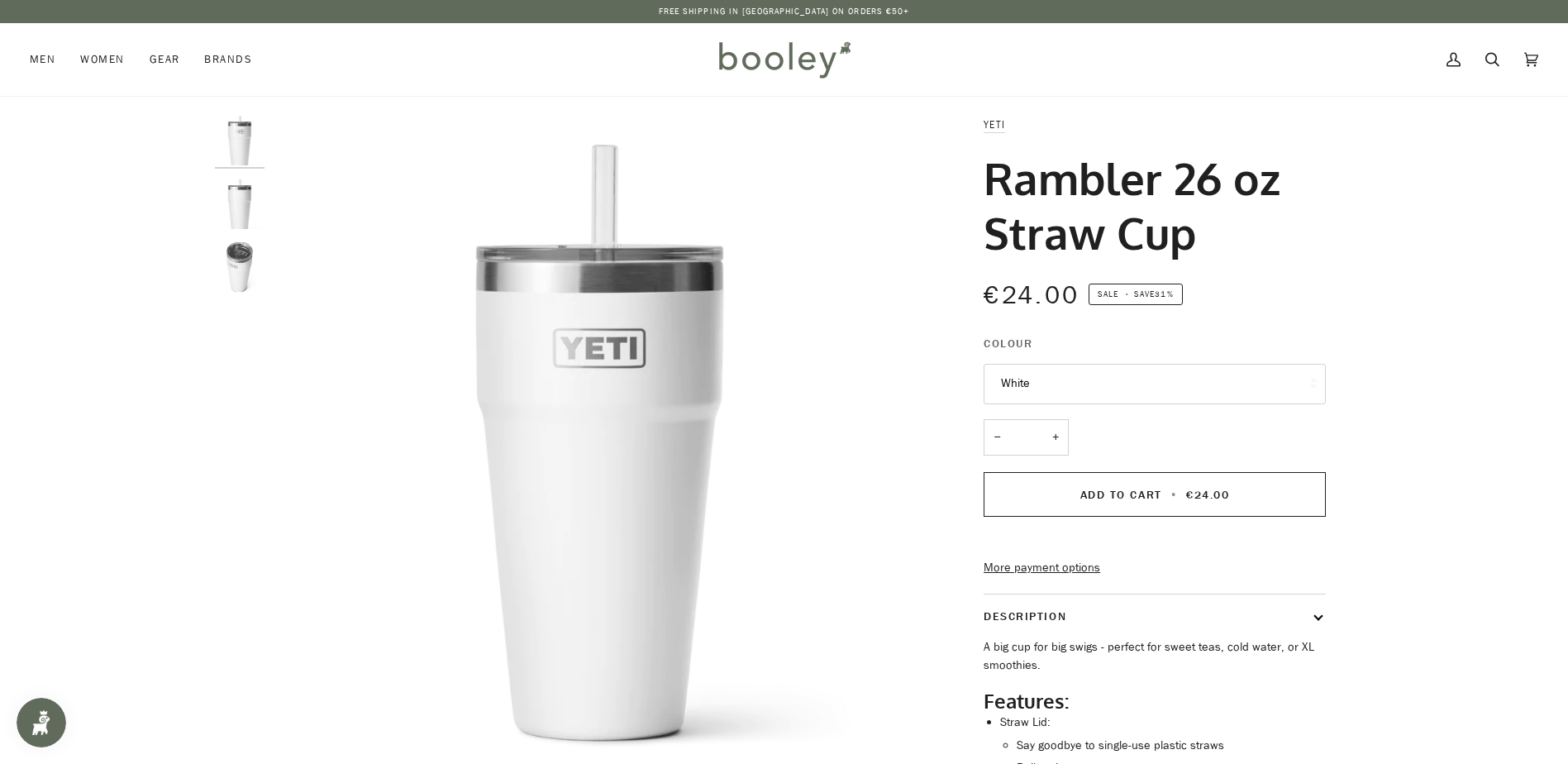
click at [257, 210] on img "Yeti Rambler 26oz Straw Cup White - Booley Galway" at bounding box center [239, 203] width 49 height 49
click at [253, 268] on img "Yeti Rambler 26oz Straw Cup White - Booley Galway" at bounding box center [239, 266] width 49 height 49
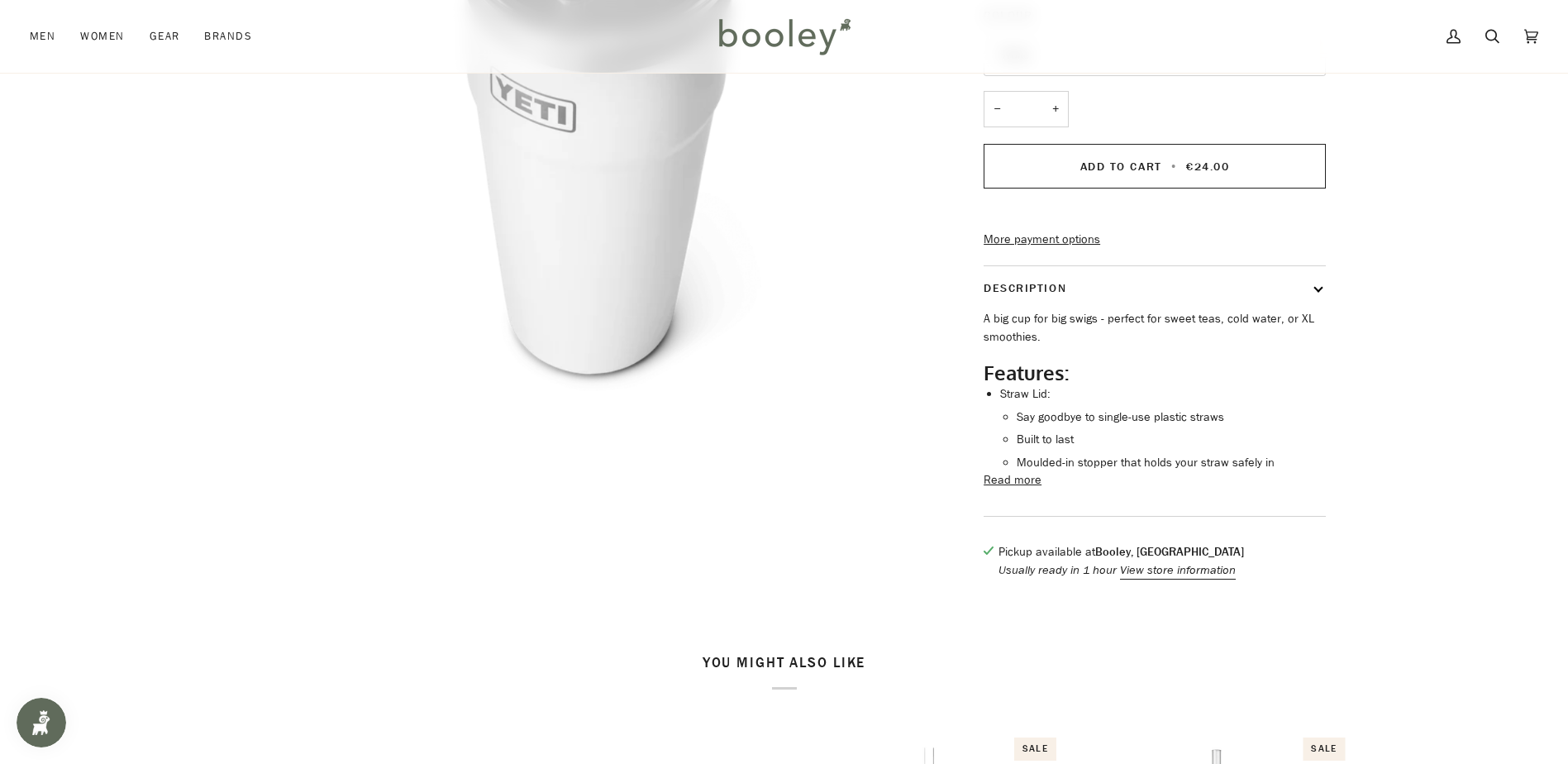
scroll to position [248, 0]
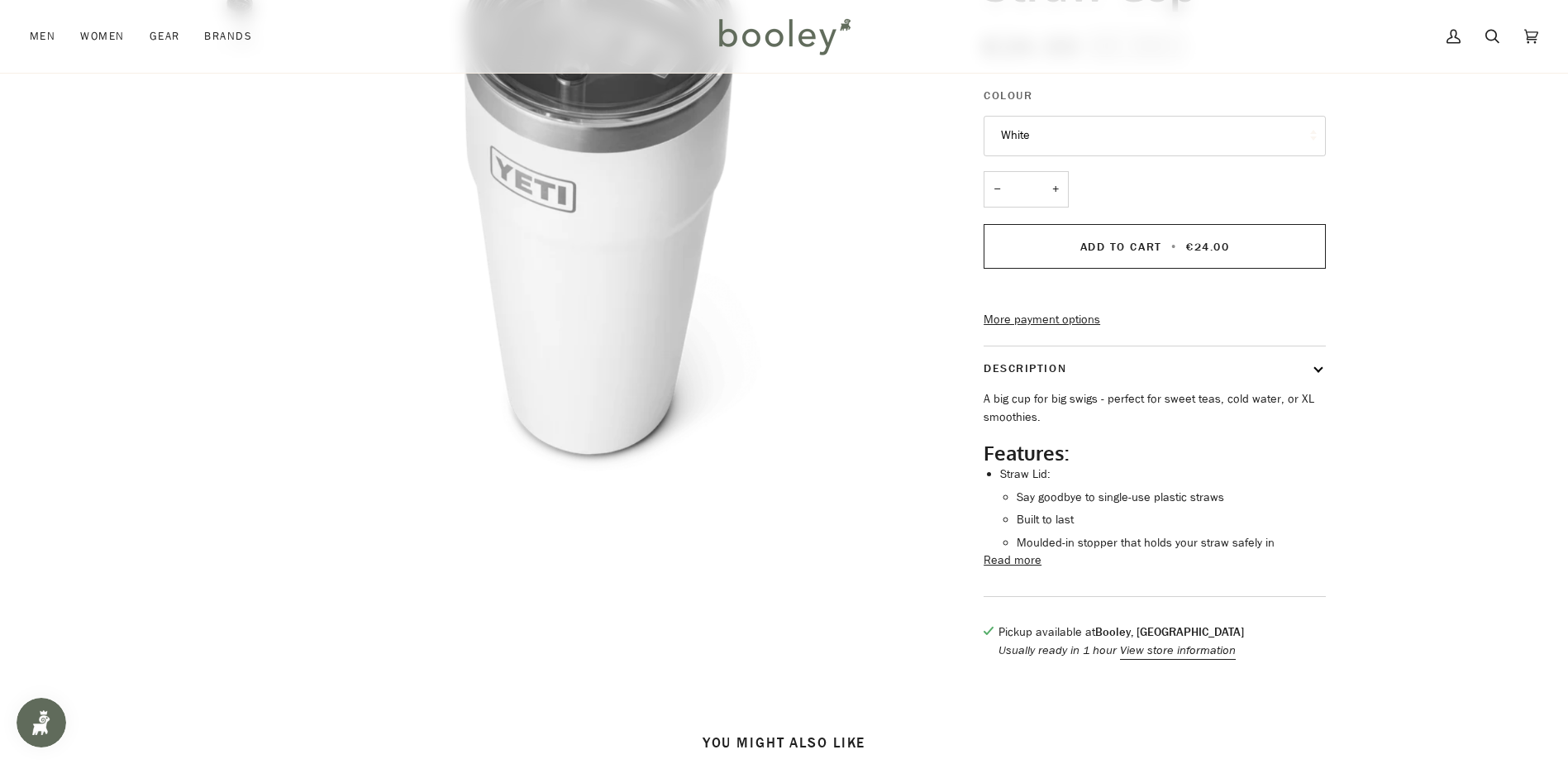
click at [1068, 143] on button "White" at bounding box center [1154, 136] width 342 height 41
click at [1070, 143] on button "White" at bounding box center [1154, 136] width 342 height 41
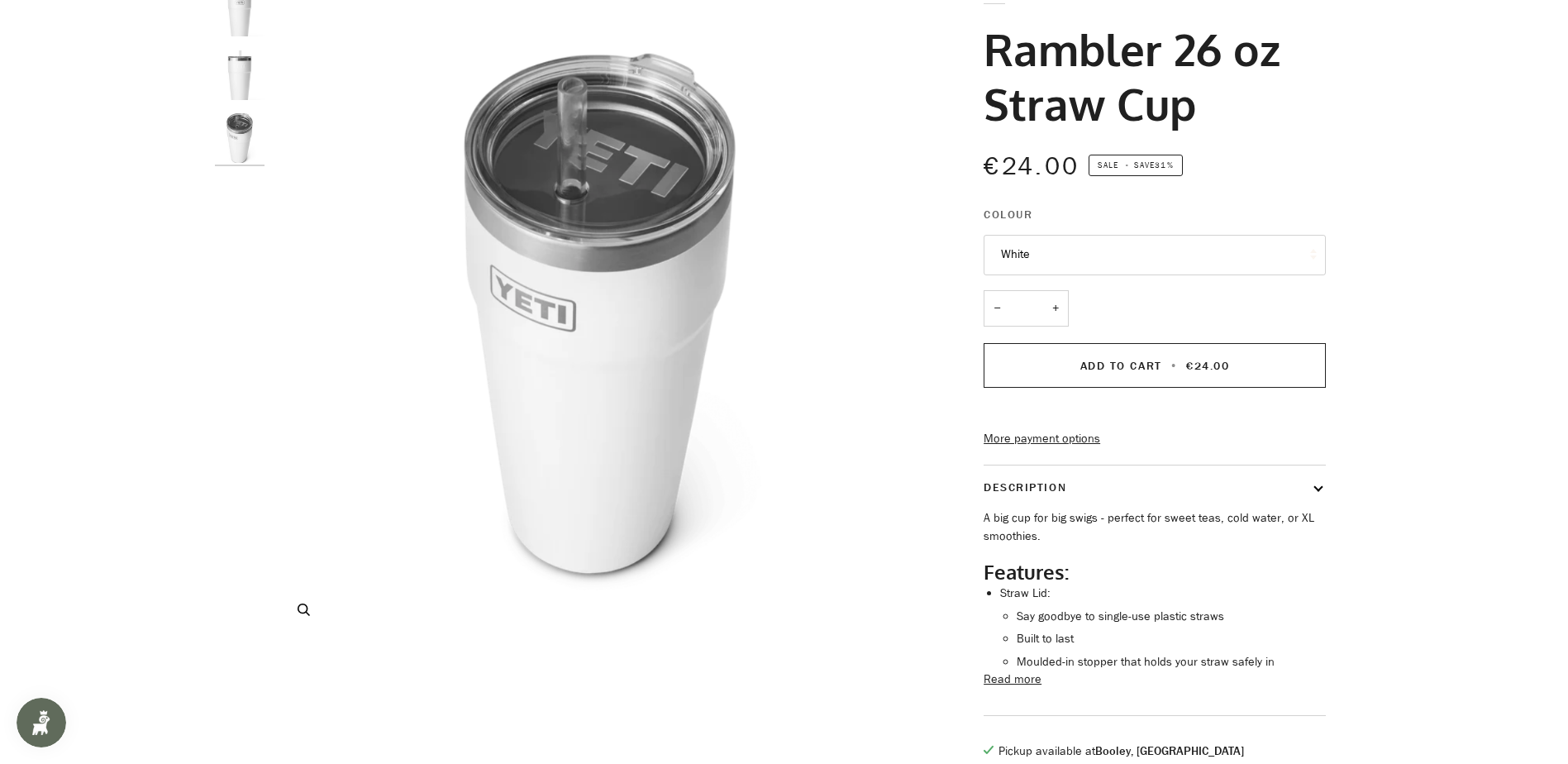
scroll to position [0, 0]
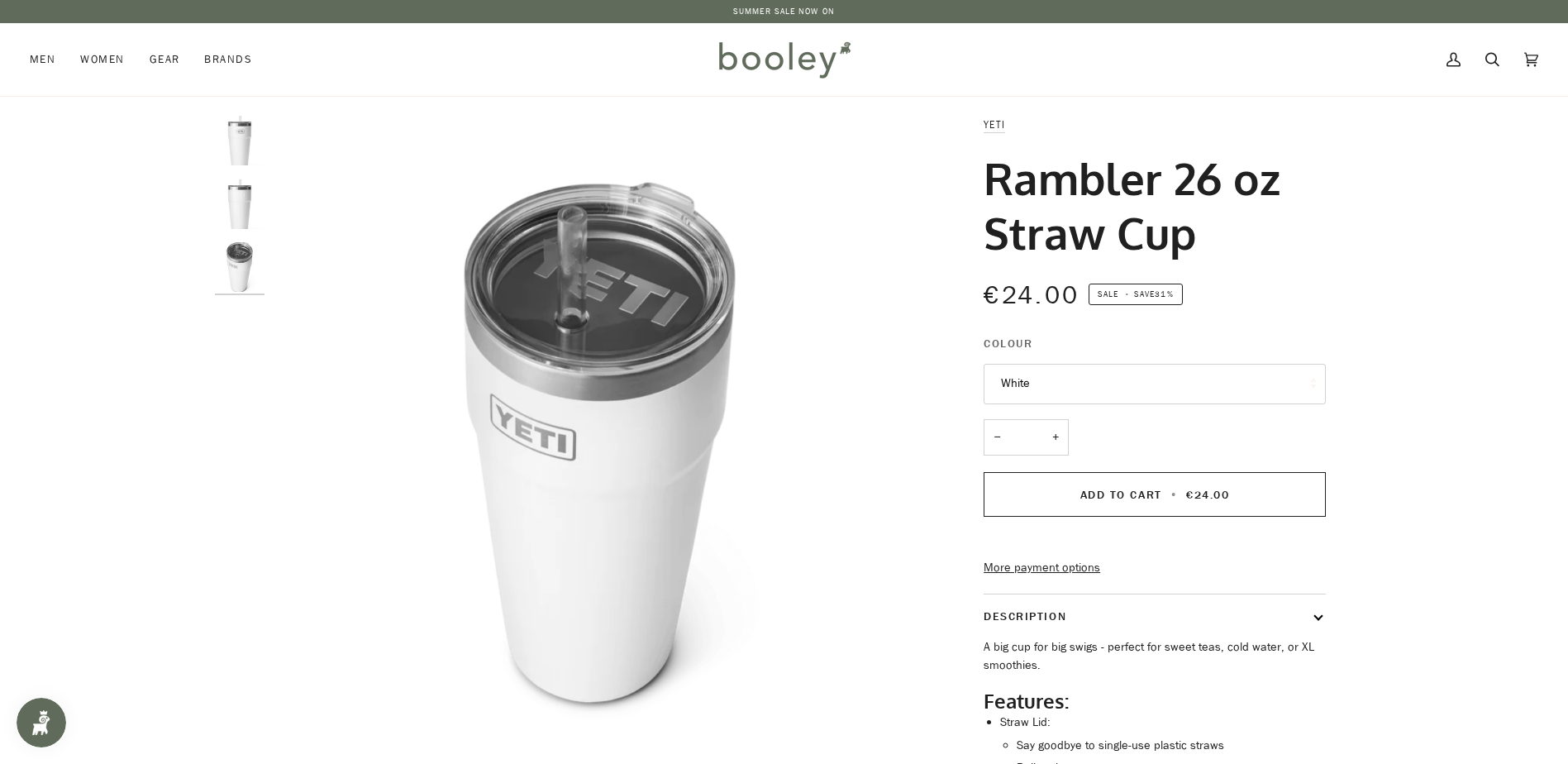
click at [1054, 439] on button "+" at bounding box center [1055, 438] width 27 height 37
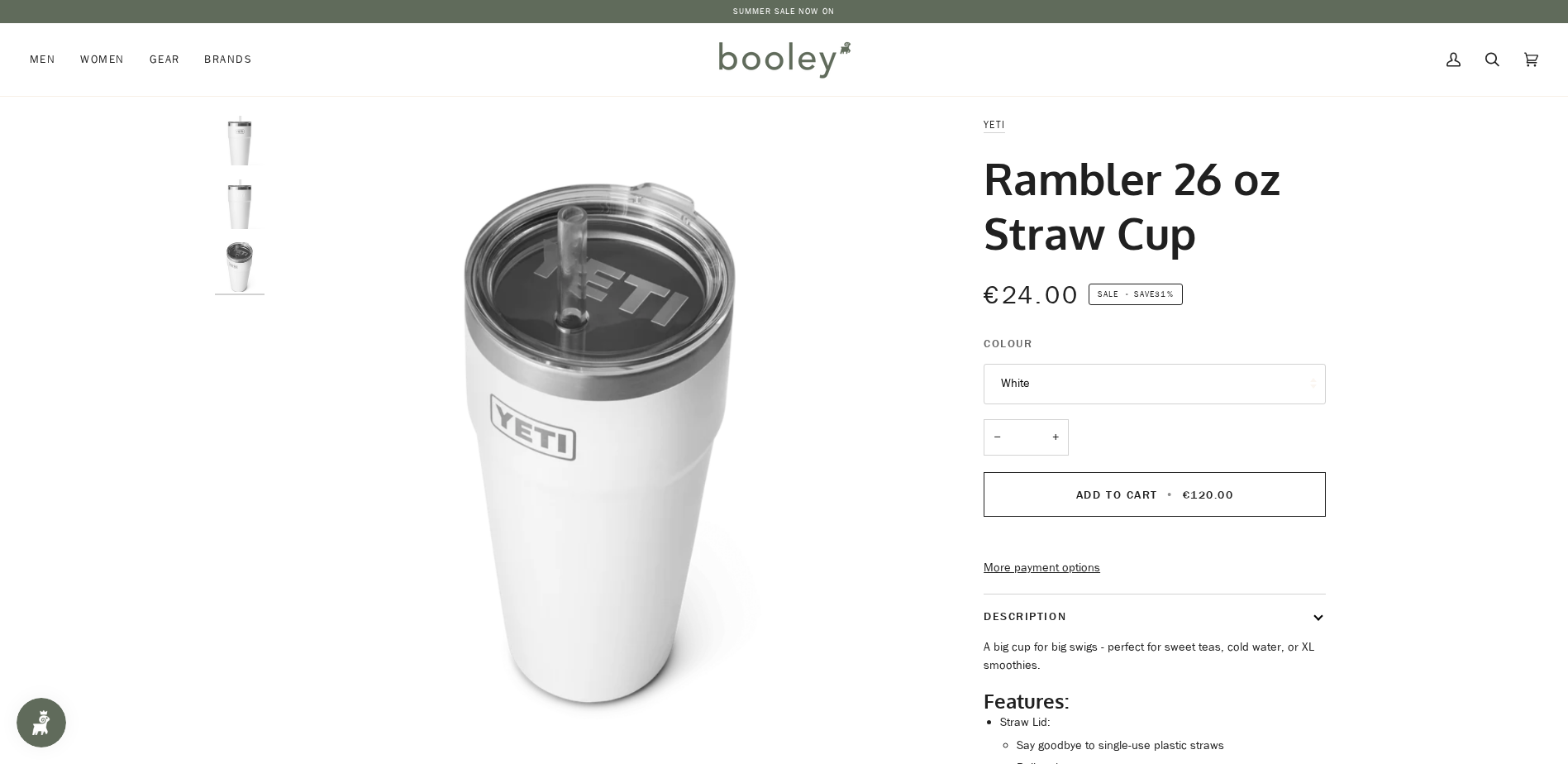
type input "*"
